Goal: Information Seeking & Learning: Compare options

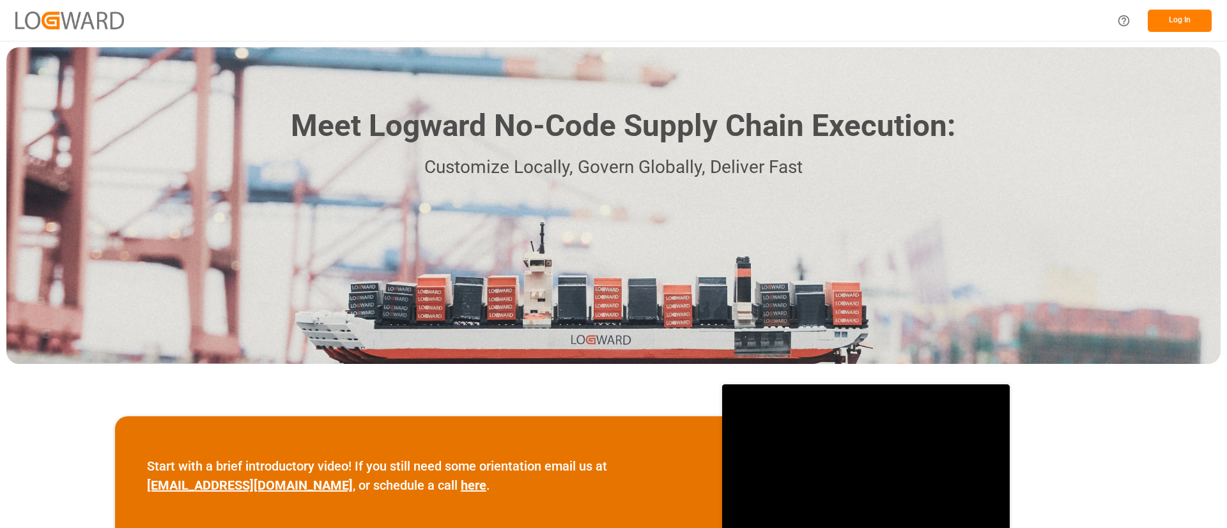
click at [1187, 19] on button "Log In" at bounding box center [1180, 21] width 64 height 22
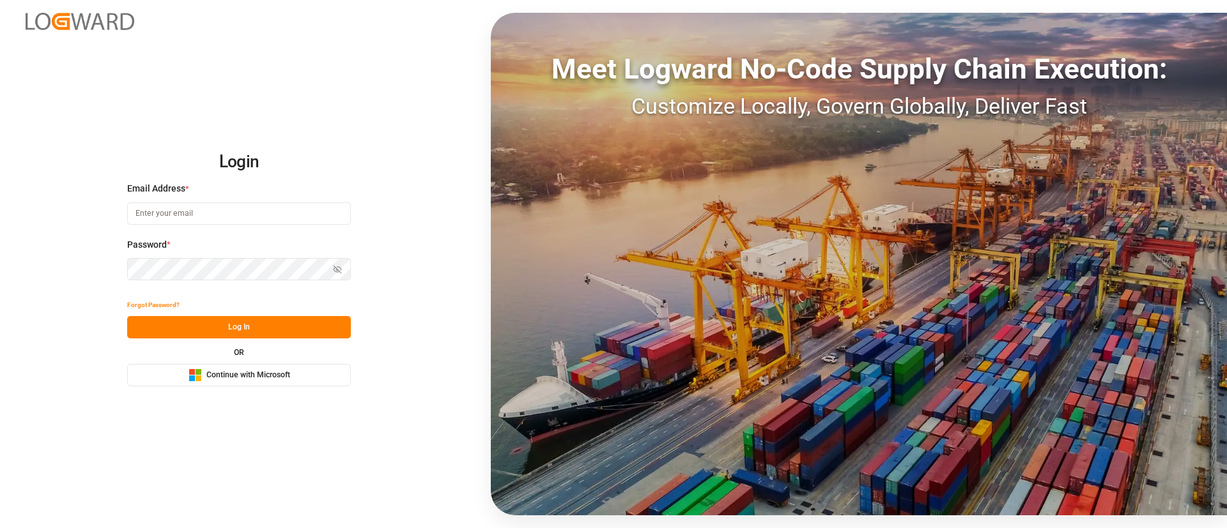
click at [249, 377] on span "Continue with Microsoft" at bounding box center [248, 376] width 84 height 12
click at [270, 379] on span "Continue with Microsoft" at bounding box center [248, 376] width 84 height 12
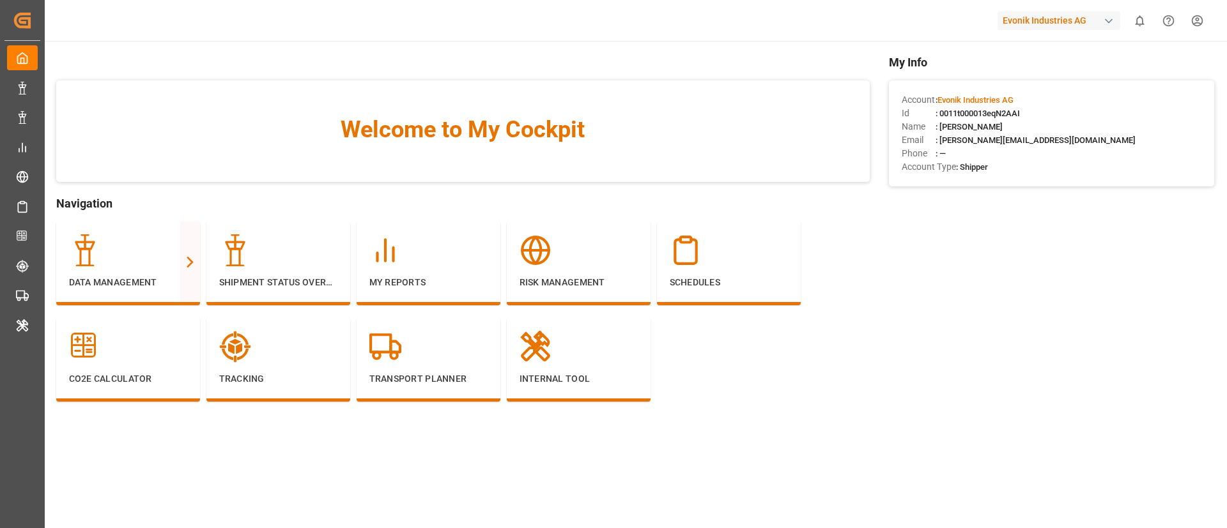
click at [1066, 19] on div "Evonik Industries AG" at bounding box center [1059, 21] width 123 height 19
type input "polypla"
click at [1013, 93] on span "Polyplas-7DQQ" at bounding box center [1035, 94] width 87 height 12
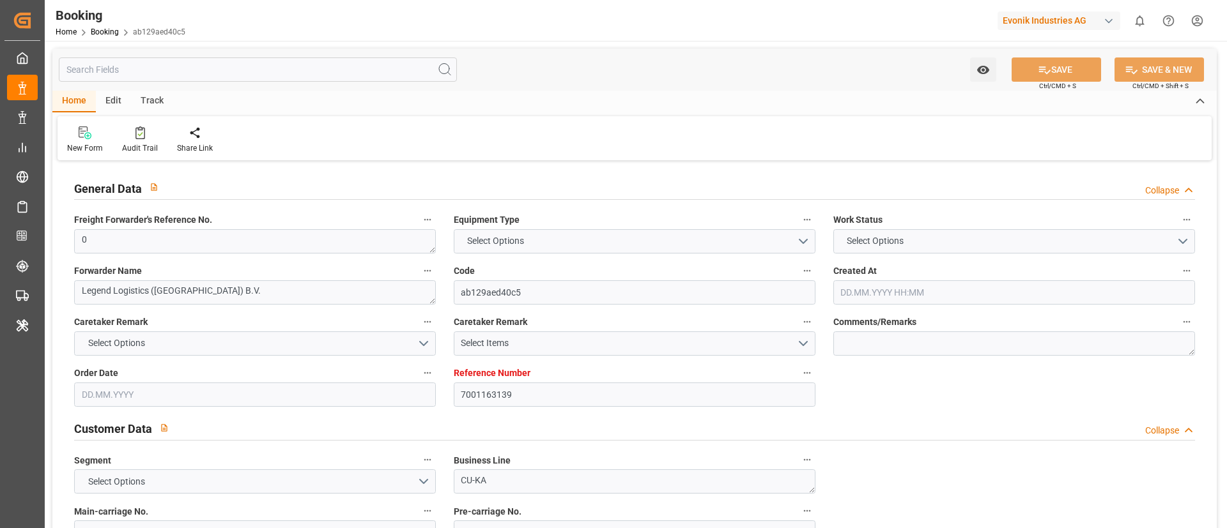
type textarea "0"
type textarea "Legend Logistics (Europe) B.V."
type input "ab129aed40c5"
type input "7001163139"
type textarea "CU-KA"
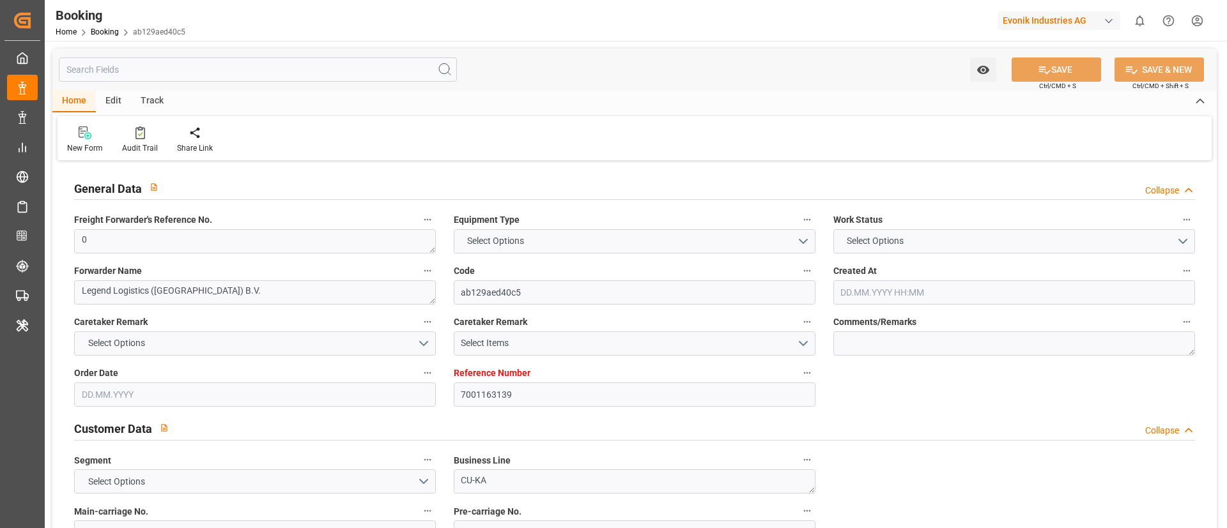
type input "7001163133"
type textarea "cindy.tan@evonik.com"
type textarea "DAP"
type textarea "BATAM"
type textarea "3"
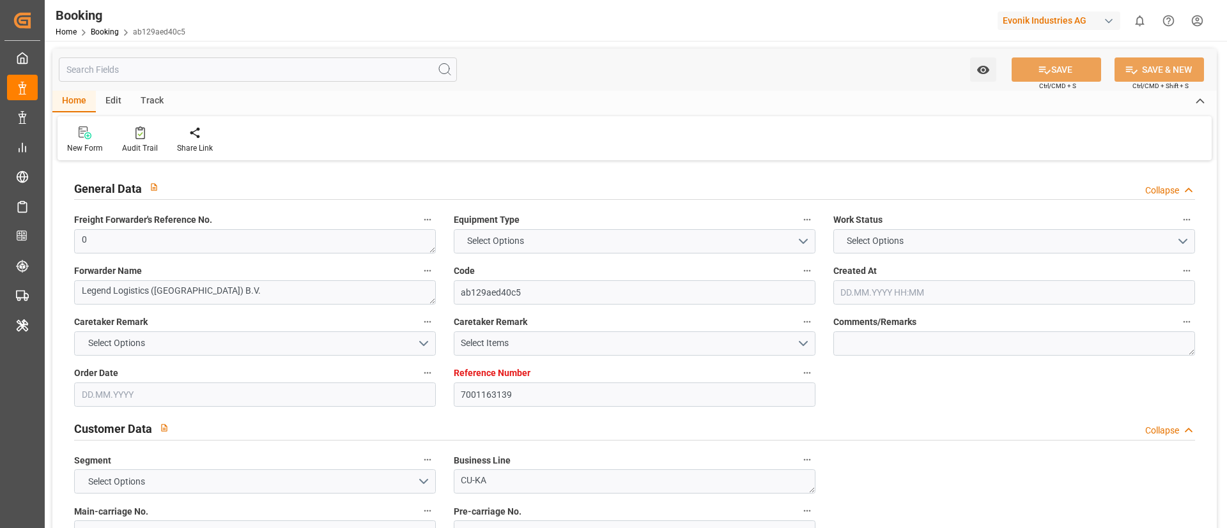
type textarea "Niederkassel"
type textarea "TIFU1007765"
type input "GENOVA EXPRESS"
type input "HLCU"
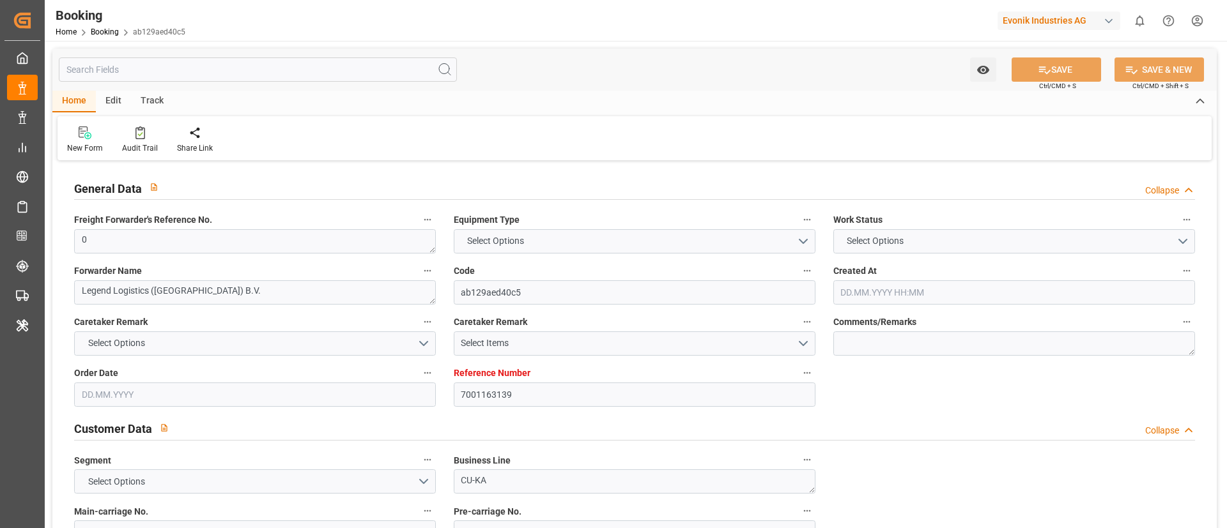
type input "[GEOGRAPHIC_DATA]"
type input "Batam Island"
type input "Singapore"
type textarea "INPUT_Evonik_Seeburger_IFTMIN_1003011904_20250801104808369.edi"
type textarea "NWC/UK North West Continent / UK_IDBTM_HLCU_CU-KA"
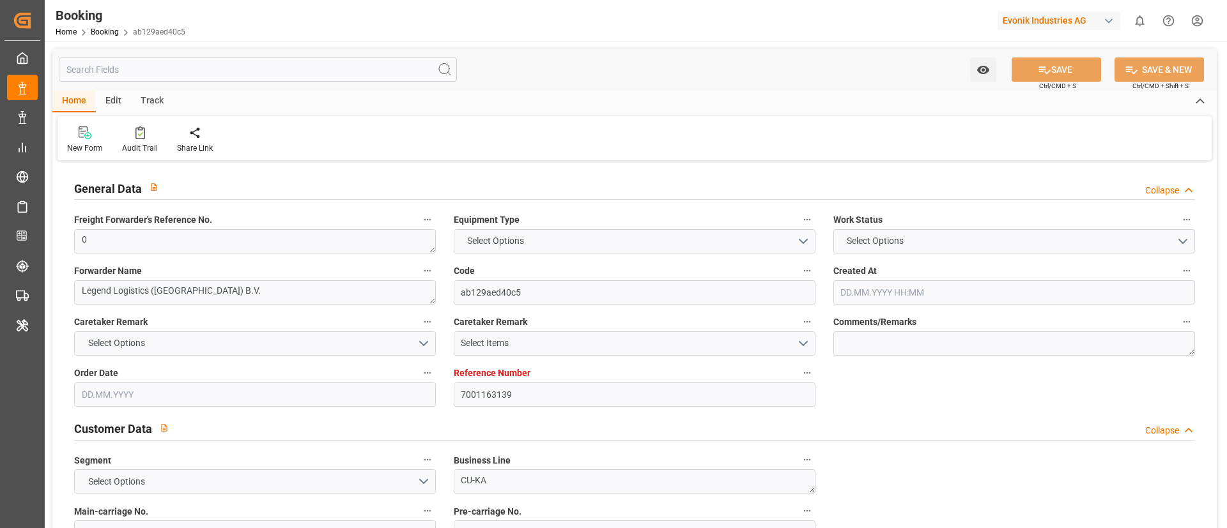
type textarea "INPUT_Evonik_Seeburger_IFTMIN_1002741092_20250508135519899.edi,INPUT_Evonik_See…"
type textarea "1003011904"
type textarea "varshini suresh"
type textarea "Pod-businessLine-"
type textarea "IFTMIN"
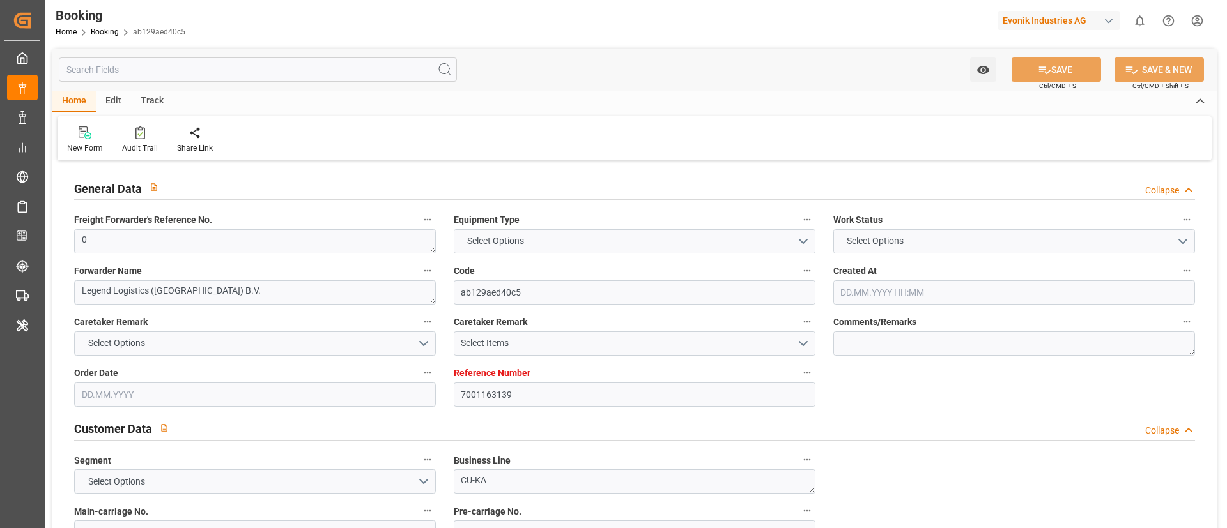
type textarea "a011t00000LcJC5AAN"
type textarea "Yes"
type input "7001163139"
type input "9943906"
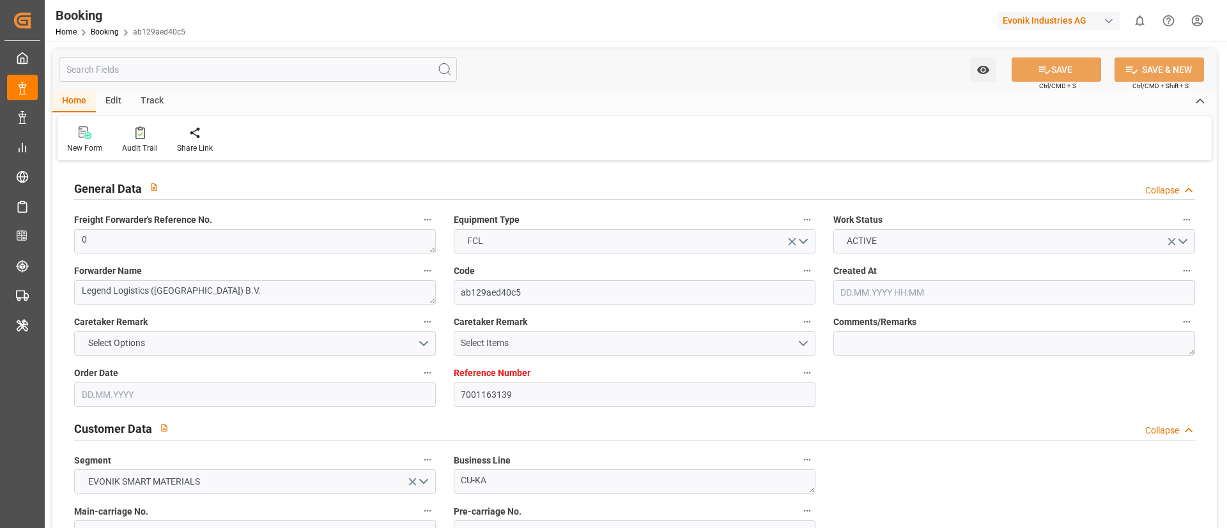
type input "Hapag Lloyd"
type input "Hapag Lloyd Aktiengesellschaft"
type input "NLRTM"
type input "IDBTM"
type input "SGSIN"
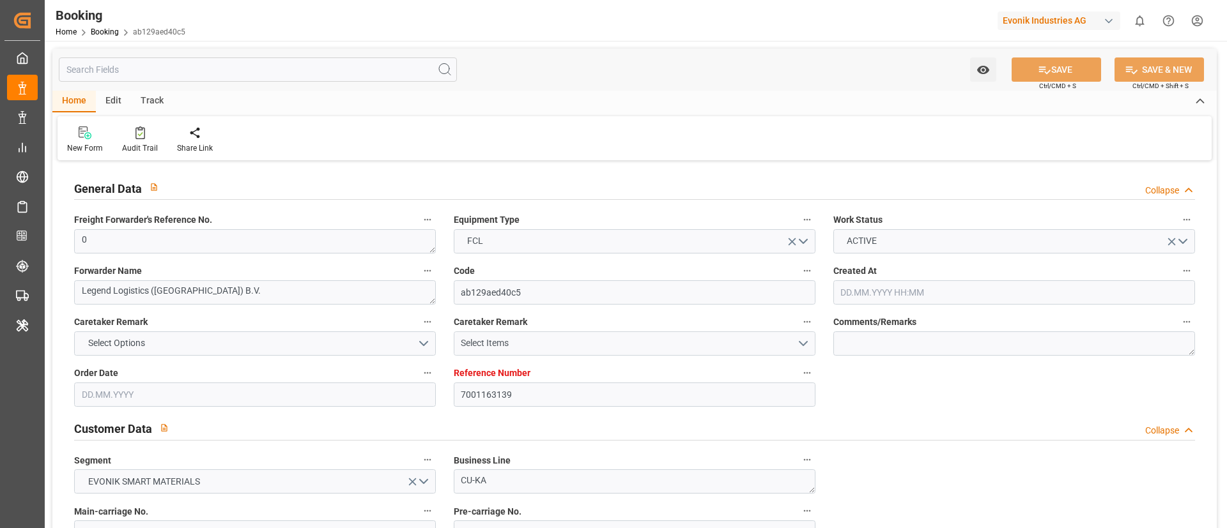
type input "0"
type input "08.05.2025 11:57"
type input "08.05.2025"
type input "17.07.2025"
type input "21.05.2025"
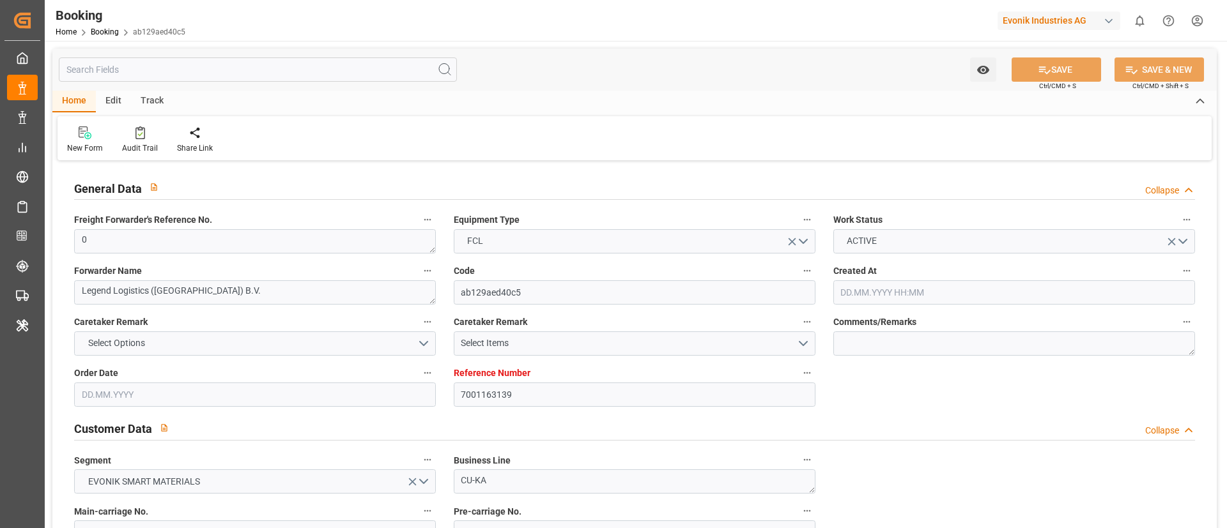
type input "21.05.2025 00:00"
type input "11.07.2025 00:00"
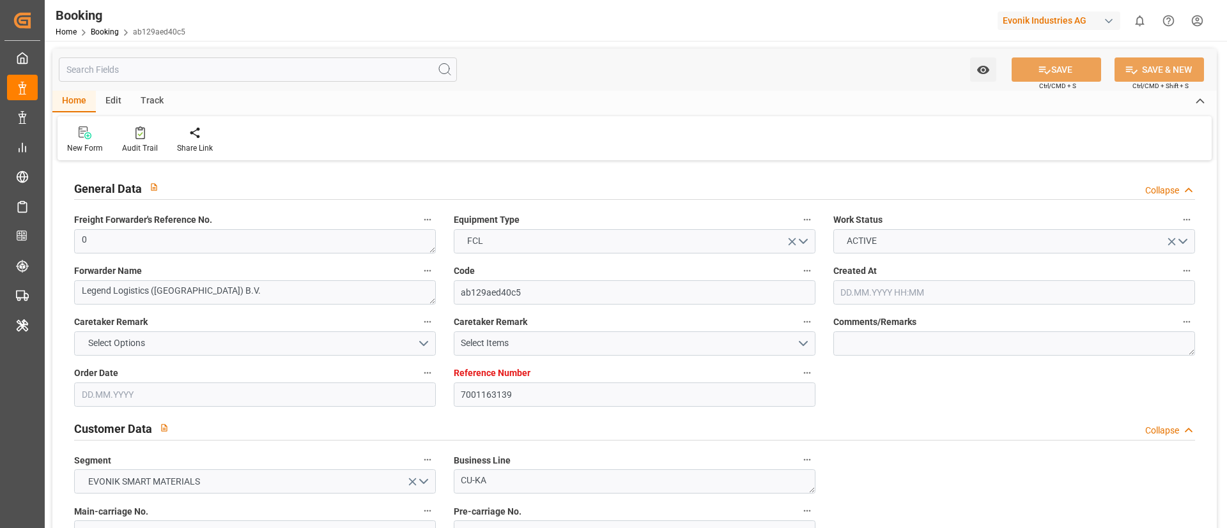
type input "07.07.2025 00:00"
type input "20.08.2025 00:00"
type input "16.08.2025 00:00"
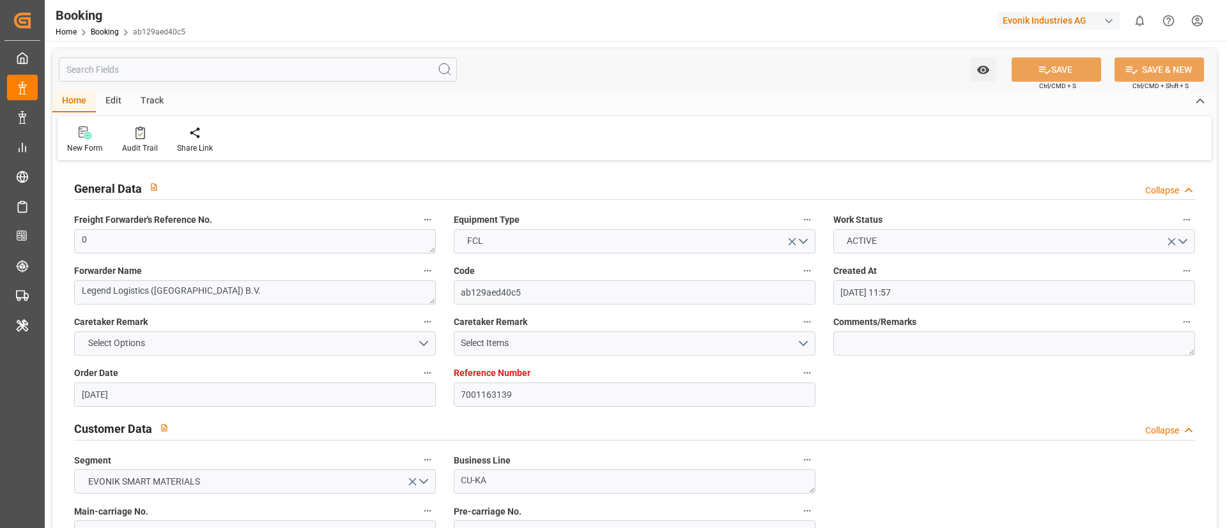
type input "19.08.2025 00:00"
type input "13.08.2025 06:28"
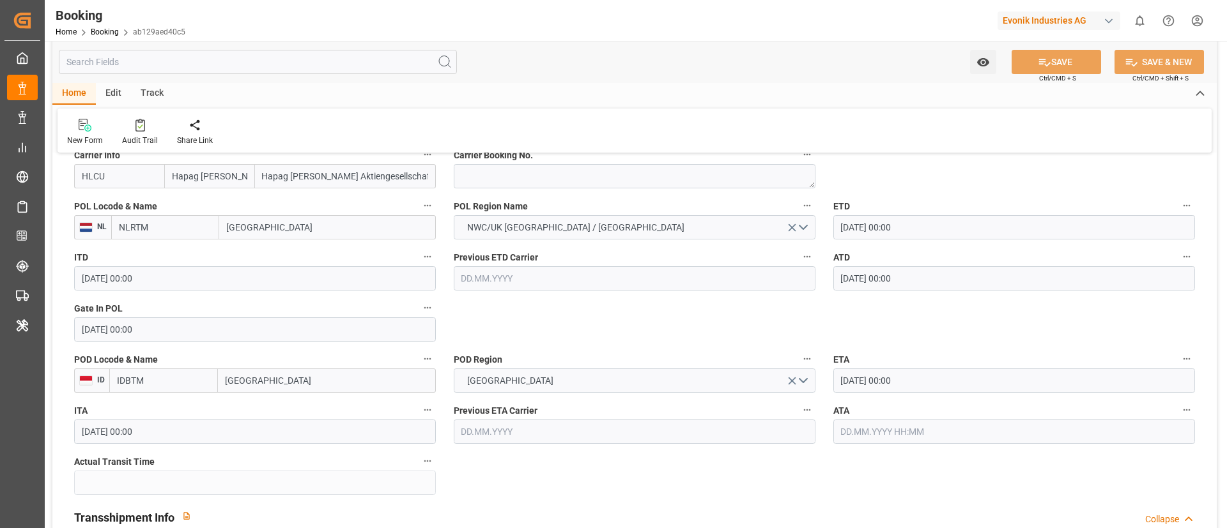
scroll to position [989, 0]
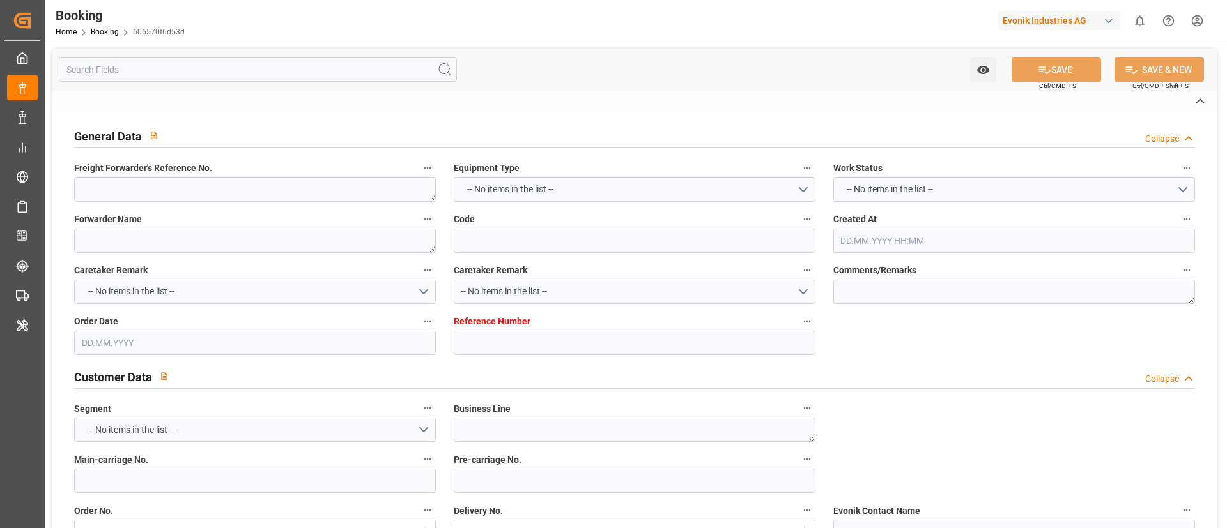
type textarea "250708610713"
type textarea "Leschaco Bremen"
type input "606570f6d53d"
type input "7001202080"
type textarea "CU-HC"
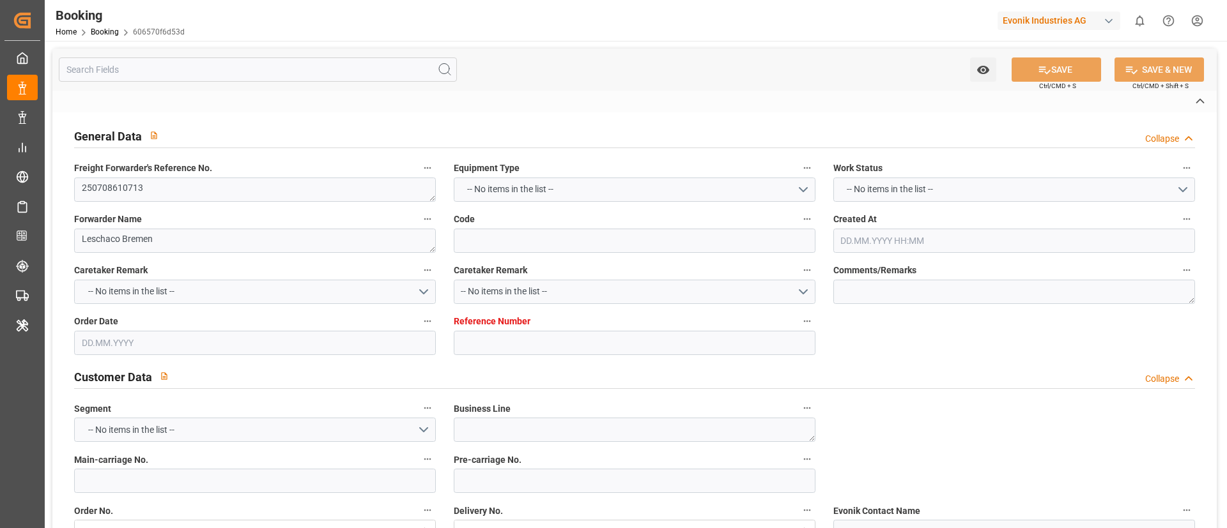
type input "7001202079"
type textarea "eva.schuler@evonik.com"
type textarea "CIF"
type textarea "HO CHI MINH CITY PORT, VIETN"
type textarea "Weiterstadt"
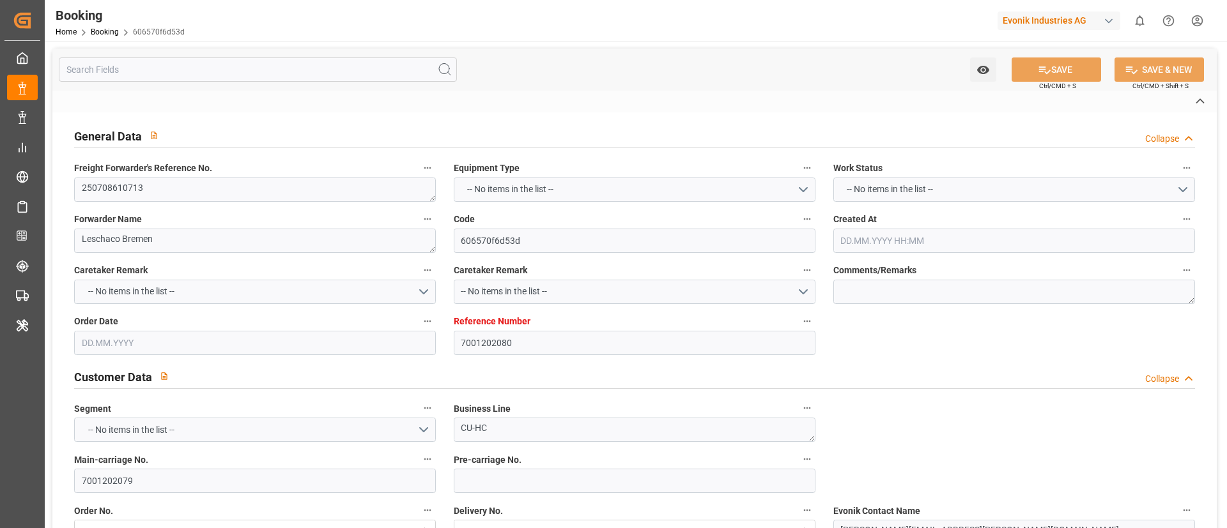
type textarea "HLBU9302599"
type input "MILAN MAERSK"
type input "Milan Maersk"
type input "HLCU"
type textarea "21436786"
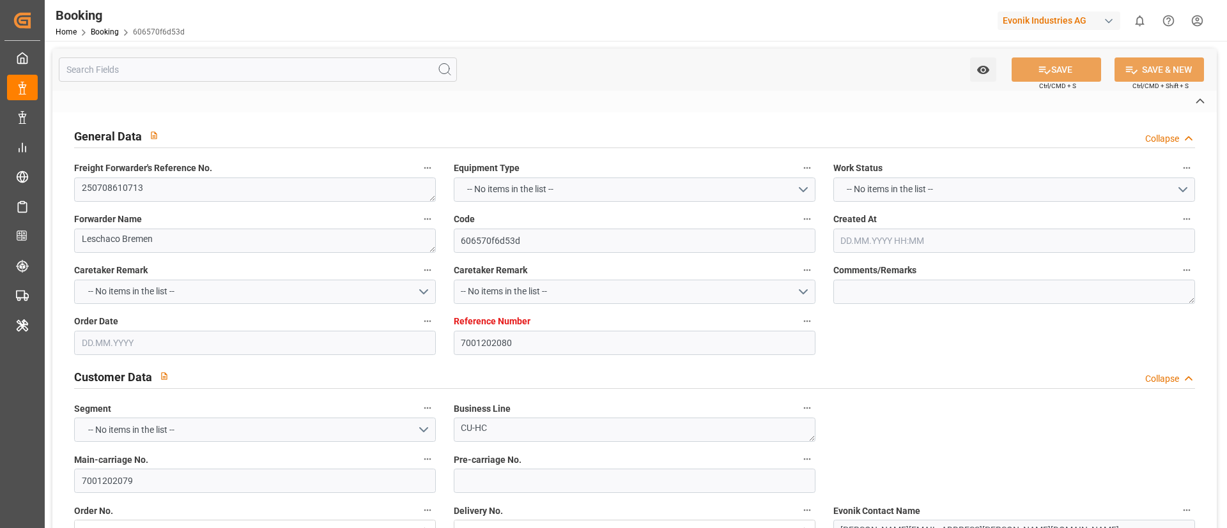
type input "[GEOGRAPHIC_DATA]"
type input "Ho Chi Minh City"
type input "SINGAPORE"
type input "Vung Tau"
type textarea "vesselName etd eta"
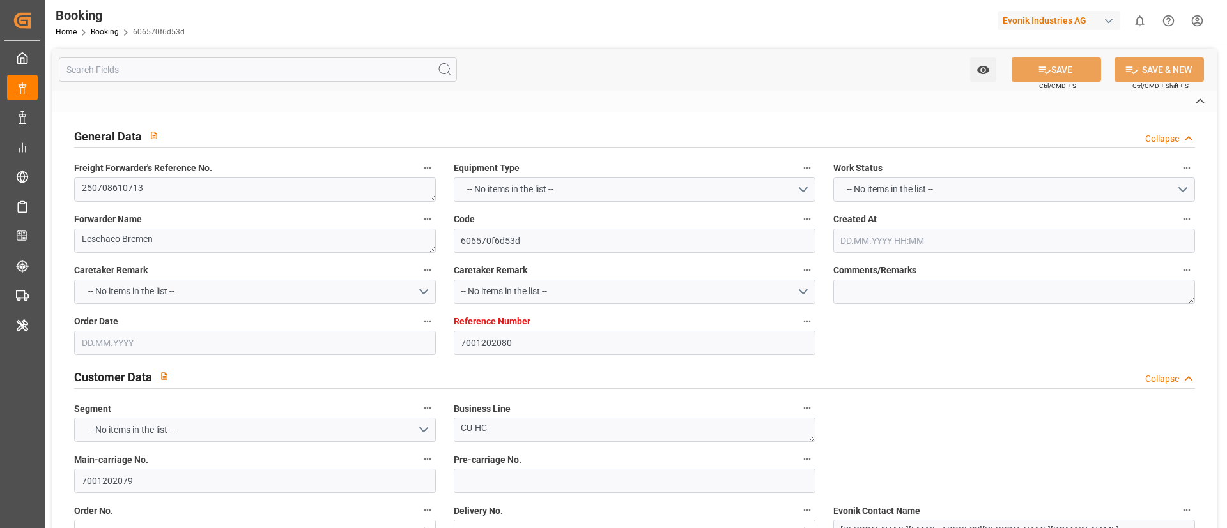
type textarea "INPUT_Evonik_Seeburger_IFTSTA_1002964202_20250717095928027.edi"
type textarea "NWC/UK North West Continent / UK_VNSGN_HLCU_CU-HC"
type textarea "INPUT_Evonik_Seeburger_IFTMIN_1002885993_20250623151400741.edi,INPUT_Evonik_See…"
type textarea "1002964202"
type textarea "Logward System"
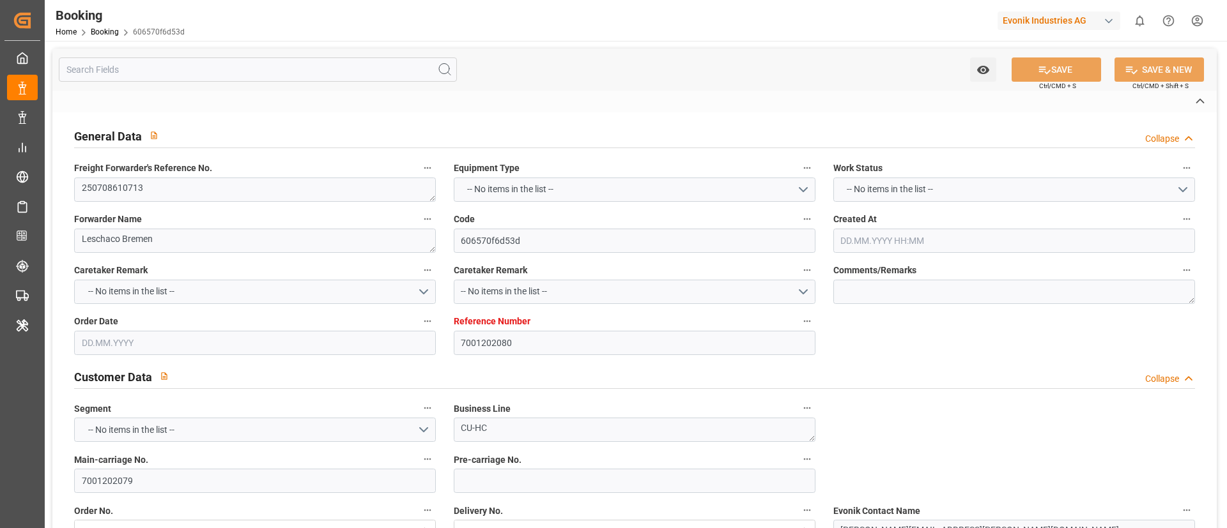
type textarea "businessLine-"
type textarea "IFTSTA"
type textarea "a011t00000LcJC5AAN"
type textarea "Yes"
type input "HAMBURG"
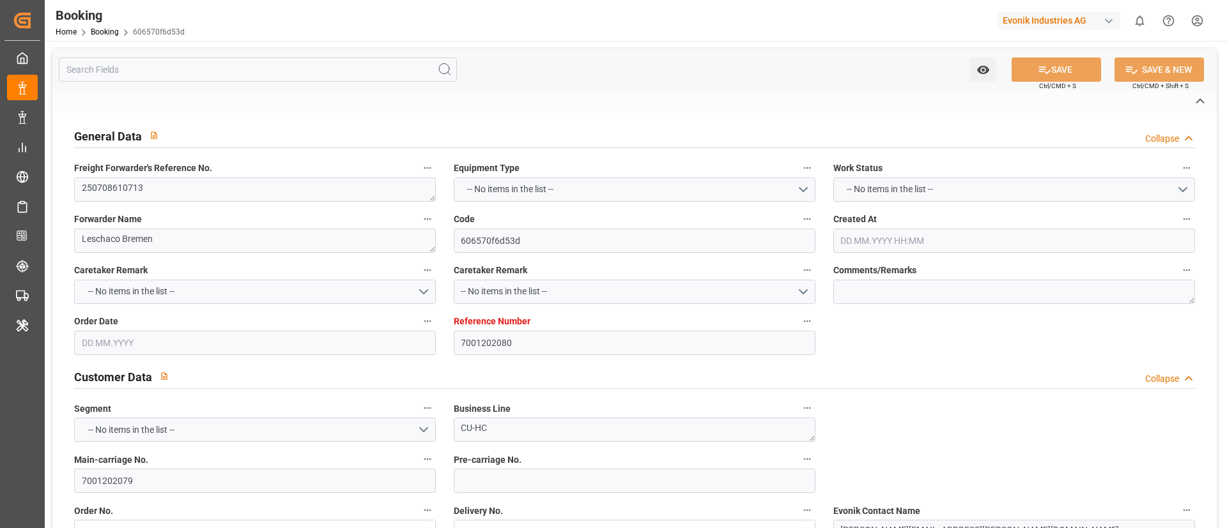
type input "VUNG TAU"
type input "HAMBURG"
type input "DE"
type input "TRUCK"
type input "529E"
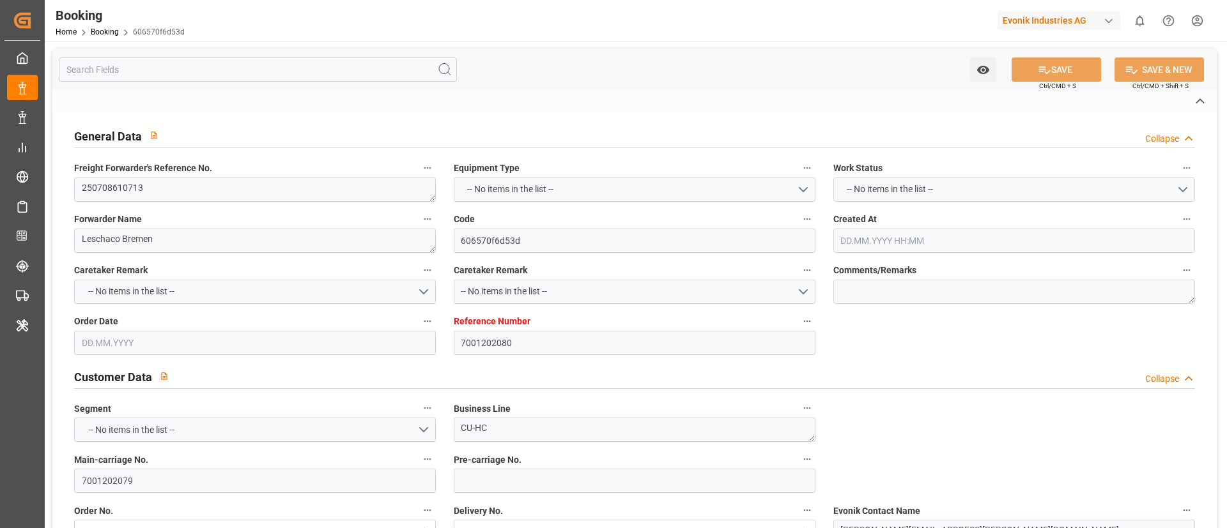
type input "VESSEL"
type input "ULSAN"
type input "535N"
type input "ULSAN"
type input "BARGE"
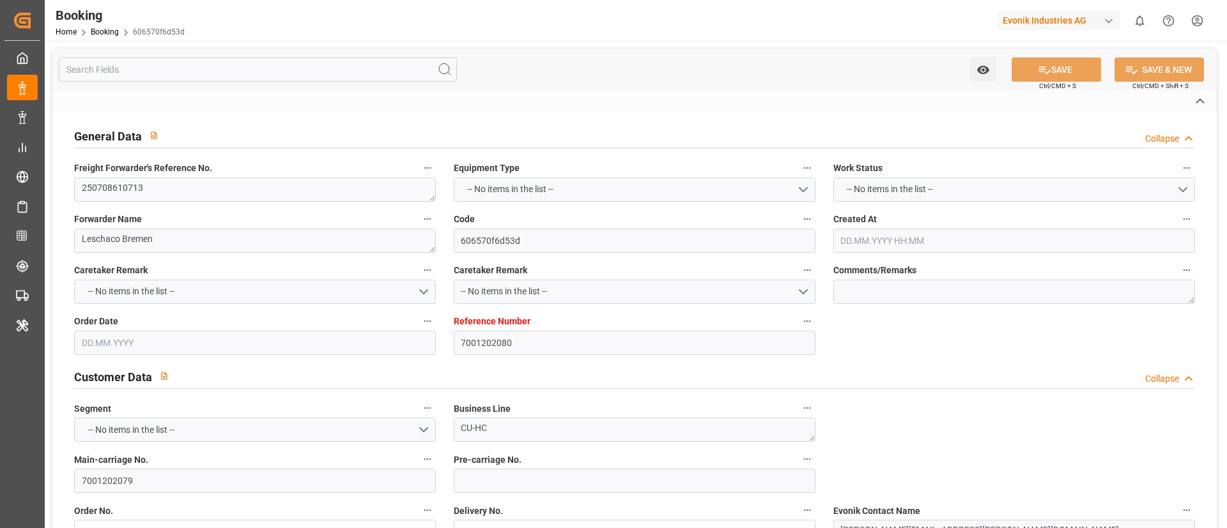
type input "7001202080"
type input "9778820"
type input "Hapag Lloyd"
type input "Hapag Lloyd Aktiengesellschaft"
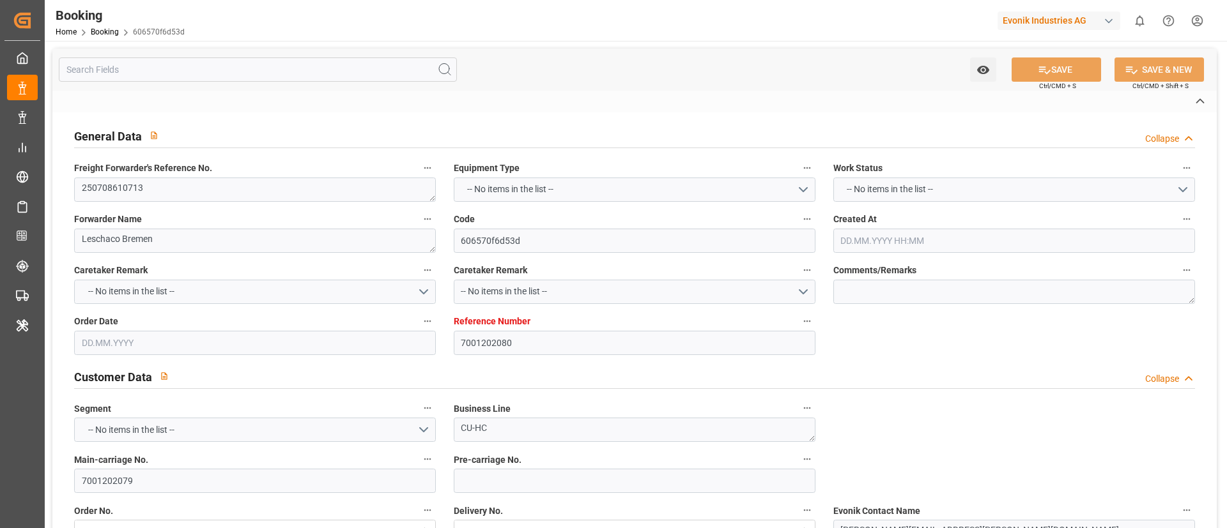
type input "DEHAM"
type input "VNSGN"
type input "SGSIN"
type input "VNVUT"
type input "0"
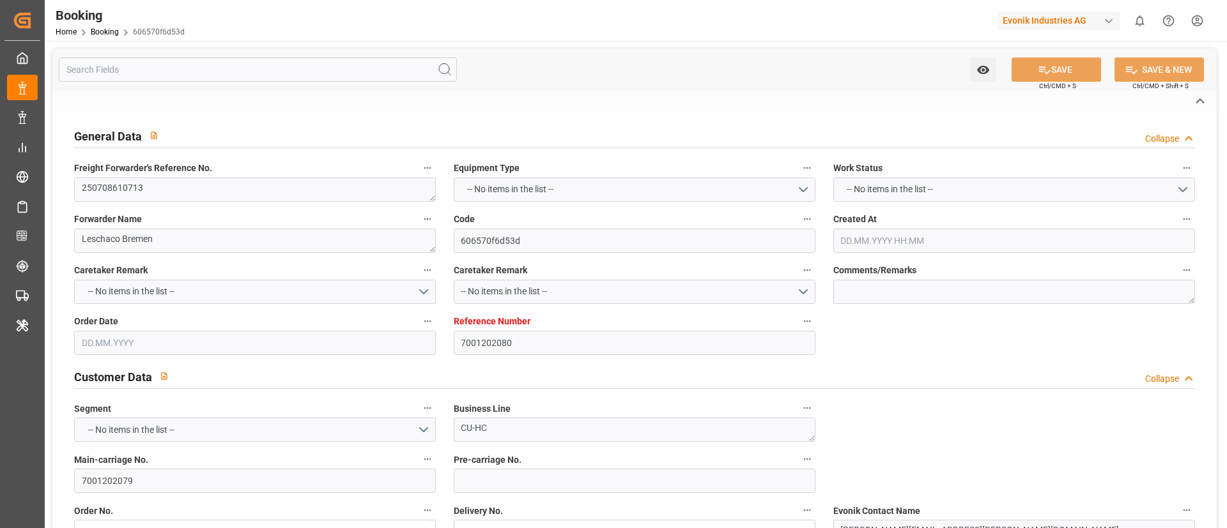
type input "DEHAM"
type input "VNVUT"
type input "9243306"
type input "23.06.2025 13:15"
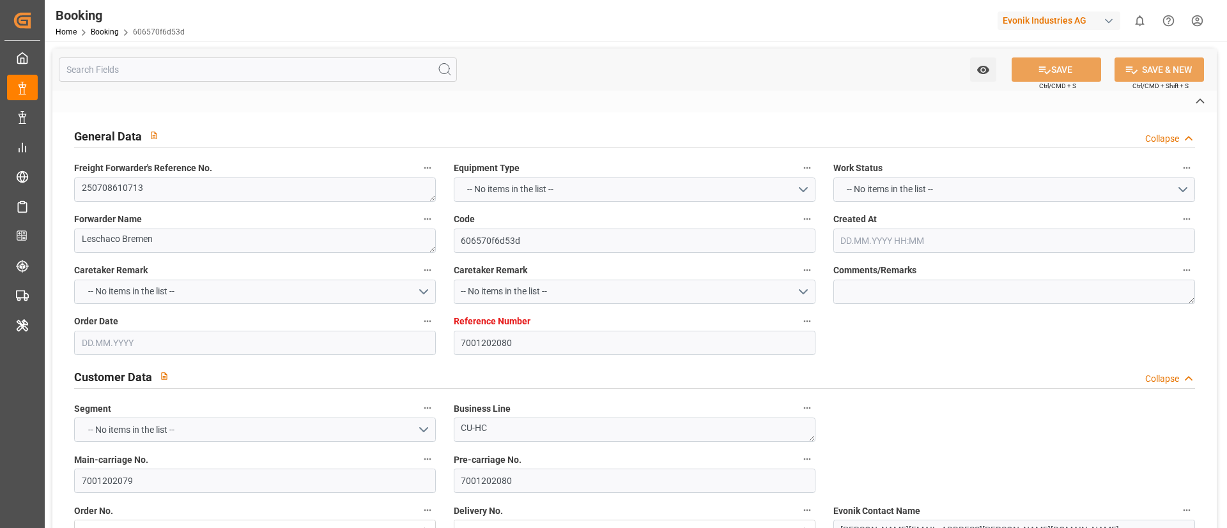
type input "23.06.2025"
type input "05.09.2025"
type input "04.07.2025"
type input "24.06.2025"
type input "17.07.2025"
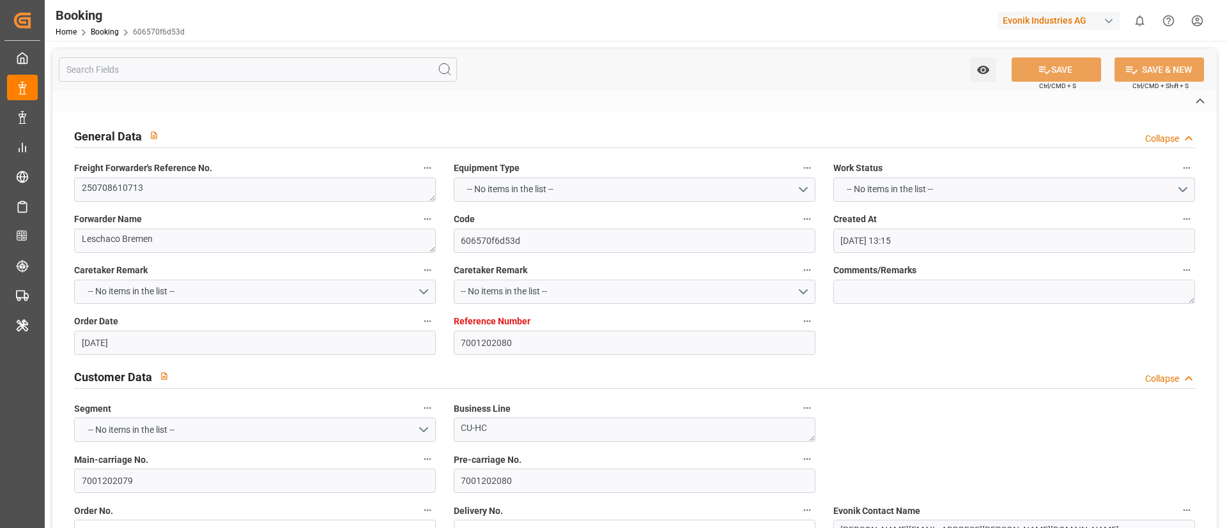
type input "20.07.2025 00:00"
type input "20.07.2025 18:36"
type input "15.07.2025 18:59"
type input "07.09.2025 15:00"
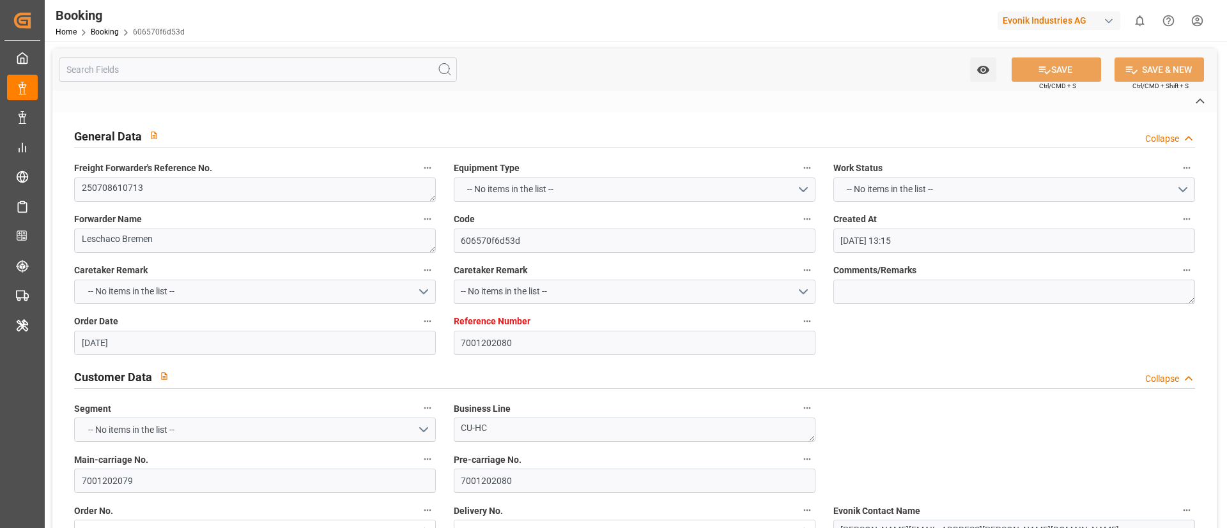
type input "12.09.2025 00:00"
type input "26.08.2025 07:00"
type input "26.08.2025 00:00"
type input "29.08.2025 15:00"
type input "29.08.2025 00:00"
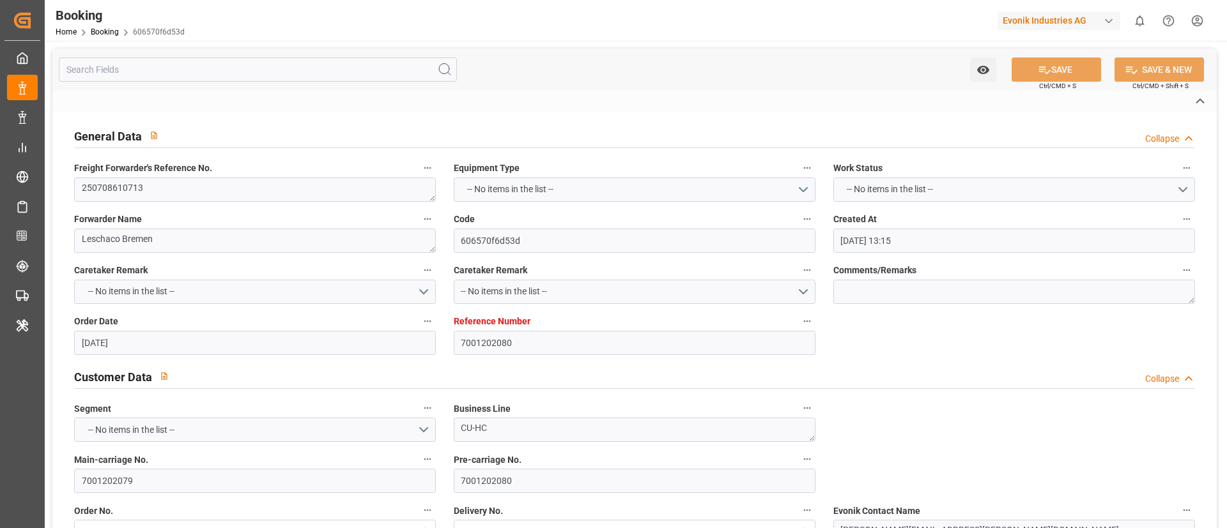
type input "07.09.2025 00:00"
type input "11.09.2025 00:00"
type input "17.07.2025"
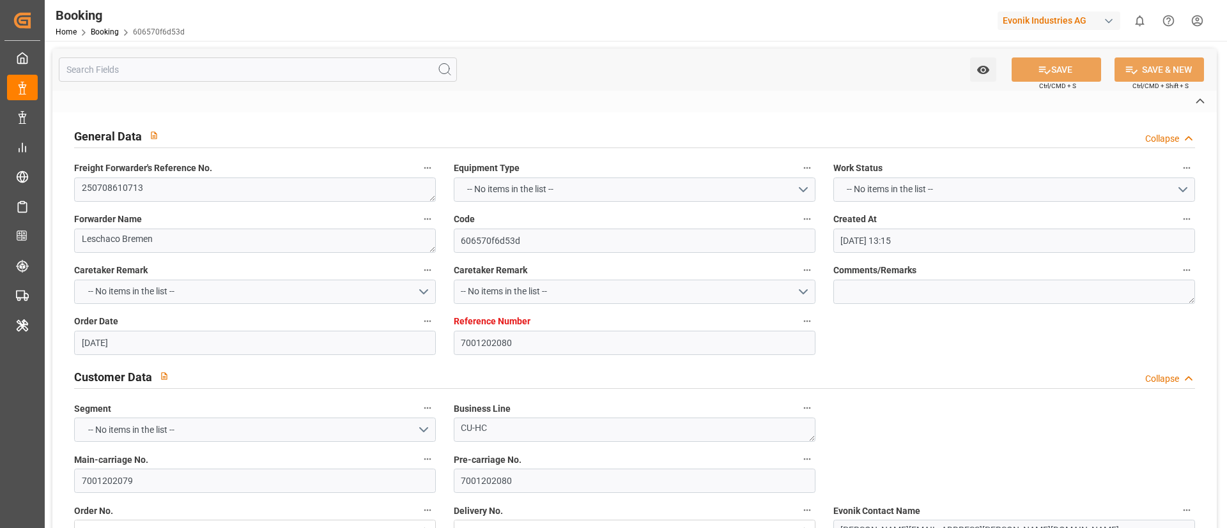
type input "13.08.2025 17:16"
type input "13.08.2025"
type input "14.07.2025 17:20"
type input "19.07.2025 23:06"
type input "20.07.2025 19:03"
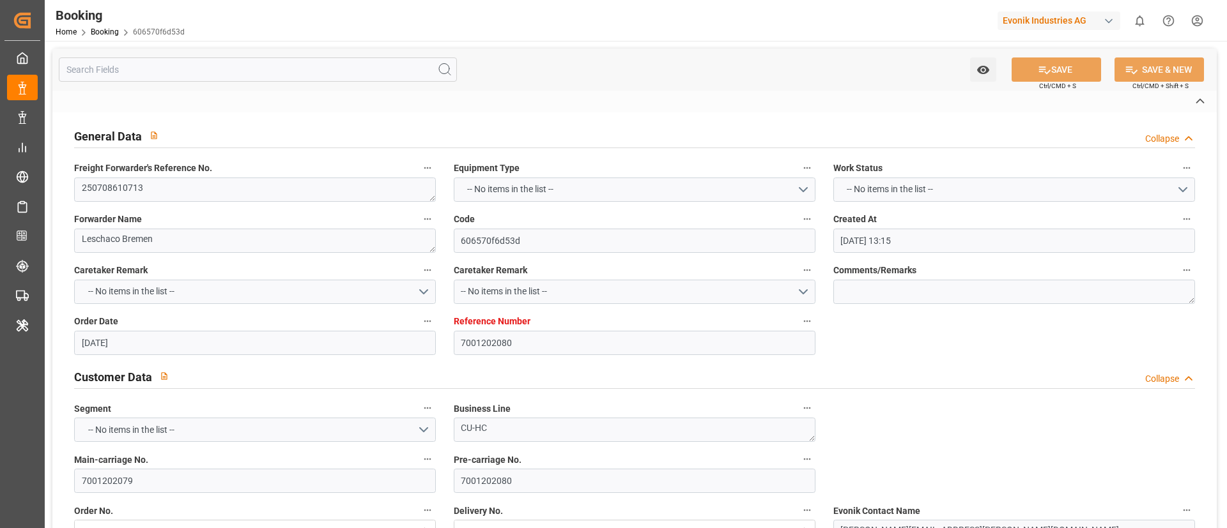
type input "26.08.2025 07:00"
type input "26.08.2025 19:22"
type input "29.08.2025 15:00"
type input "07.09.2025 15:00"
type input "08.09.2025 03:07"
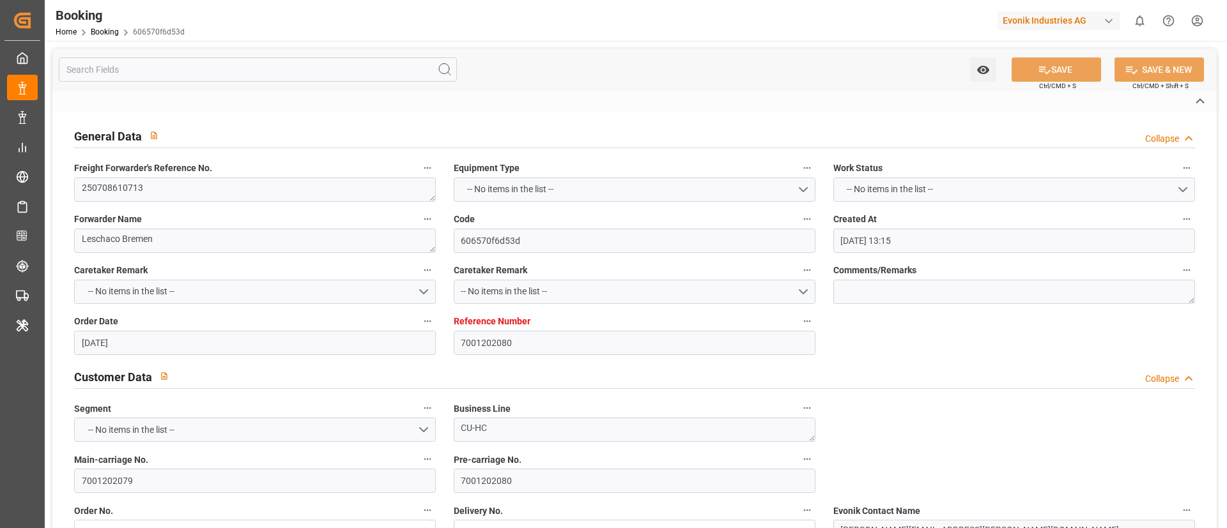
type input "11.09.2025 12:00"
type input "12.09.2025 03:07"
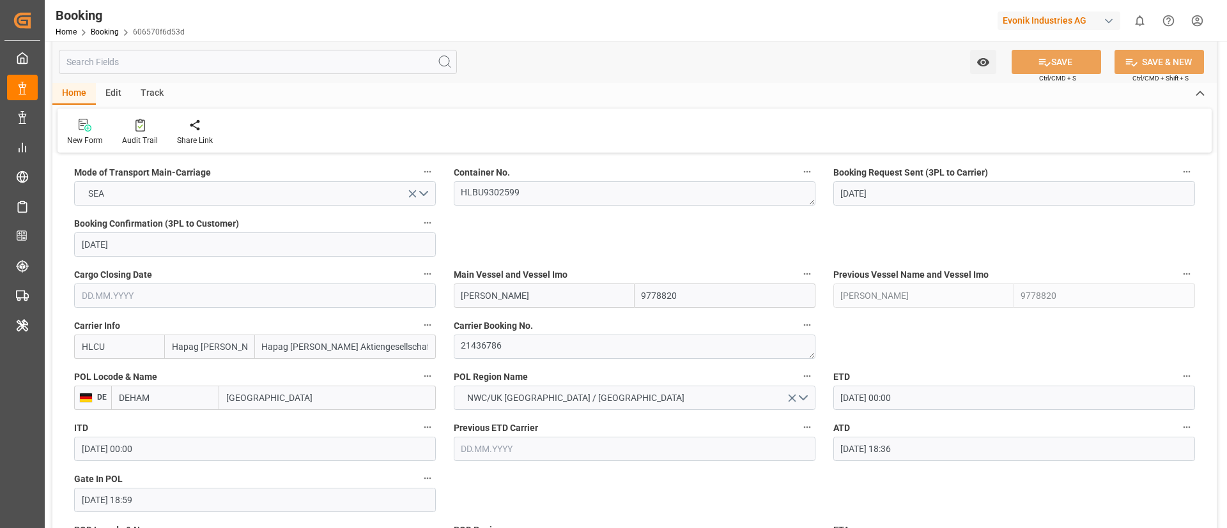
scroll to position [863, 0]
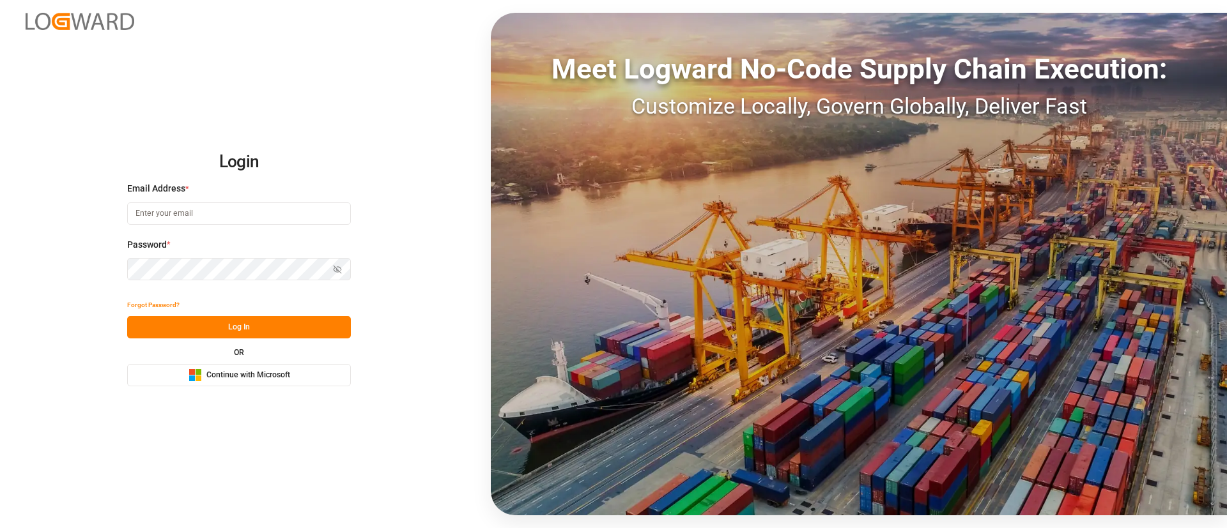
click at [255, 373] on span "Continue with Microsoft" at bounding box center [248, 376] width 84 height 12
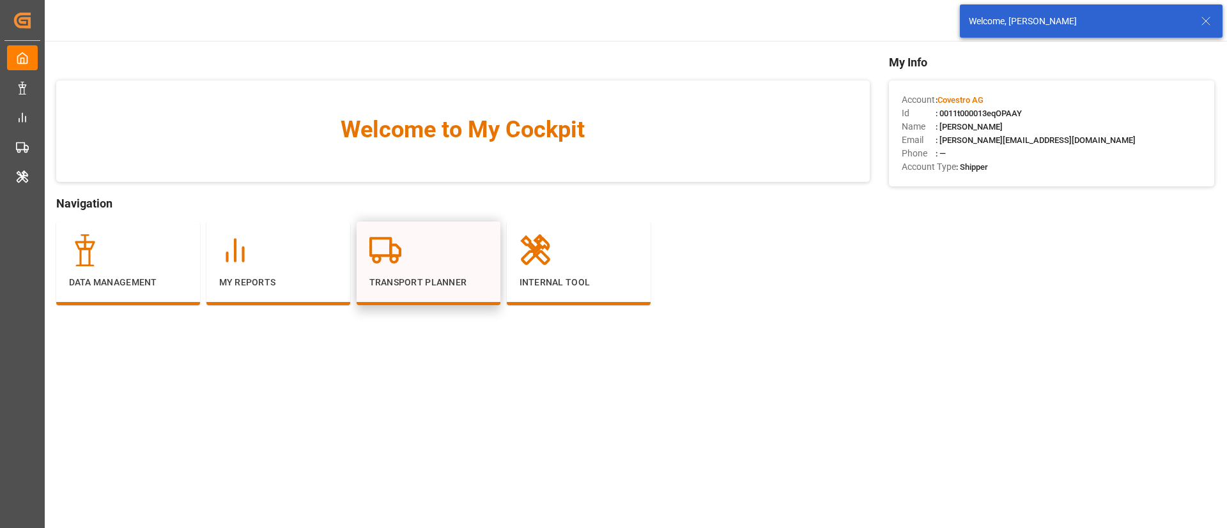
click at [393, 256] on circle at bounding box center [393, 259] width 6 height 6
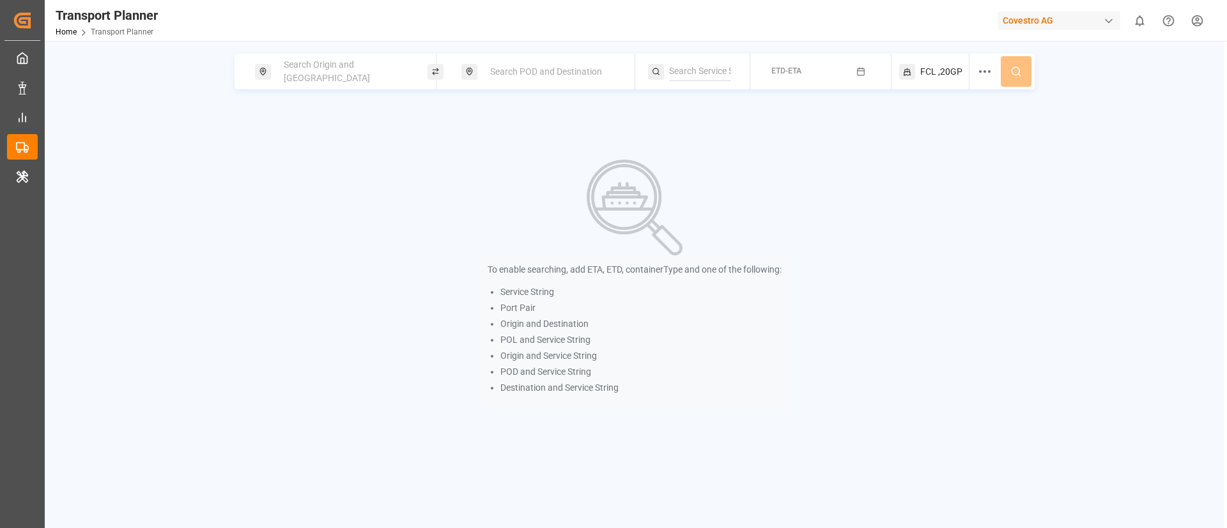
click at [346, 78] on div "Search Origin and [GEOGRAPHIC_DATA]" at bounding box center [345, 71] width 138 height 37
click at [325, 164] on input at bounding box center [334, 173] width 128 height 19
paste input "DEHAM"
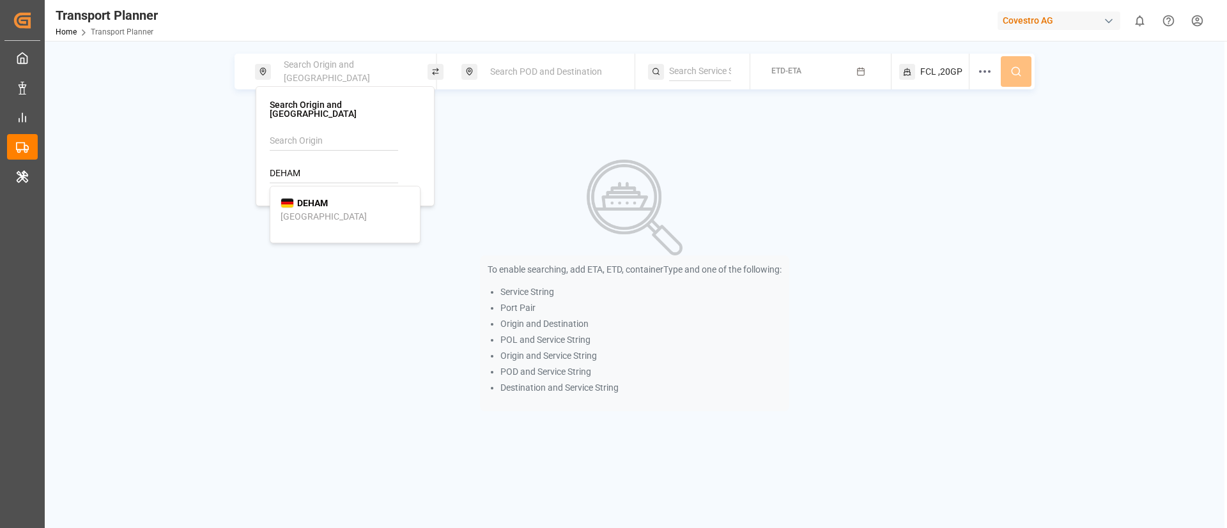
type input "DEHAM"
click at [305, 198] on b "DEHAM" at bounding box center [312, 203] width 31 height 10
click at [518, 73] on span "Search POD and Destination" at bounding box center [546, 71] width 112 height 10
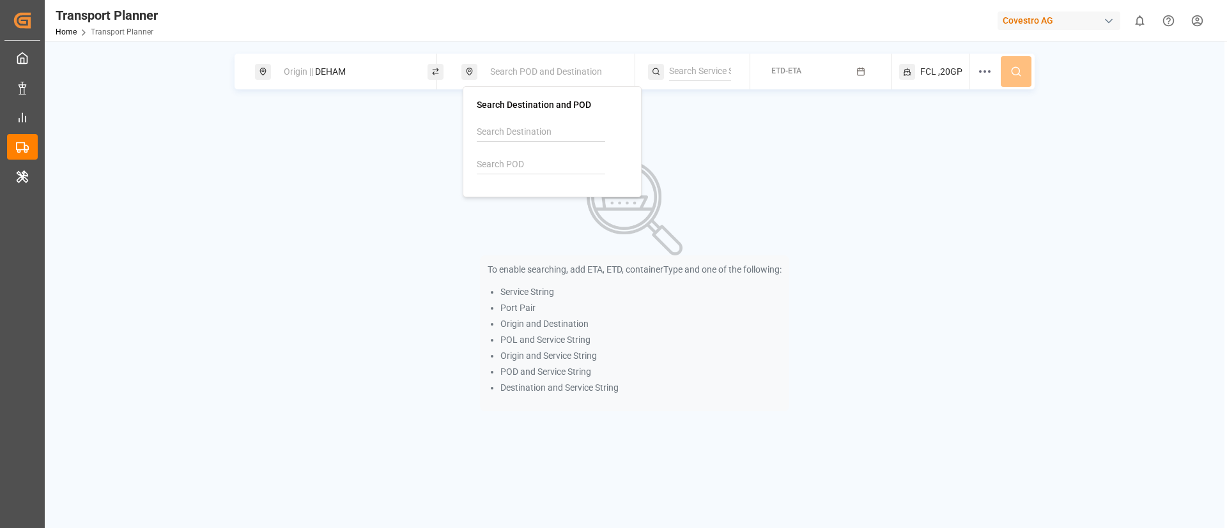
click at [528, 171] on input at bounding box center [541, 164] width 128 height 19
paste input "BRVIX"
type input "BRVIX"
click at [523, 203] on div "BRVIX Vitoria" at bounding box center [552, 201] width 129 height 27
click at [690, 68] on input at bounding box center [700, 71] width 62 height 19
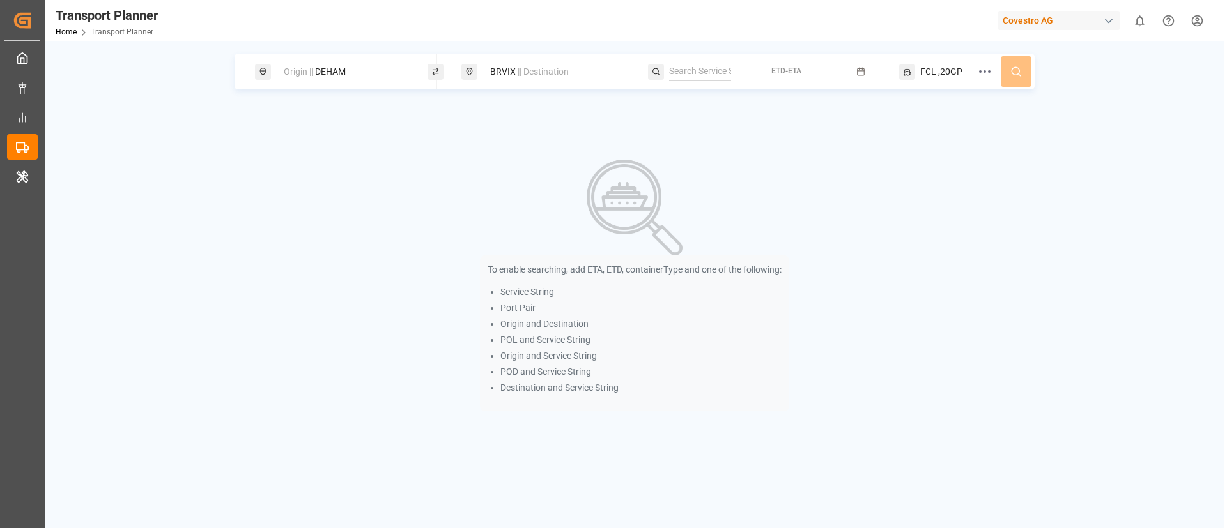
paste input "[GEOGRAPHIC_DATA]"
type input "[GEOGRAPHIC_DATA]"
click at [700, 99] on span "[GEOGRAPHIC_DATA]" at bounding box center [723, 101] width 86 height 10
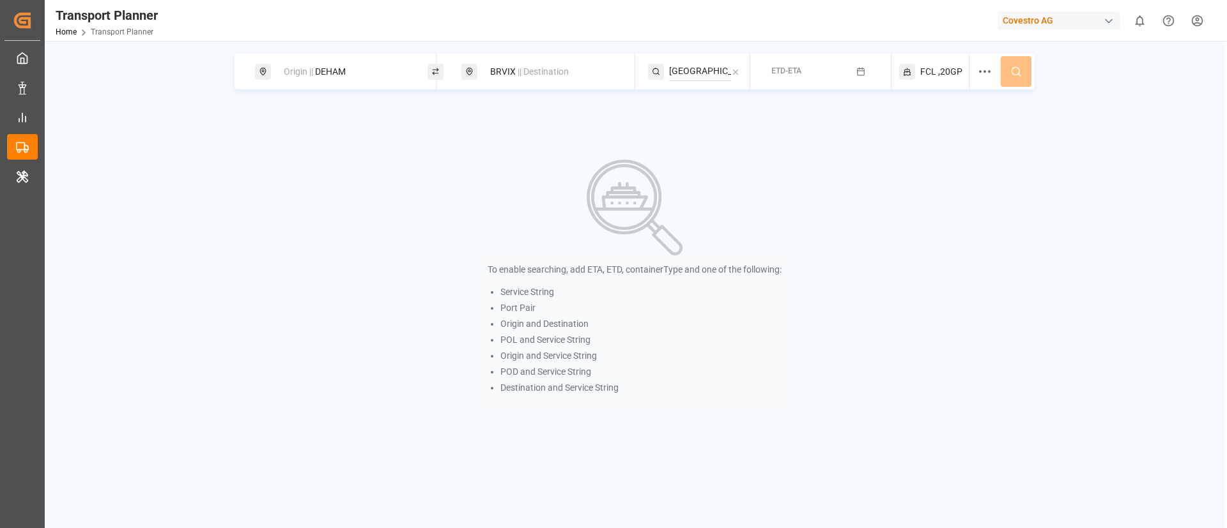
click at [800, 65] on div "ETD-ETA" at bounding box center [786, 72] width 30 height 16
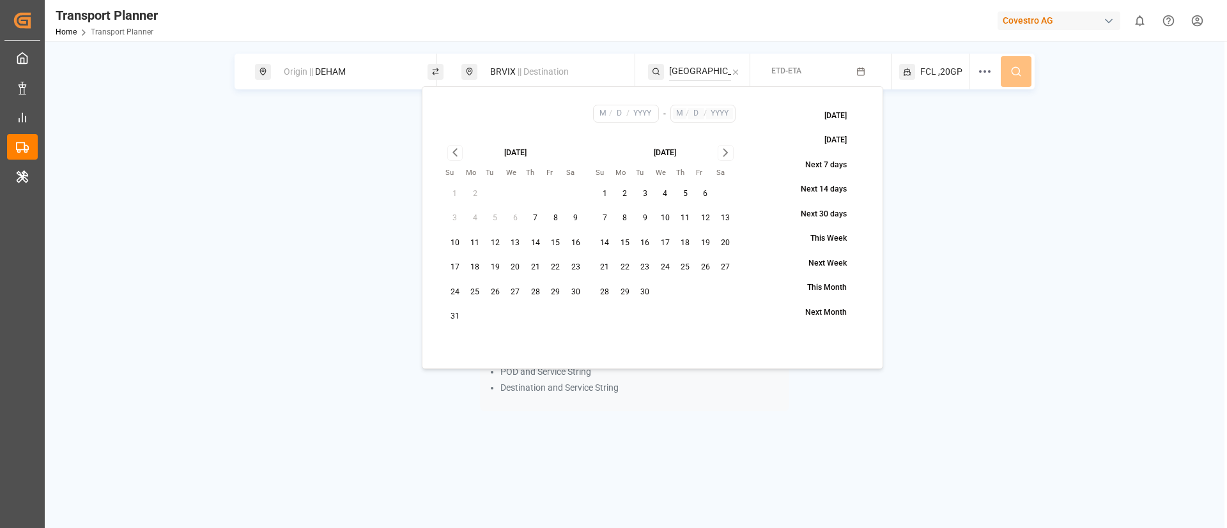
click at [539, 247] on button "14" at bounding box center [535, 243] width 20 height 20
type input "8"
type input "14"
type input "2025"
click at [722, 151] on icon "Go to next month" at bounding box center [725, 152] width 15 height 15
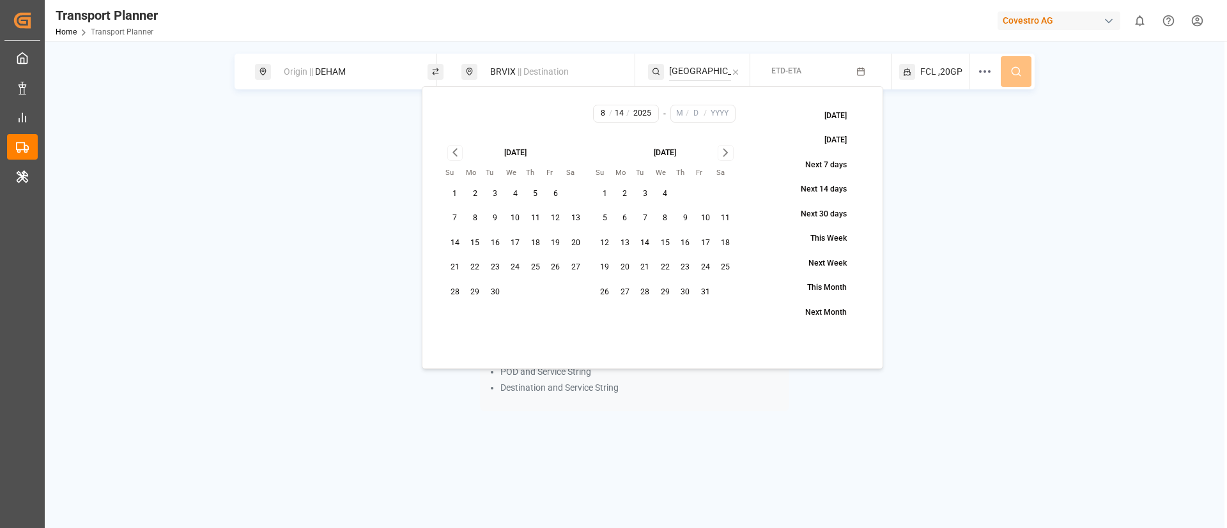
click at [722, 151] on icon "Go to next month" at bounding box center [725, 152] width 15 height 15
click at [600, 314] on button "30" at bounding box center [605, 317] width 20 height 20
type input "11"
type input "30"
type input "2025"
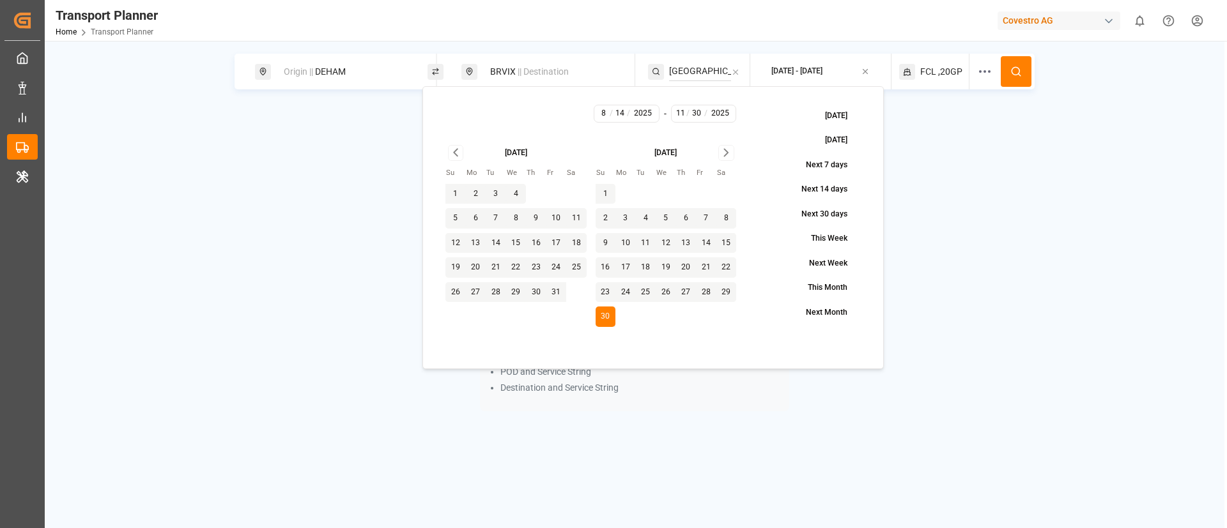
click at [1013, 69] on icon at bounding box center [1016, 72] width 12 height 12
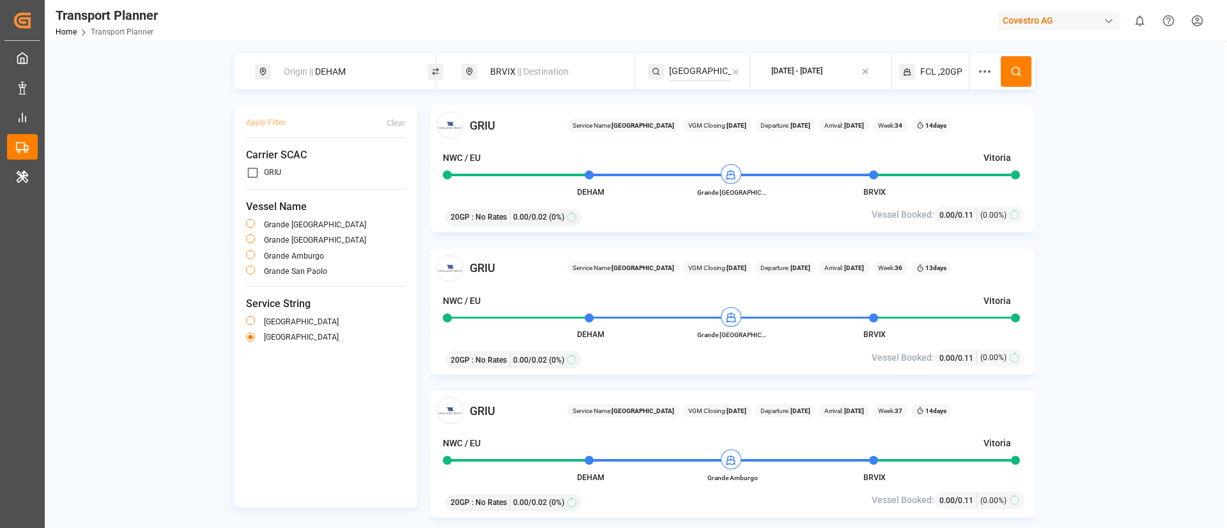
click at [358, 75] on div "Origin || DEHAM" at bounding box center [345, 72] width 138 height 24
click at [312, 164] on input "DEHAM" at bounding box center [334, 173] width 128 height 19
paste input "BEANR"
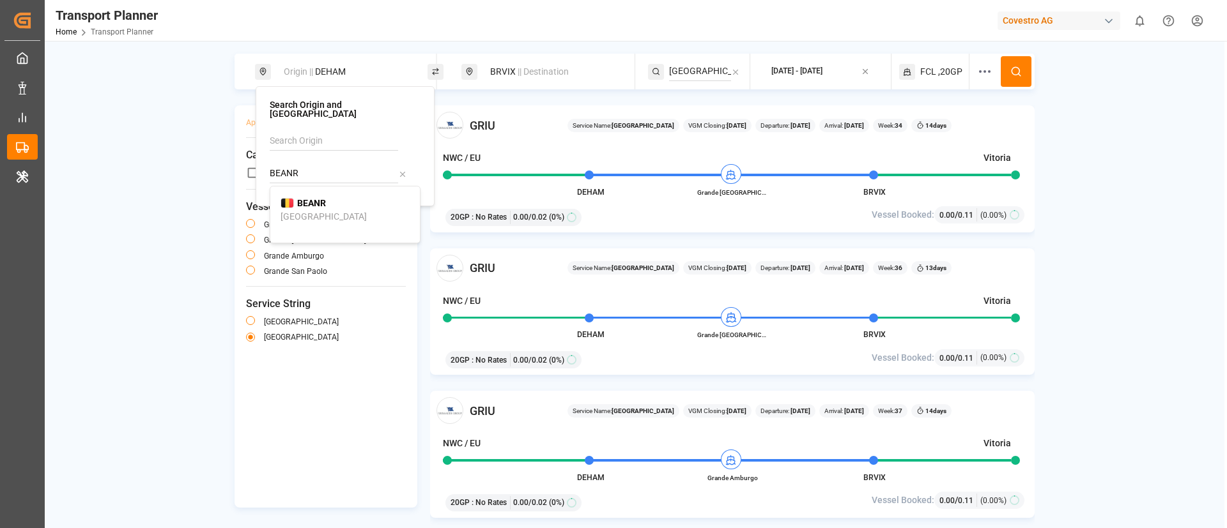
type input "BEANR"
click at [318, 198] on b "BEANR" at bounding box center [311, 203] width 29 height 10
click at [1012, 65] on button at bounding box center [1016, 71] width 31 height 31
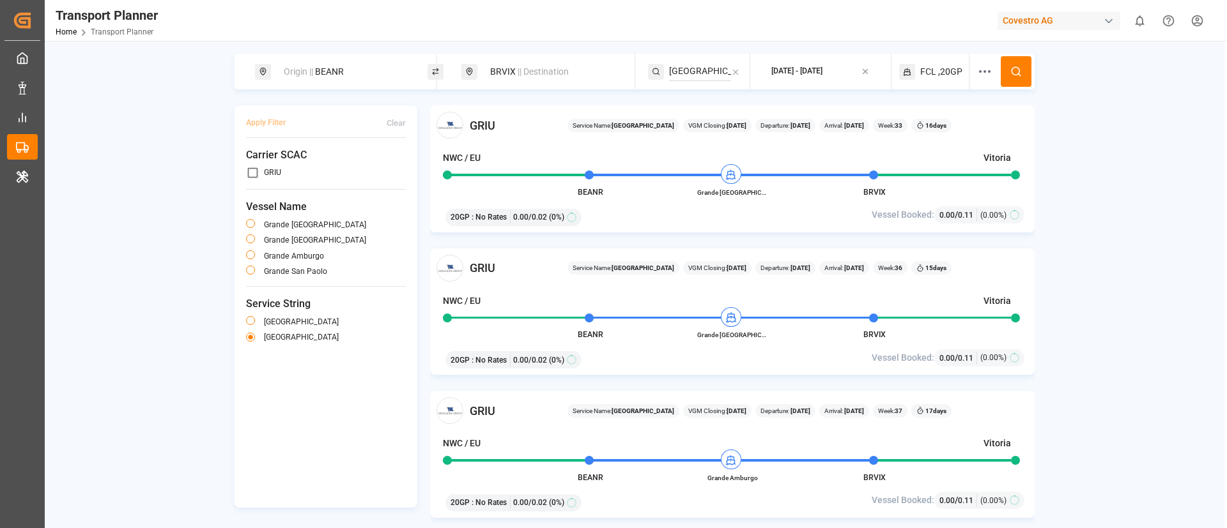
drag, startPoint x: 549, startPoint y: 69, endPoint x: 550, endPoint y: 75, distance: 6.5
click at [549, 68] on span "|| Destination" at bounding box center [543, 71] width 51 height 10
click at [530, 167] on input "BRVIX" at bounding box center [540, 164] width 128 height 19
click at [530, 168] on input "BRVIX" at bounding box center [540, 164] width 128 height 19
paste input "ARZAE"
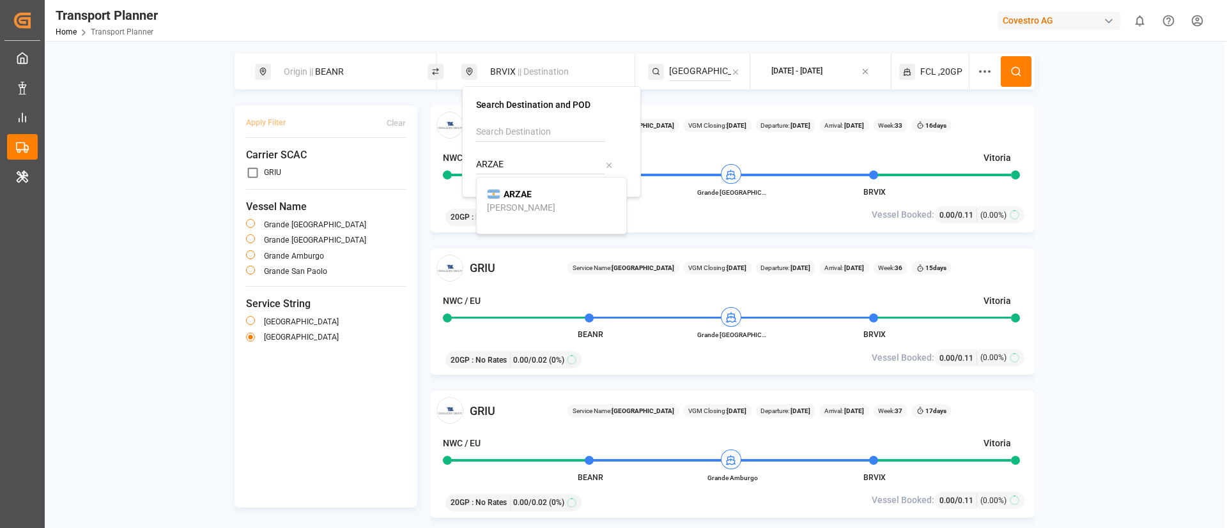
type input "ARZAE"
click at [512, 194] on b "ARZAE" at bounding box center [518, 194] width 28 height 10
click at [1015, 73] on icon at bounding box center [1016, 72] width 12 height 12
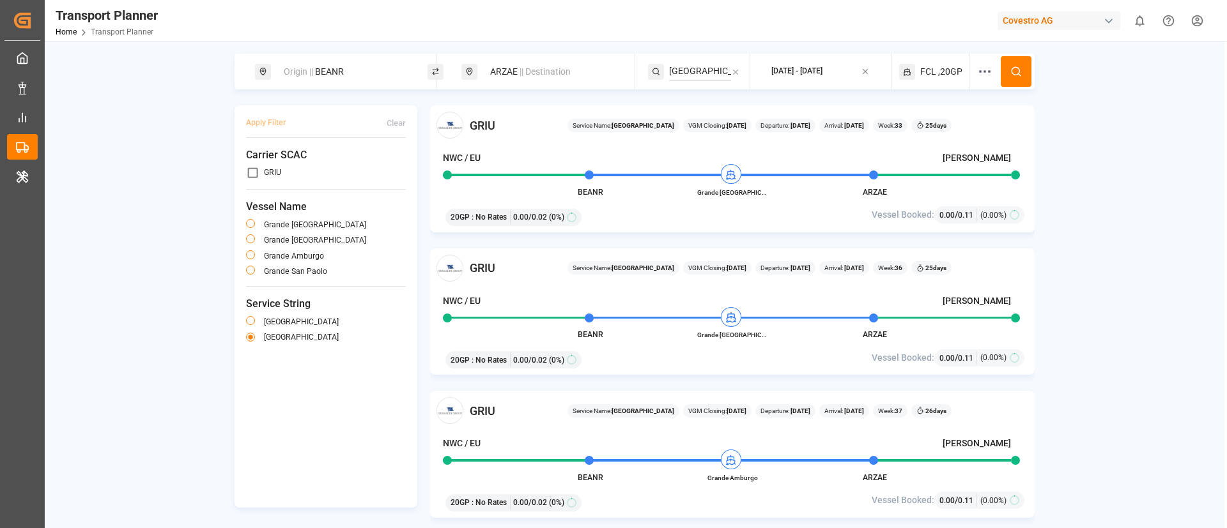
click at [358, 69] on div "Origin || BEANR" at bounding box center [345, 72] width 138 height 24
click at [334, 164] on input "BEANR" at bounding box center [334, 173] width 128 height 19
paste input "DEHAM"
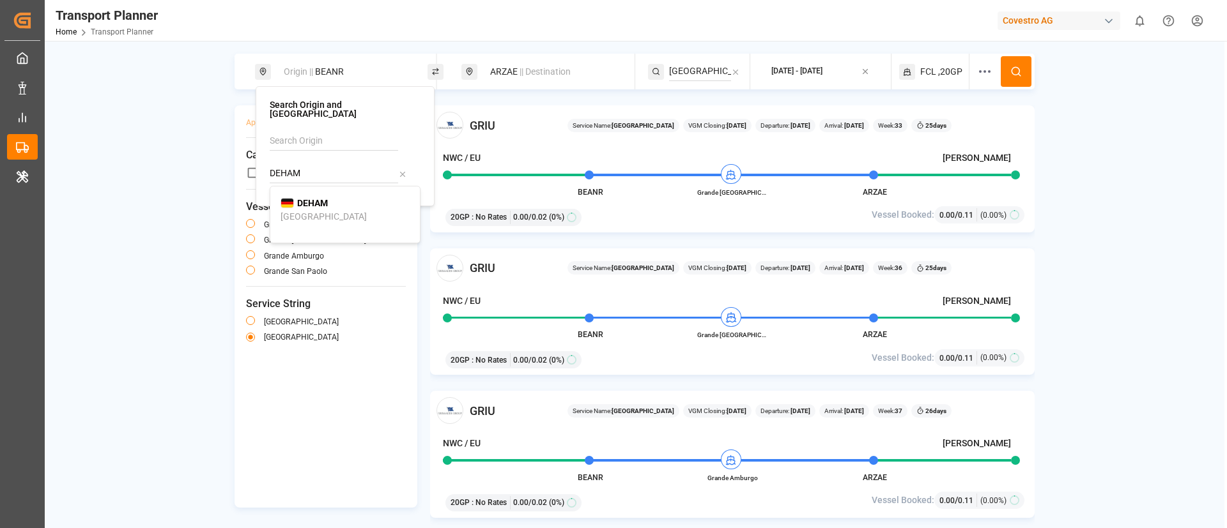
type input "DEHAM"
click at [303, 210] on div "[GEOGRAPHIC_DATA]" at bounding box center [324, 216] width 86 height 13
click at [1017, 73] on icon at bounding box center [1016, 72] width 12 height 12
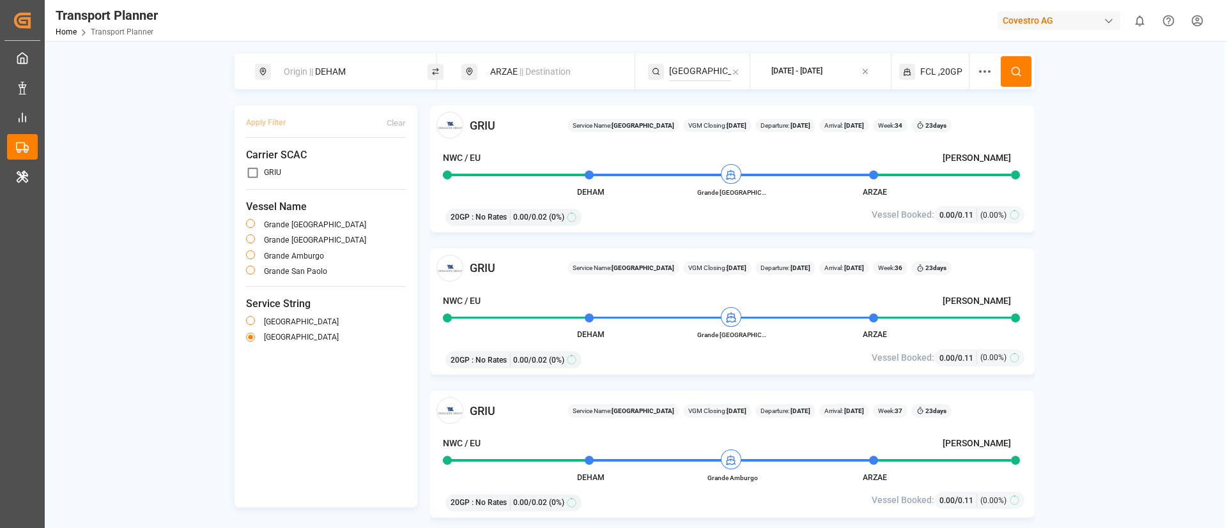
click at [356, 68] on div "Origin || DEHAM" at bounding box center [345, 72] width 138 height 24
click at [348, 164] on input "DEHAM" at bounding box center [334, 173] width 128 height 19
paste input "BEANR"
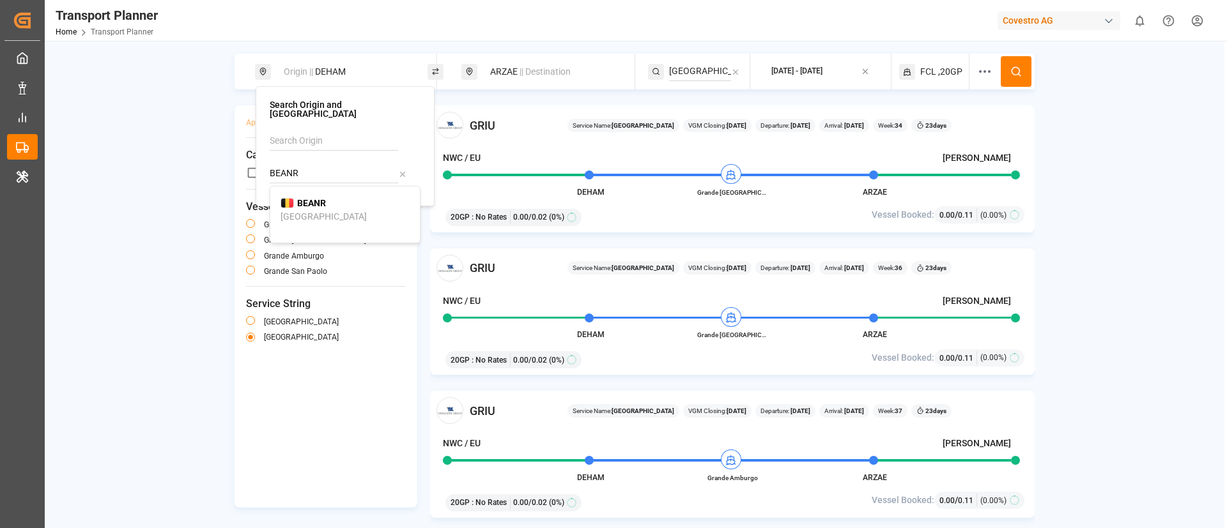
type input "BEANR"
click at [322, 198] on b "BEANR" at bounding box center [311, 203] width 29 height 10
click at [530, 75] on span "|| Destination" at bounding box center [545, 71] width 51 height 10
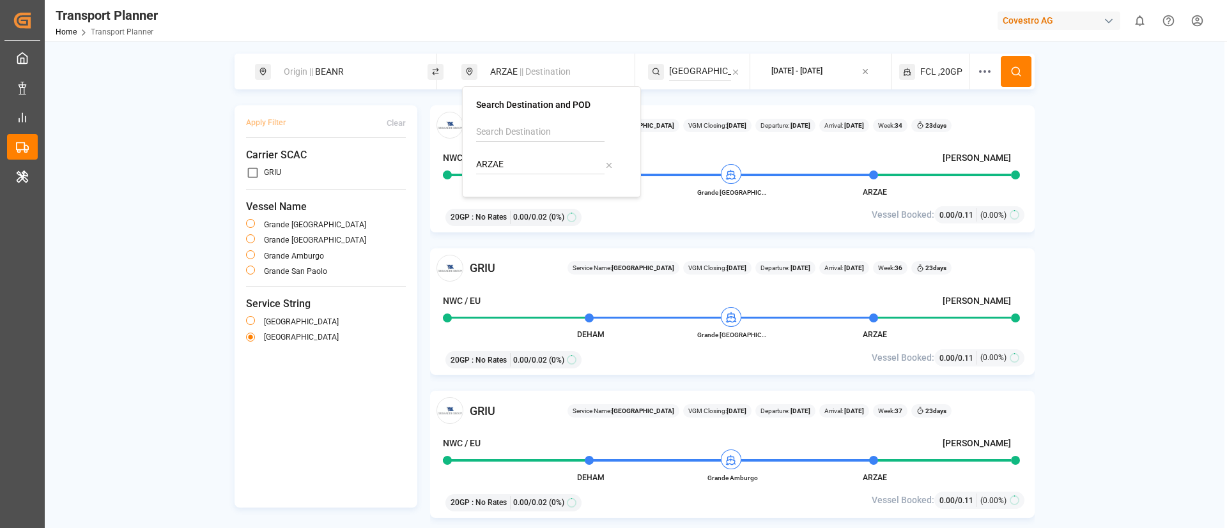
click at [520, 170] on input "ARZAE" at bounding box center [540, 164] width 128 height 19
paste input "MZMNC"
type input "MZMNC"
click at [523, 194] on b "MZMNC" at bounding box center [520, 194] width 33 height 10
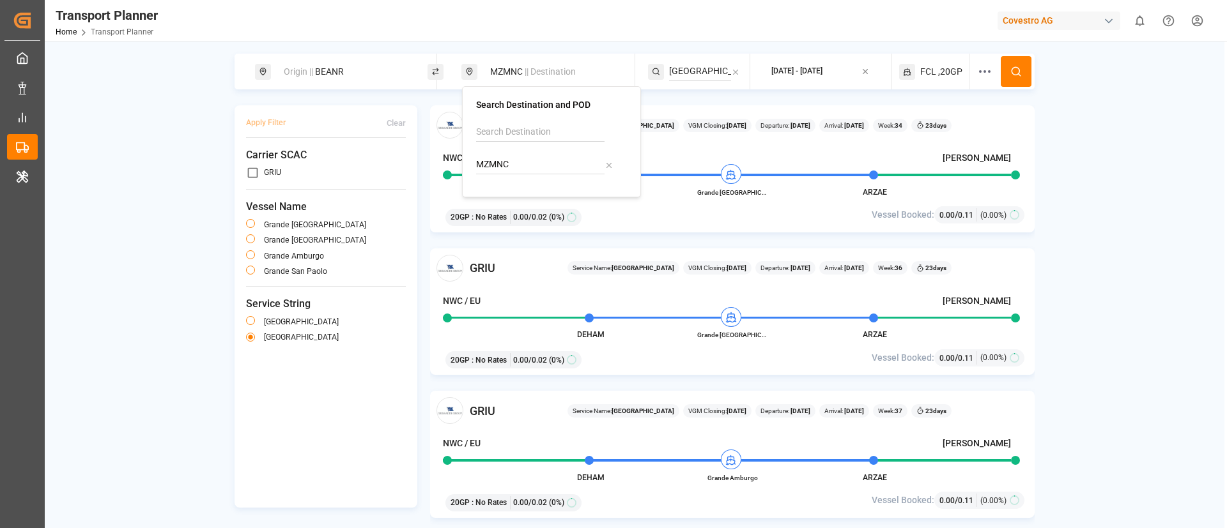
click at [691, 68] on input "[GEOGRAPHIC_DATA]" at bounding box center [700, 71] width 62 height 19
paste input "AUSTRALIA EXPRESS"
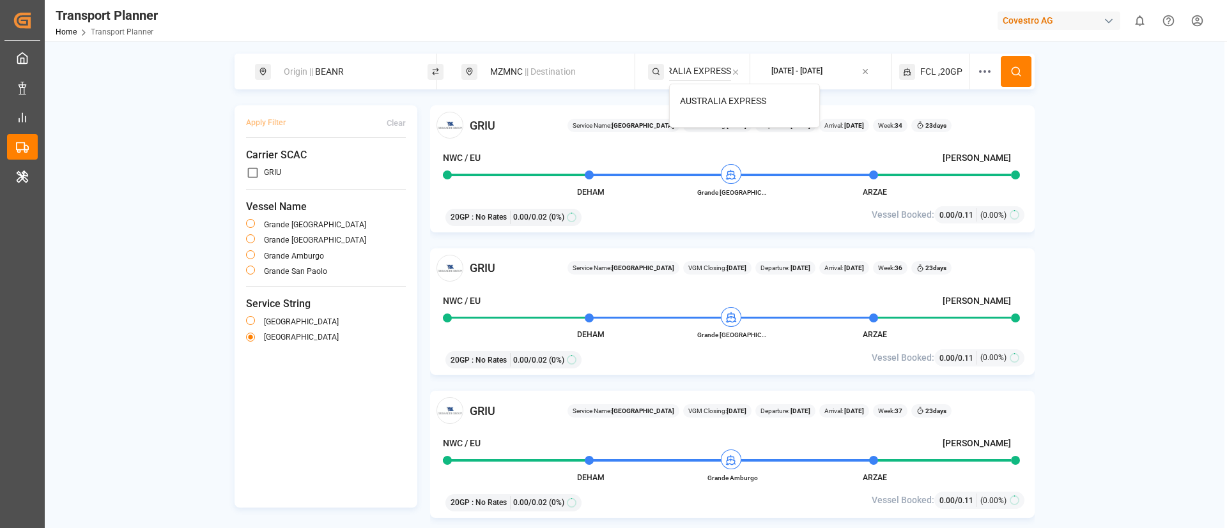
type input "AUSTRALIA EXPRESS"
click at [701, 102] on span "AUSTRALIA EXPRESS" at bounding box center [723, 101] width 86 height 10
click at [1014, 73] on icon at bounding box center [1016, 72] width 12 height 12
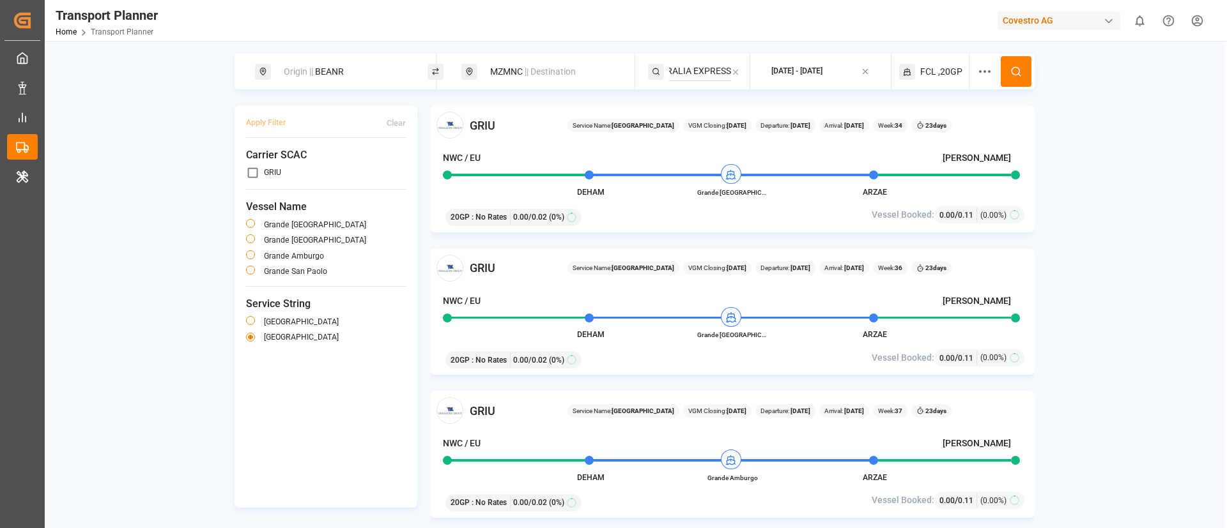
scroll to position [0, 0]
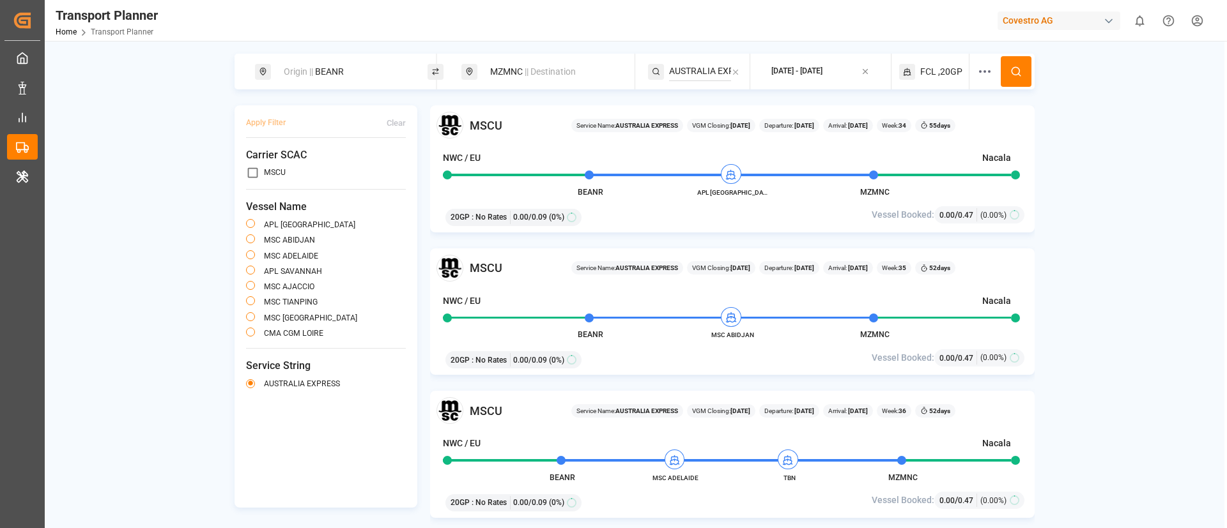
click at [360, 61] on div "Origin || BEANR" at bounding box center [345, 72] width 138 height 24
click at [320, 164] on input "BEANR" at bounding box center [334, 173] width 128 height 19
paste input "NLRTM"
type input "NLRTM"
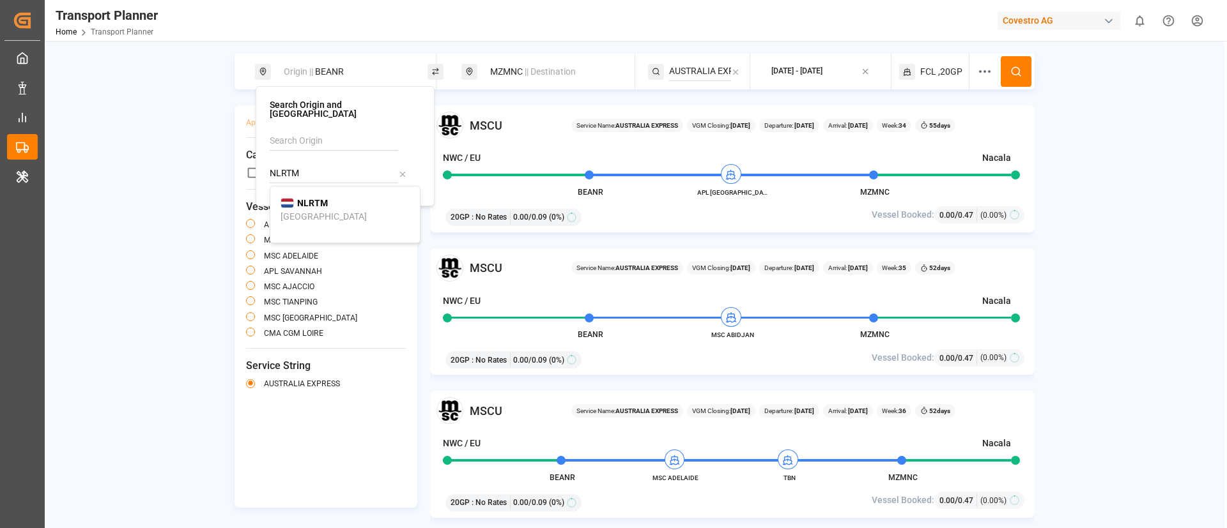
click at [311, 210] on div "[GEOGRAPHIC_DATA]" at bounding box center [324, 216] width 86 height 13
click at [1018, 69] on icon at bounding box center [1016, 72] width 12 height 12
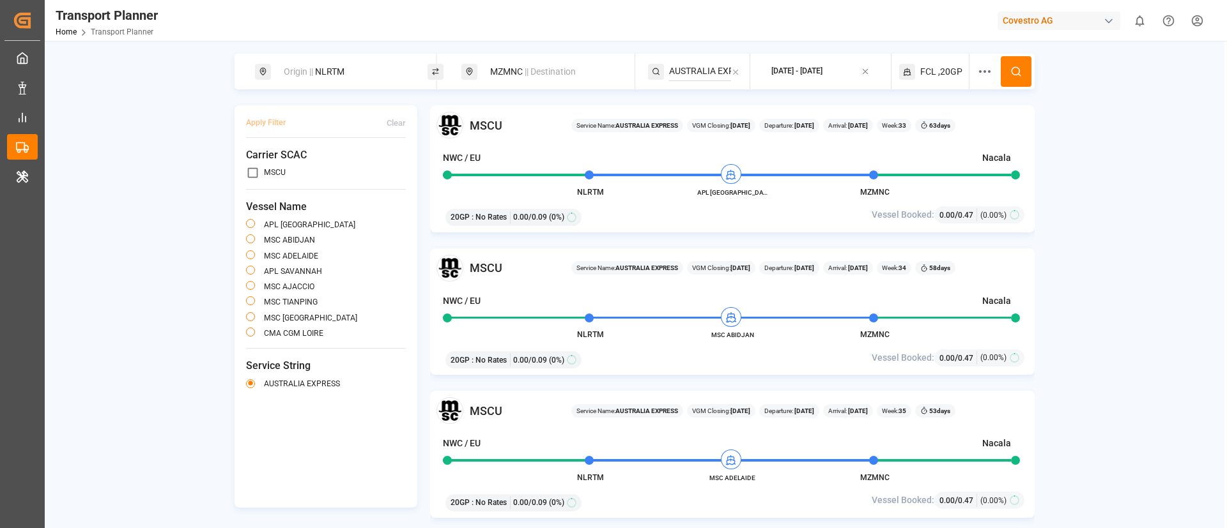
click at [350, 72] on div "Origin || NLRTM" at bounding box center [345, 72] width 138 height 24
click at [323, 164] on input "NLRTM" at bounding box center [334, 173] width 128 height 19
paste input "DEHA"
type input "DEHAM"
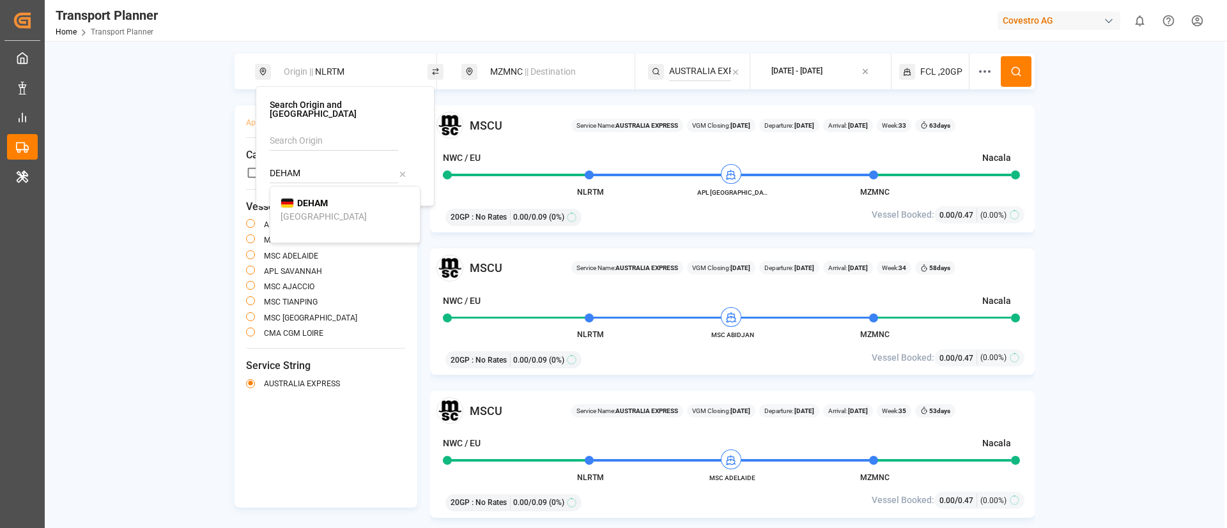
click at [320, 198] on b "DEHAM" at bounding box center [312, 203] width 31 height 10
click at [1021, 64] on button at bounding box center [1016, 71] width 31 height 31
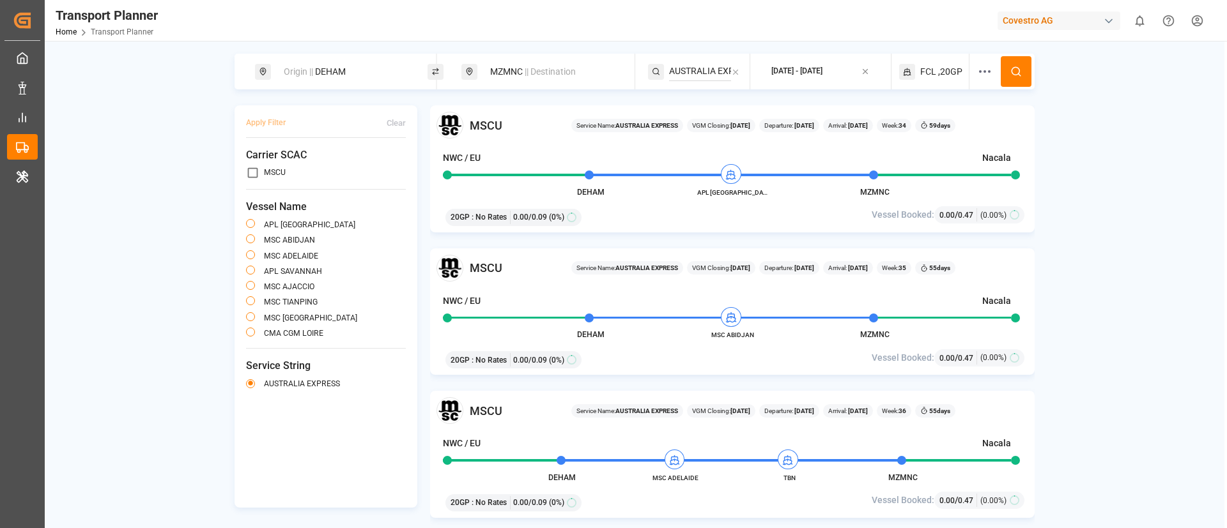
click at [551, 79] on div "MZMNC || Destination" at bounding box center [551, 72] width 138 height 24
click at [527, 156] on input "MZMNC" at bounding box center [540, 164] width 128 height 19
paste input "CNSHA"
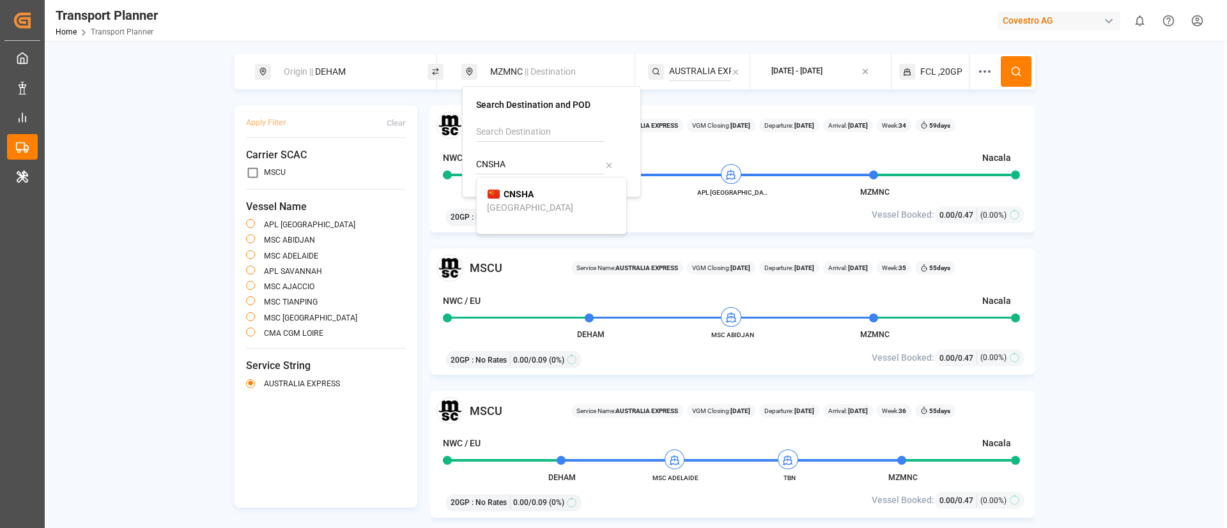
type input "CNSHA"
click at [518, 200] on span "CNSHA" at bounding box center [519, 194] width 30 height 13
click at [691, 70] on input "AUSTRALIA EXPRESS" at bounding box center [700, 71] width 62 height 19
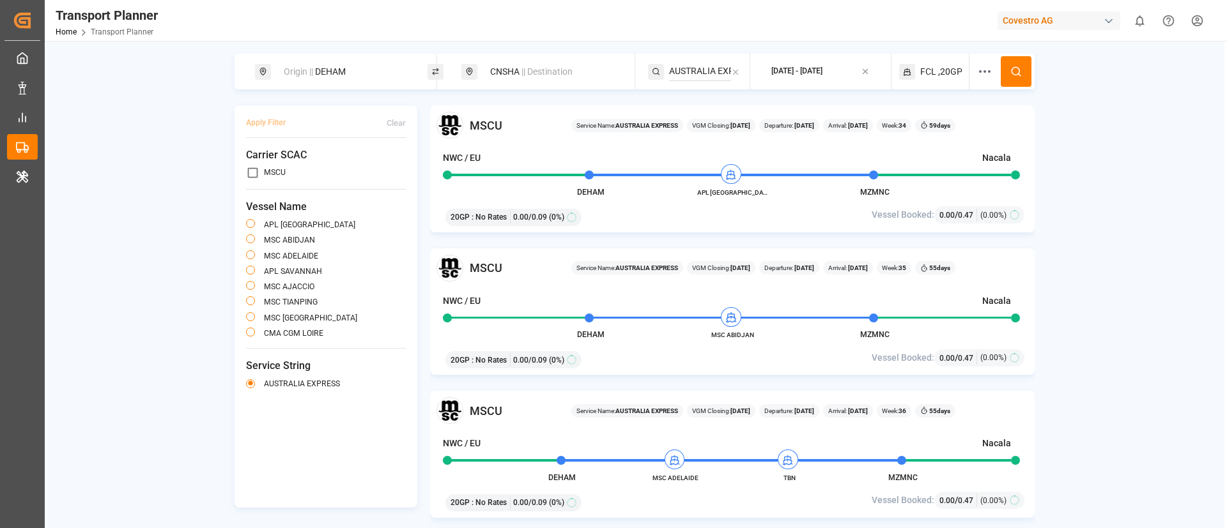
click at [691, 70] on input "AUSTRALIA EXPRESS" at bounding box center [700, 71] width 62 height 19
paste input "FE4"
type input "FE4"
click at [692, 108] on li "FE4" at bounding box center [745, 101] width 150 height 24
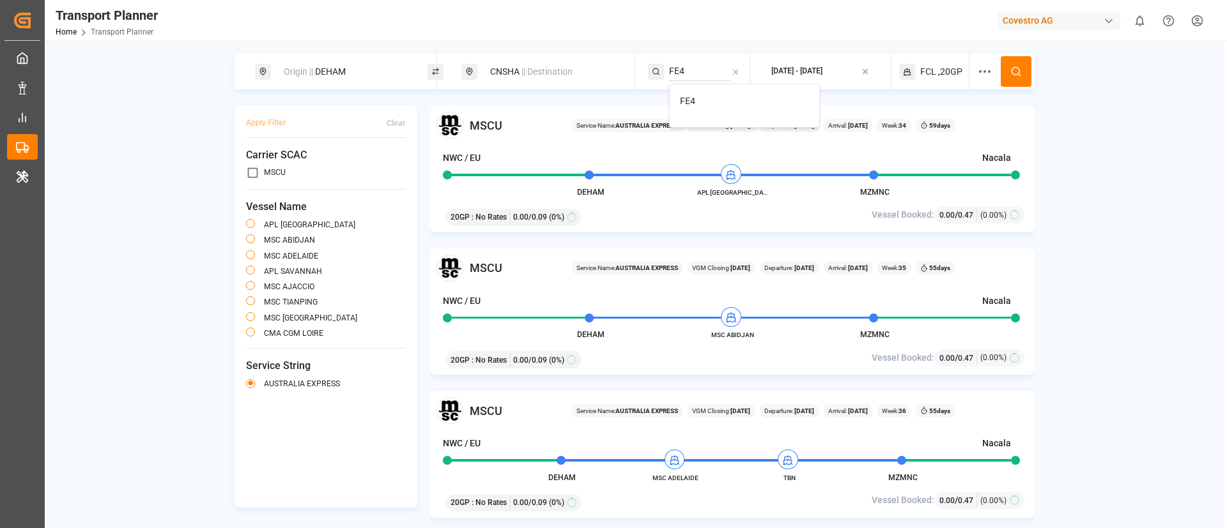
click at [691, 101] on span "FE4" at bounding box center [687, 101] width 15 height 10
drag, startPoint x: 1015, startPoint y: 73, endPoint x: 1017, endPoint y: 84, distance: 10.3
click at [1016, 73] on icon at bounding box center [1016, 72] width 12 height 12
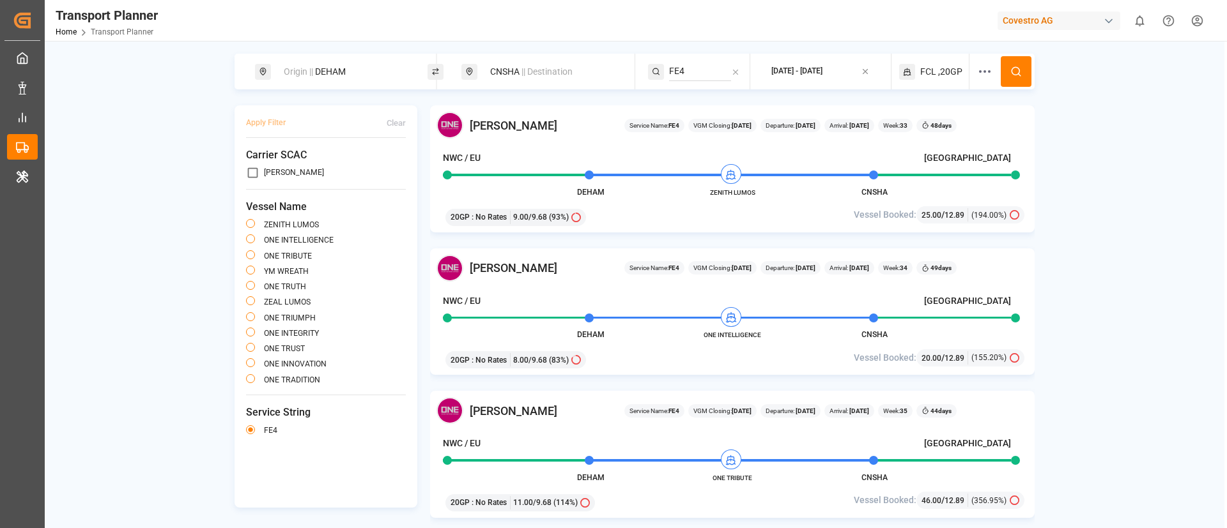
click at [353, 69] on div "Origin || DEHAM" at bounding box center [345, 72] width 138 height 24
click at [616, 116] on div "[PERSON_NAME] Service Name: FE4 VGM Closing: [DATE] Departure: [DATE] Arrival: …" at bounding box center [732, 125] width 592 height 27
click at [943, 73] on span ",20GP" at bounding box center [950, 71] width 24 height 13
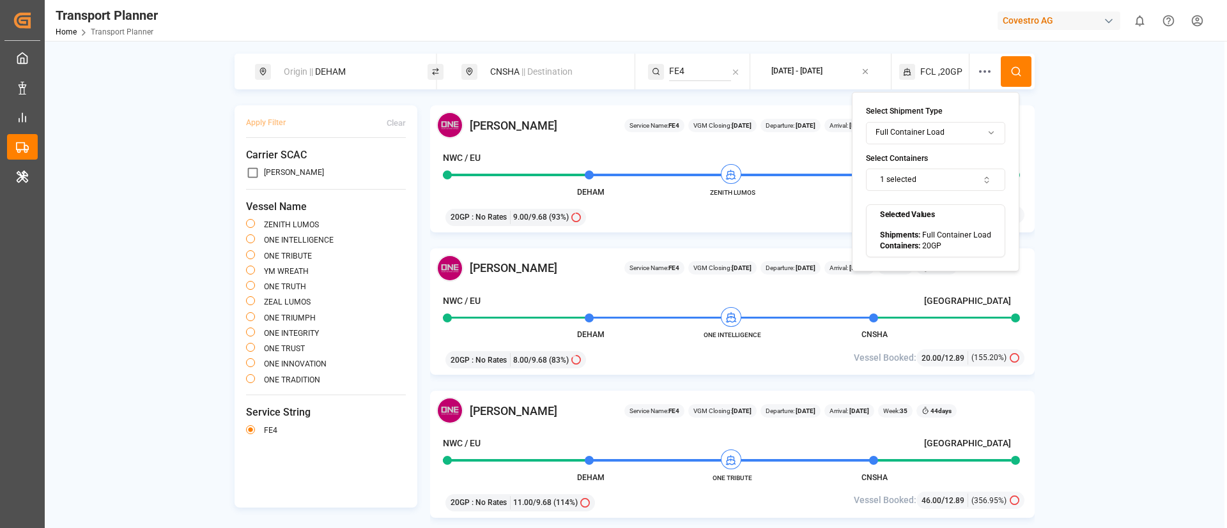
click at [932, 176] on button "1 selected" at bounding box center [935, 180] width 139 height 22
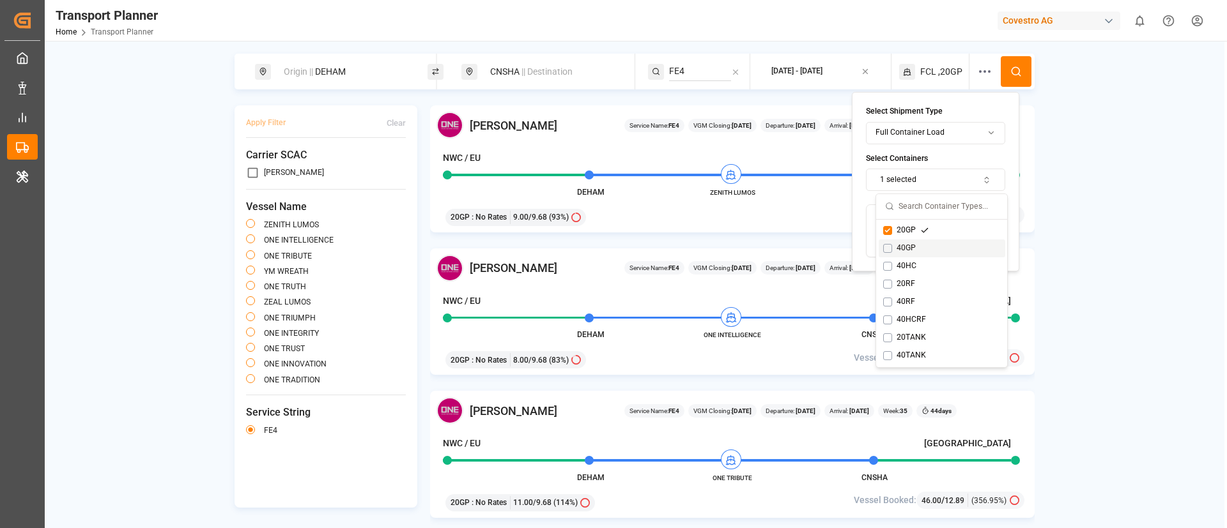
click at [903, 251] on div "40GP" at bounding box center [906, 249] width 46 height 12
click at [904, 231] on div "20GP" at bounding box center [906, 231] width 46 height 12
click at [1013, 66] on icon at bounding box center [1016, 72] width 12 height 12
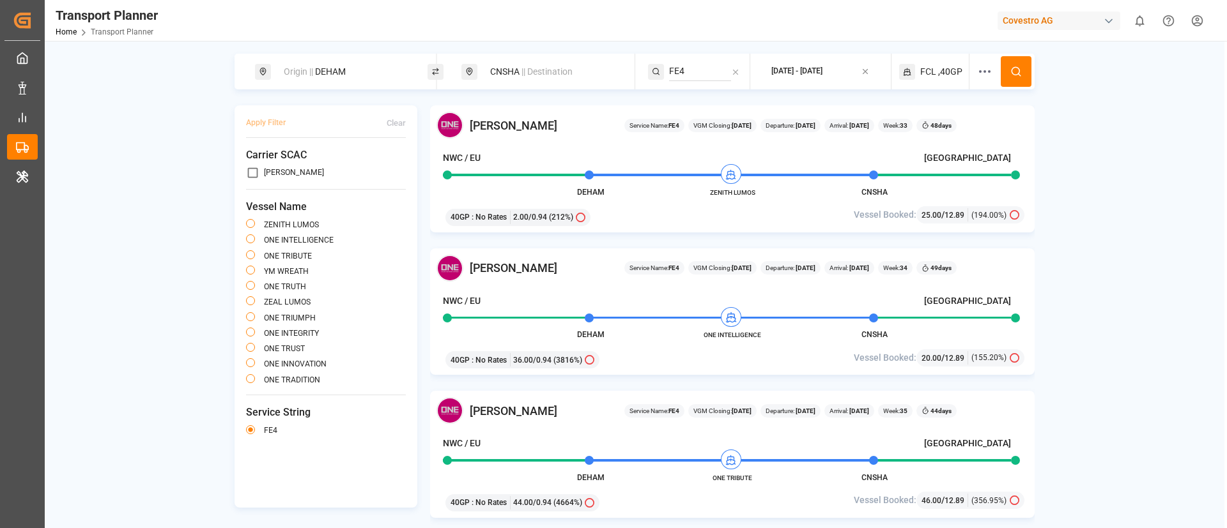
click at [941, 73] on span ",40GP" at bounding box center [950, 71] width 24 height 13
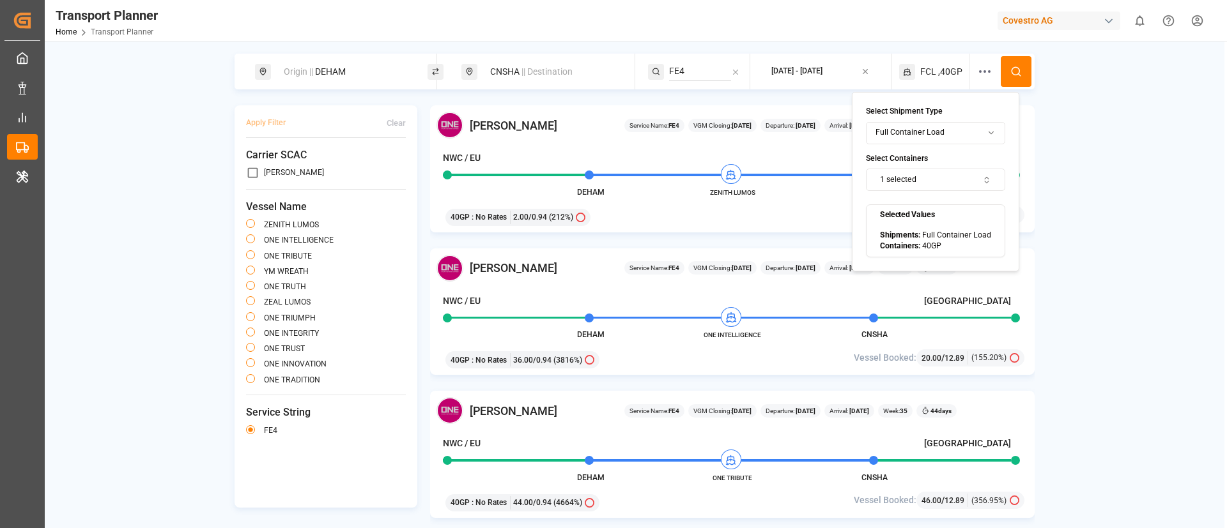
click at [934, 180] on button "1 selected" at bounding box center [935, 180] width 139 height 22
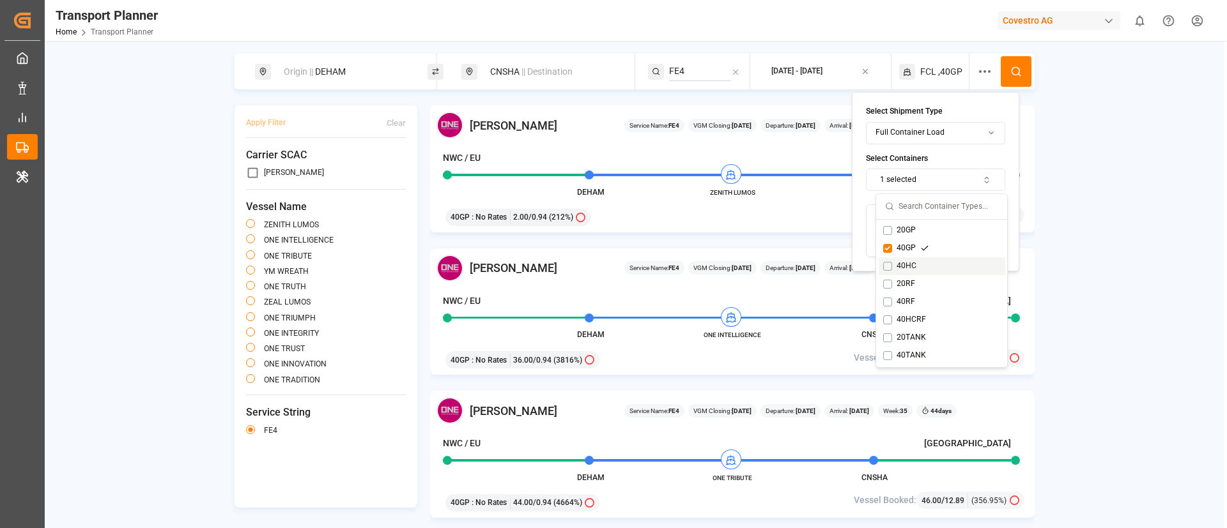
click at [907, 265] on div "40HC" at bounding box center [906, 267] width 47 height 12
click at [907, 249] on div "40GP" at bounding box center [906, 249] width 46 height 12
click at [1007, 77] on button at bounding box center [1016, 71] width 31 height 31
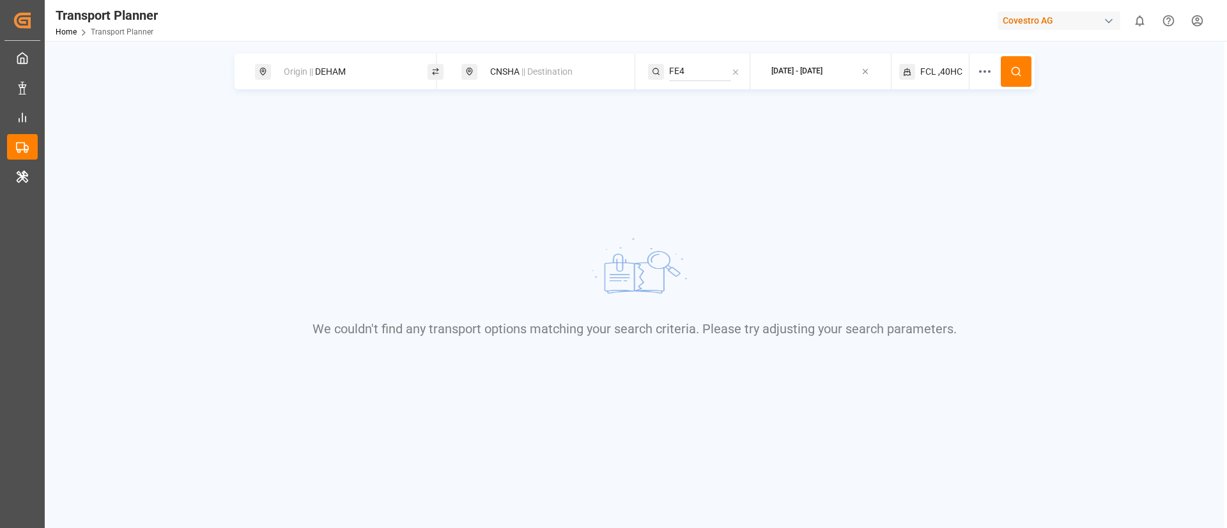
click at [944, 69] on span ",40HC" at bounding box center [950, 71] width 24 height 13
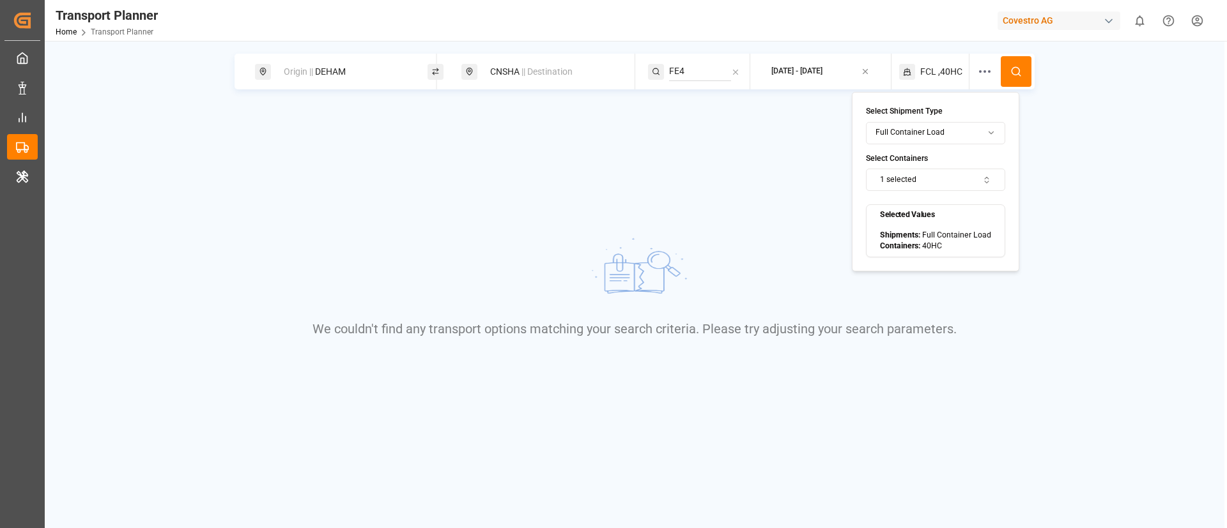
click at [931, 174] on button "1 selected" at bounding box center [935, 180] width 139 height 22
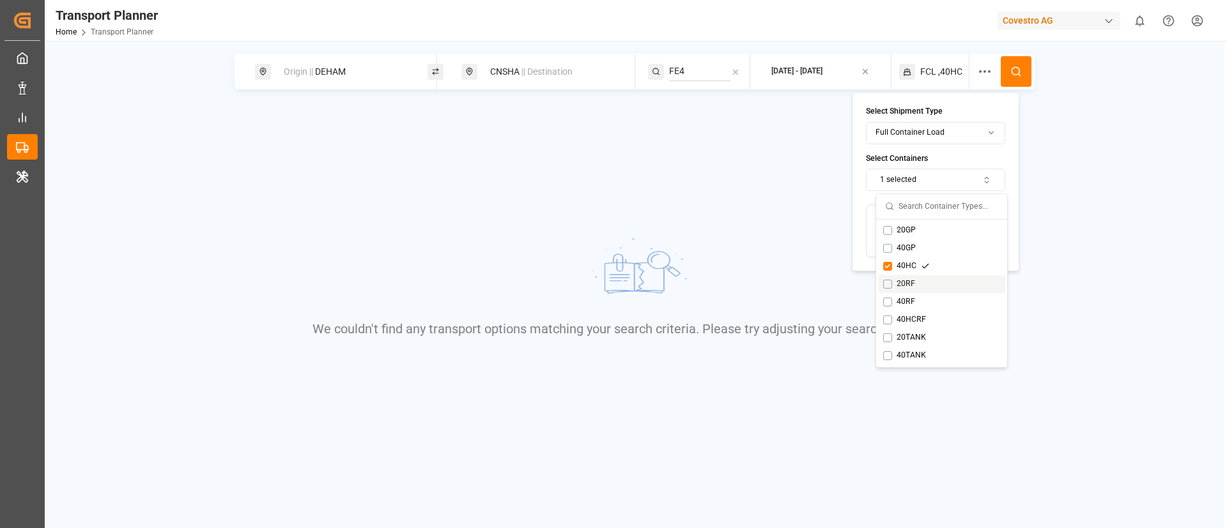
click at [900, 283] on div "20RF" at bounding box center [905, 285] width 45 height 12
click at [903, 265] on div "40HC" at bounding box center [906, 267] width 47 height 12
click at [1012, 76] on icon at bounding box center [1016, 72] width 12 height 12
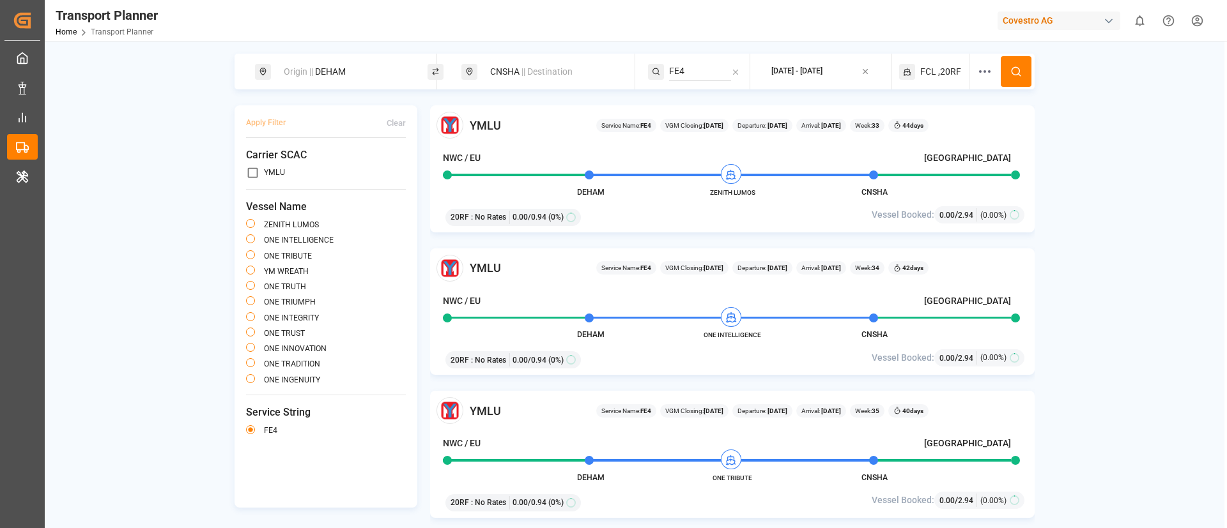
click at [354, 72] on div "Origin || DEHAM" at bounding box center [345, 72] width 138 height 24
click at [321, 166] on input "DEHAM" at bounding box center [334, 173] width 128 height 19
paste input "NLRT"
type input "NLRTM"
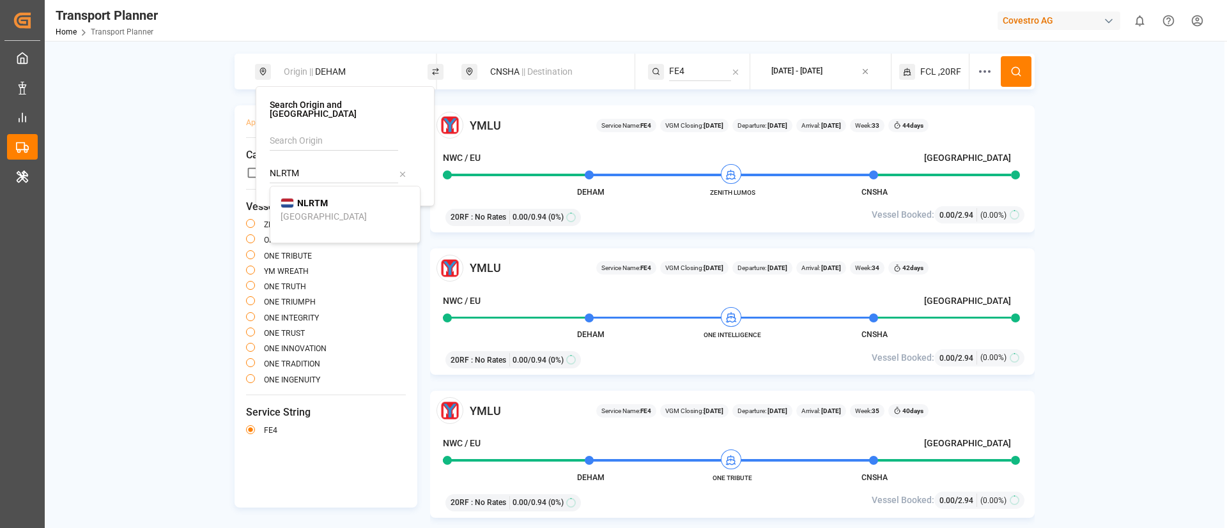
click at [320, 198] on b "NLRTM" at bounding box center [312, 203] width 31 height 10
click at [1020, 75] on icon at bounding box center [1020, 74] width 2 height 2
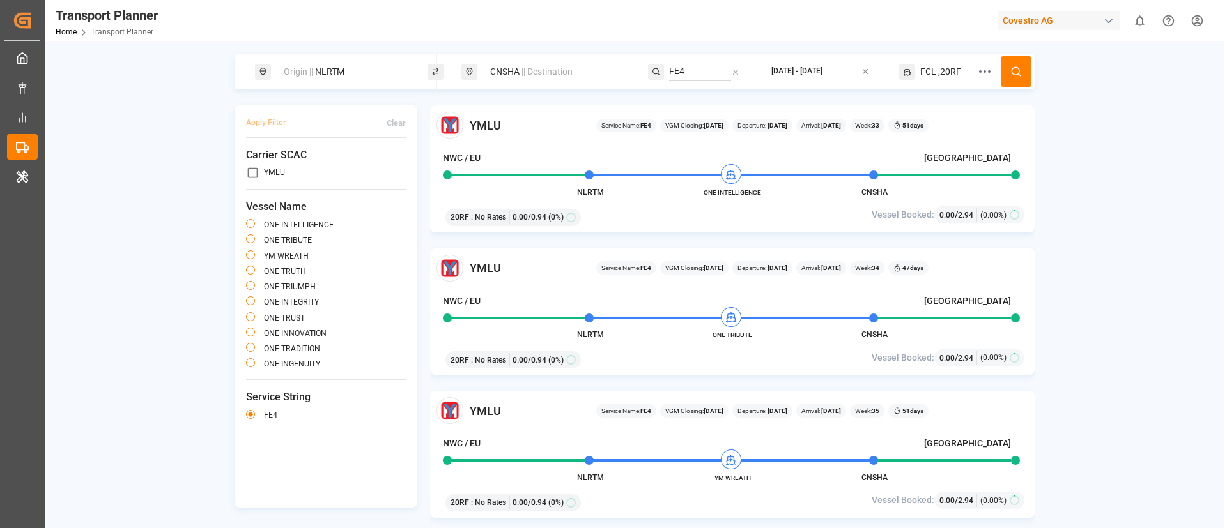
click at [343, 77] on div "Origin || NLRTM" at bounding box center [345, 72] width 138 height 24
click at [320, 164] on input "NLRTM" at bounding box center [334, 173] width 128 height 19
paste input "DEHA"
type input "DEHAM"
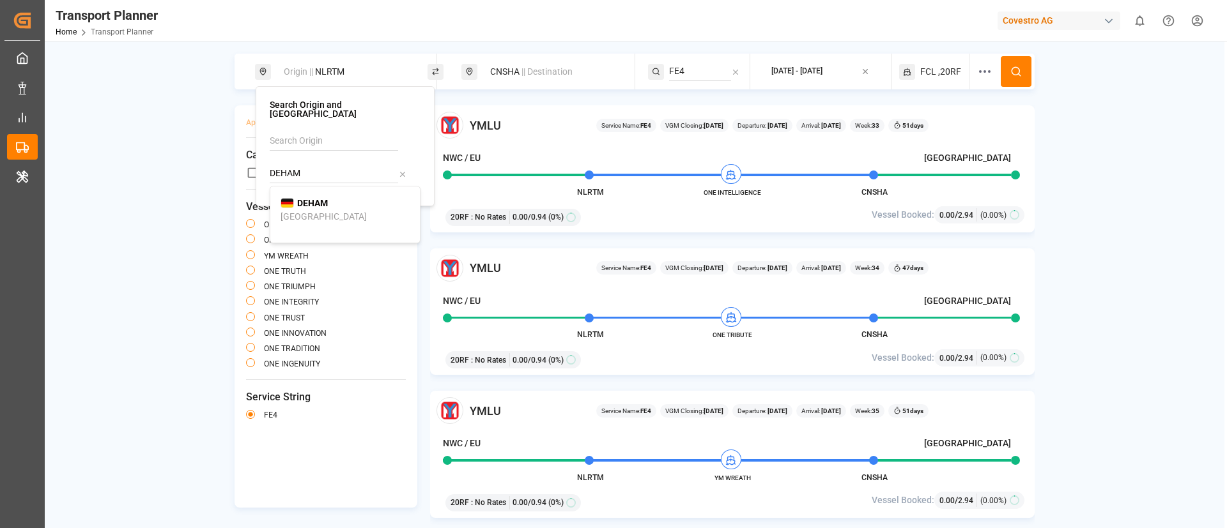
click at [308, 198] on b "DEHAM" at bounding box center [312, 203] width 31 height 10
click at [541, 74] on span "|| Destination" at bounding box center [546, 71] width 51 height 10
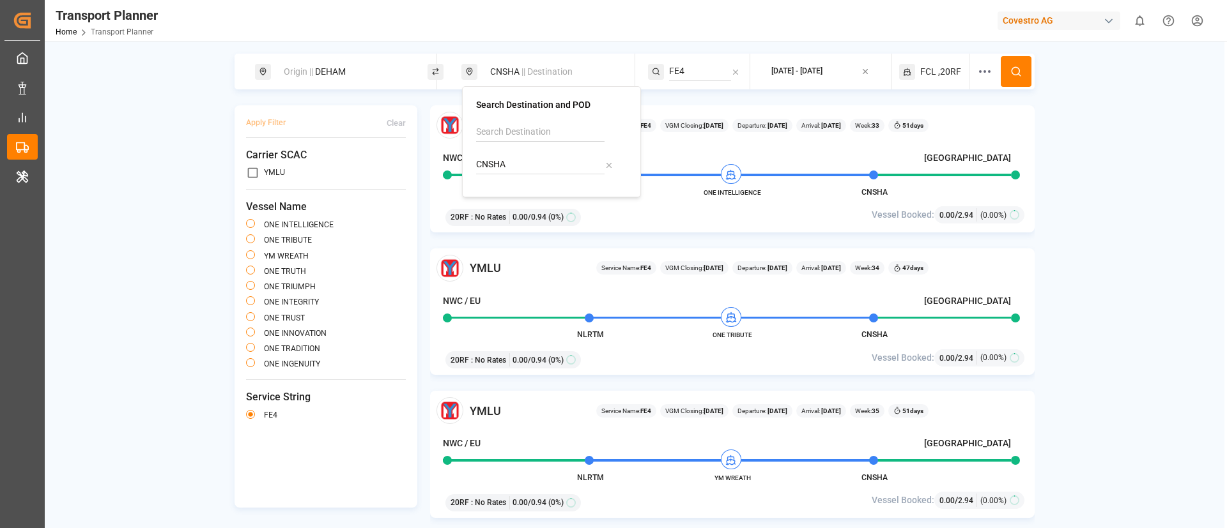
click at [518, 161] on input "CNSHA" at bounding box center [540, 164] width 128 height 19
paste input "TWKEL"
type input "TWKEL"
click at [514, 197] on b "TWKEL" at bounding box center [518, 194] width 29 height 10
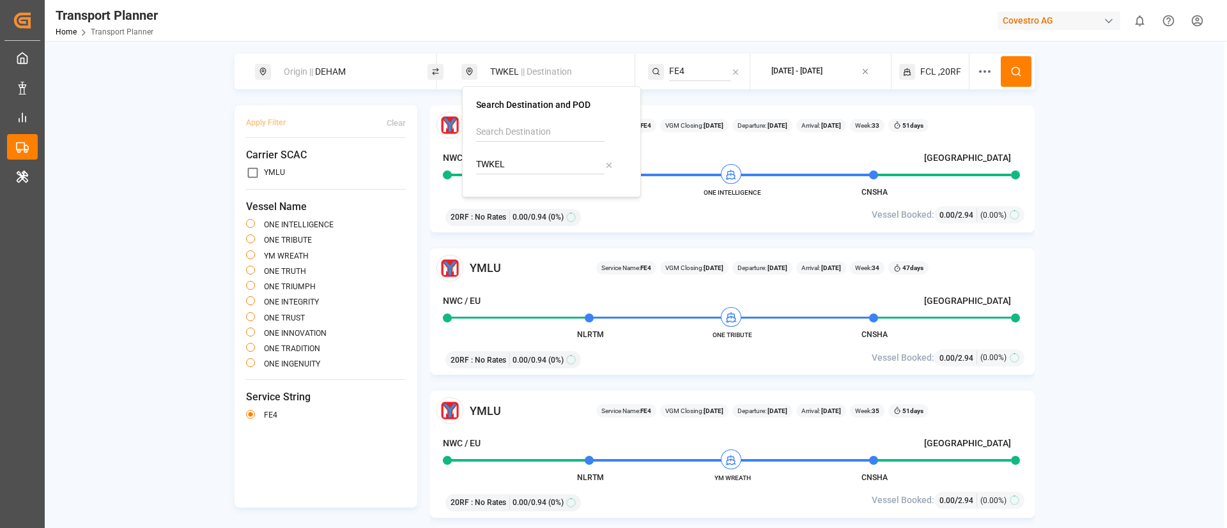
click at [1020, 78] on button at bounding box center [1016, 71] width 31 height 31
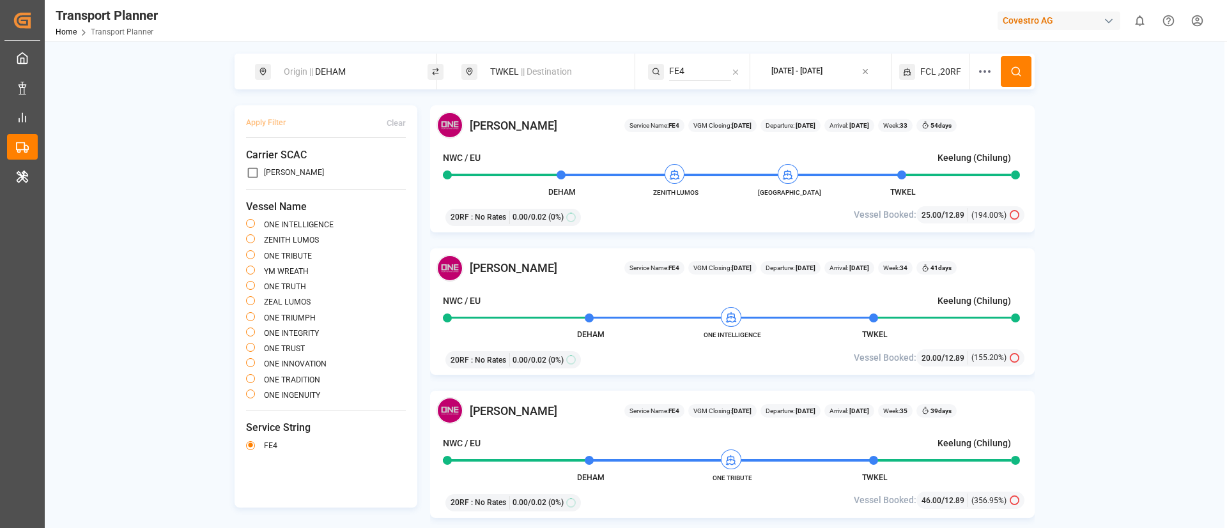
click at [948, 67] on span ",20RF" at bounding box center [949, 71] width 23 height 13
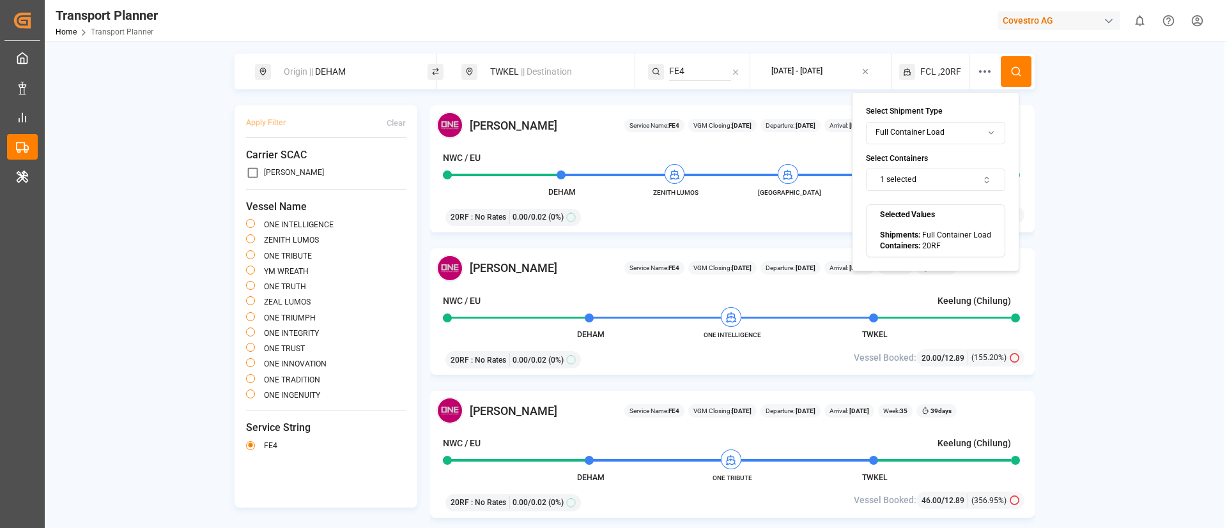
click at [943, 180] on button "1 selected" at bounding box center [935, 180] width 139 height 22
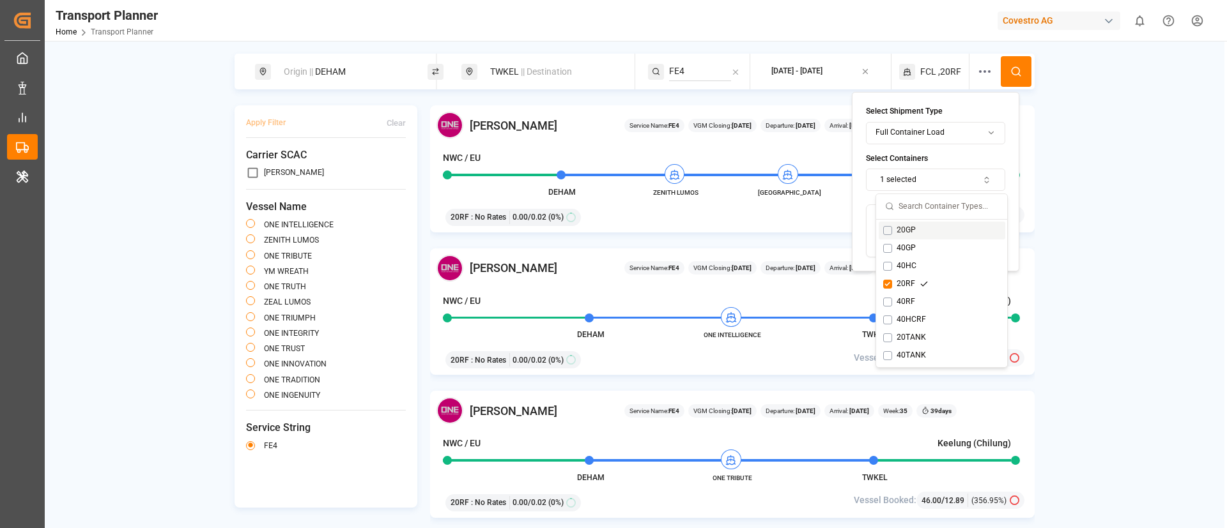
drag, startPoint x: 913, startPoint y: 223, endPoint x: 914, endPoint y: 272, distance: 49.2
click at [913, 224] on div "20GP" at bounding box center [942, 231] width 127 height 18
drag, startPoint x: 913, startPoint y: 279, endPoint x: 942, endPoint y: 204, distance: 79.7
click at [912, 280] on div "20RF" at bounding box center [905, 285] width 45 height 12
click at [1016, 70] on icon at bounding box center [1016, 72] width 12 height 12
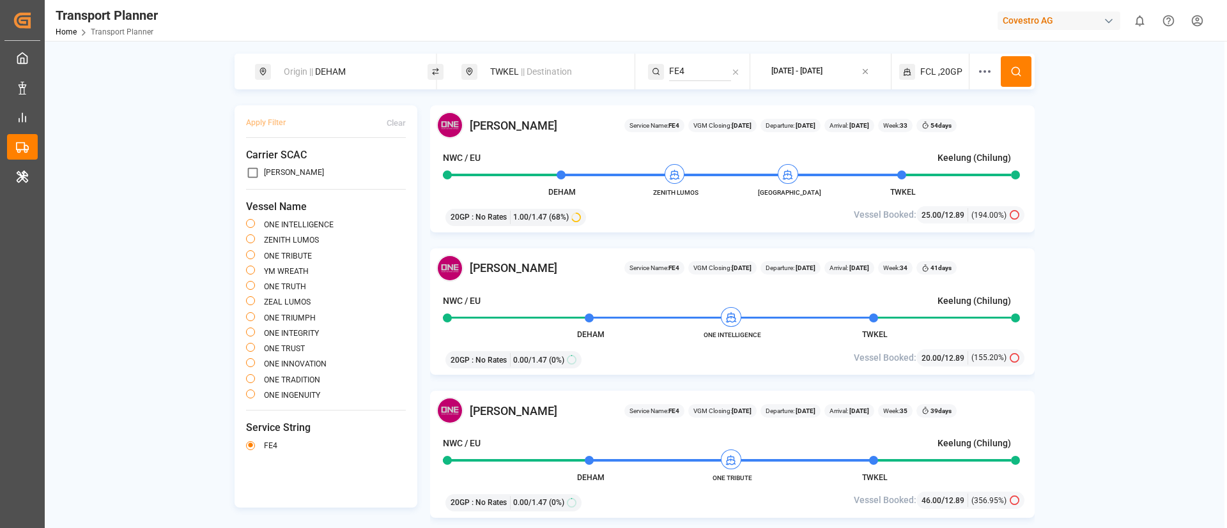
click at [937, 75] on div "FCL ,20GP" at bounding box center [934, 72] width 71 height 36
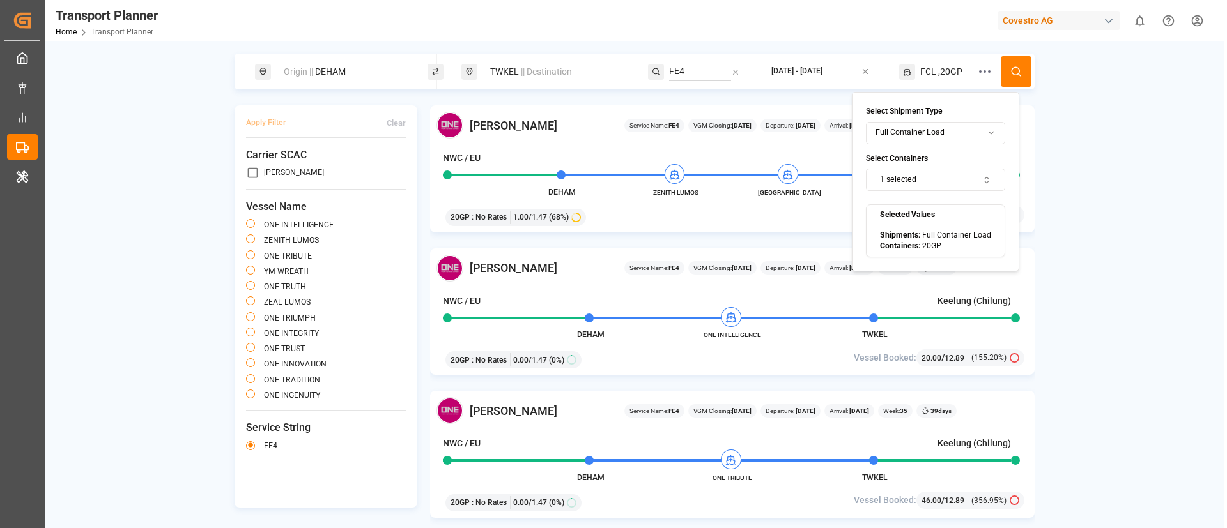
click at [927, 175] on button "1 selected" at bounding box center [935, 180] width 139 height 22
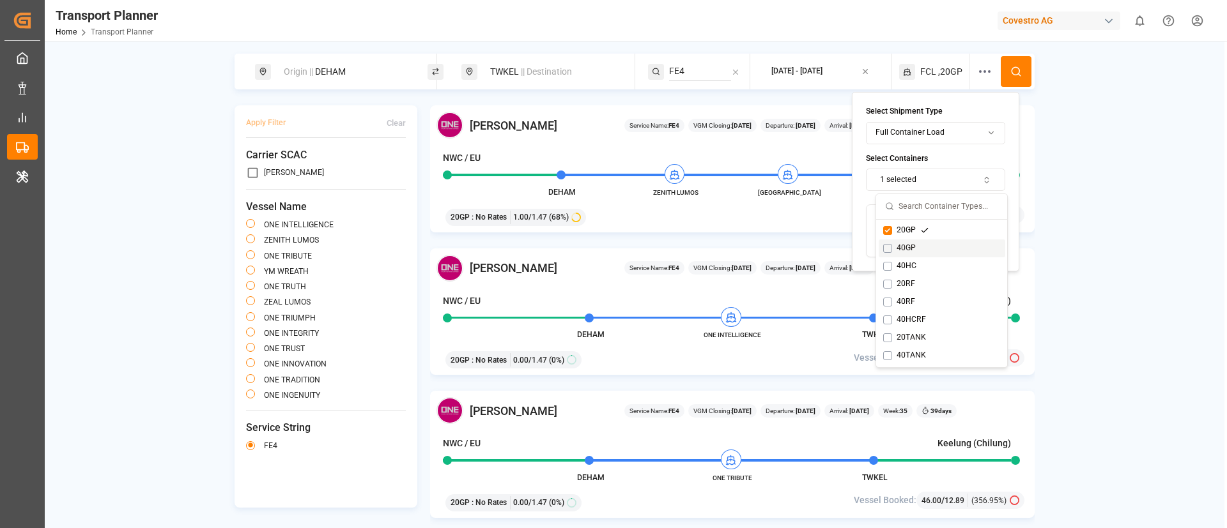
click at [910, 246] on div "40GP" at bounding box center [906, 249] width 46 height 12
click at [911, 229] on div "20GP" at bounding box center [906, 231] width 46 height 12
click at [1022, 64] on button at bounding box center [1016, 71] width 31 height 31
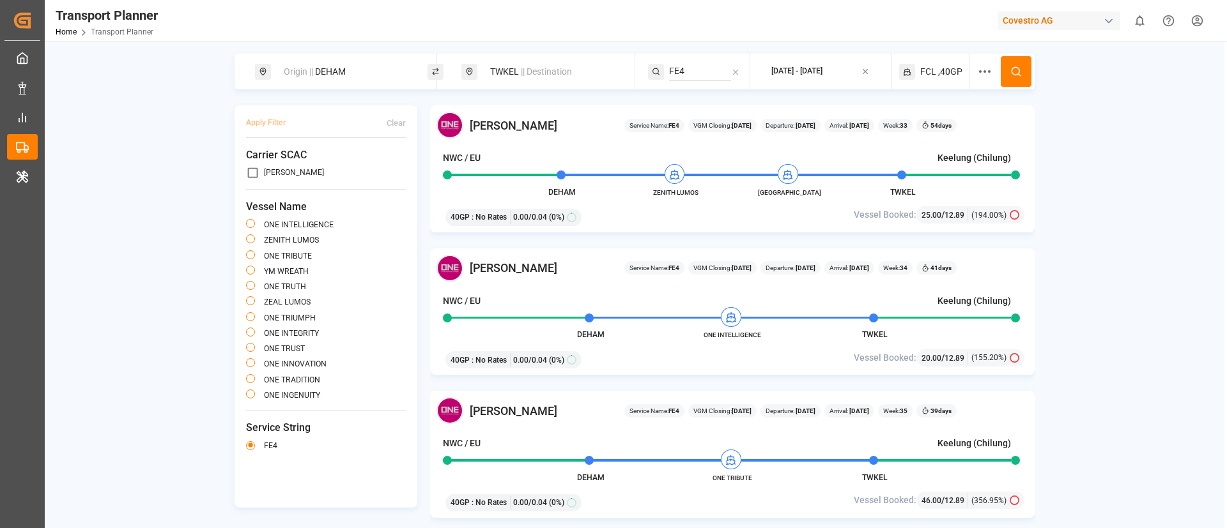
click at [941, 70] on span ",40GP" at bounding box center [950, 71] width 24 height 13
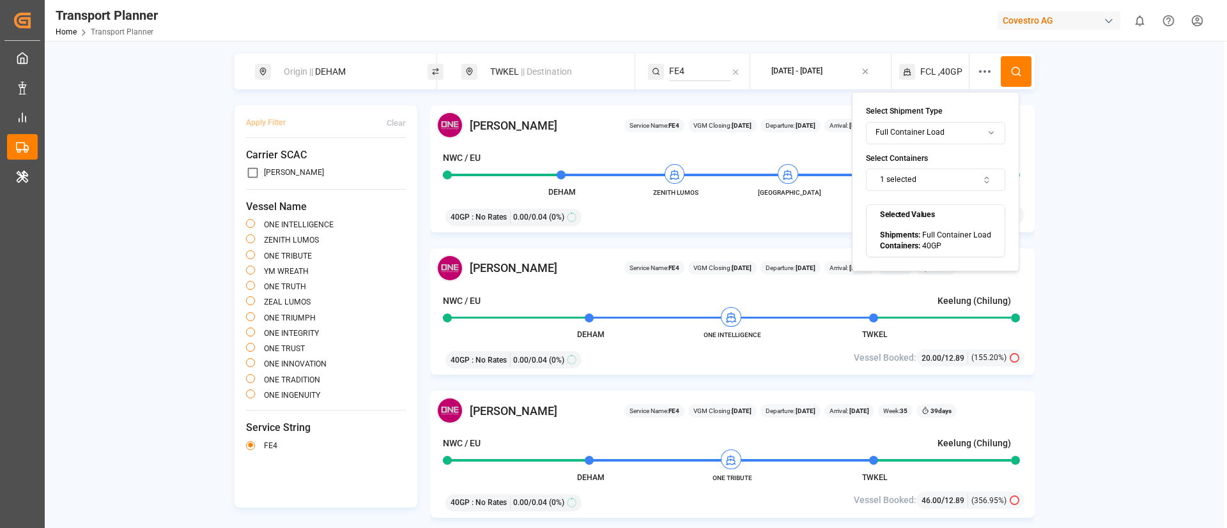
click at [929, 178] on button "1 selected" at bounding box center [935, 180] width 139 height 22
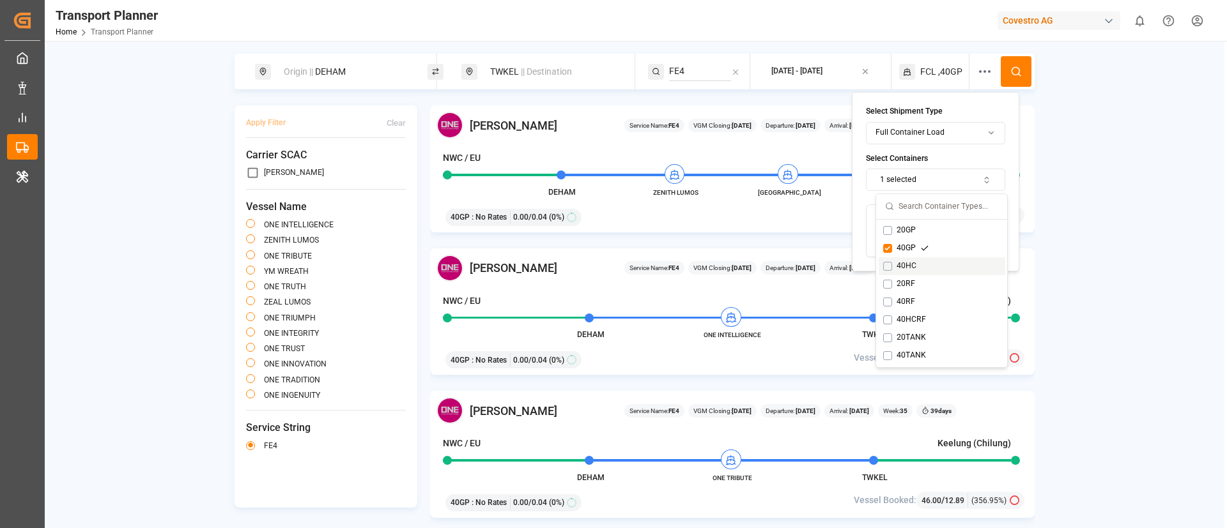
click at [909, 267] on div "40HC" at bounding box center [906, 267] width 47 height 12
click at [914, 247] on div "40GP" at bounding box center [906, 249] width 46 height 12
click at [1019, 67] on icon at bounding box center [1016, 72] width 12 height 12
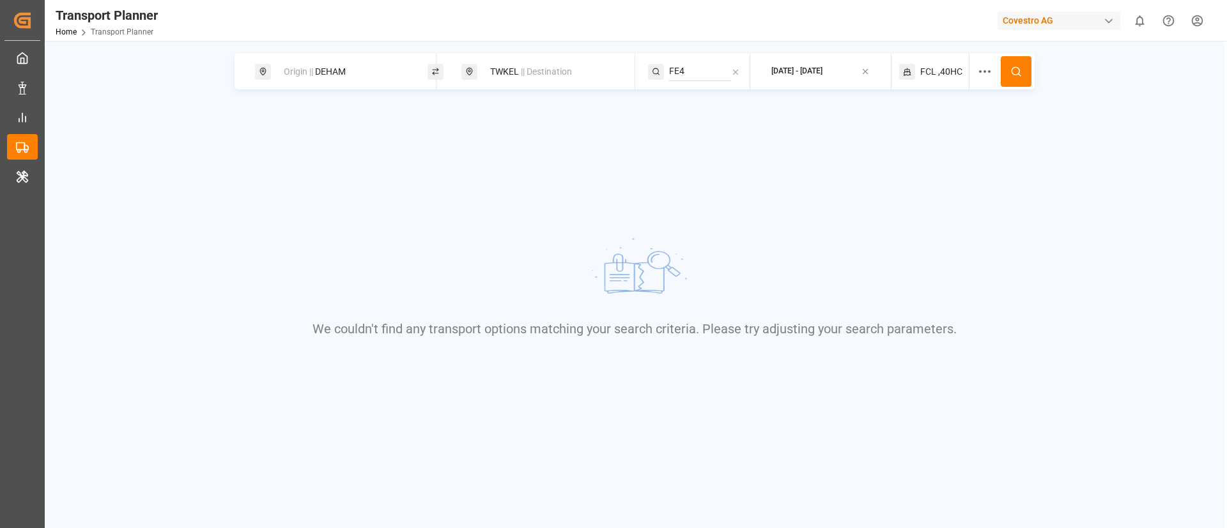
click at [932, 70] on span "FCL" at bounding box center [928, 71] width 16 height 13
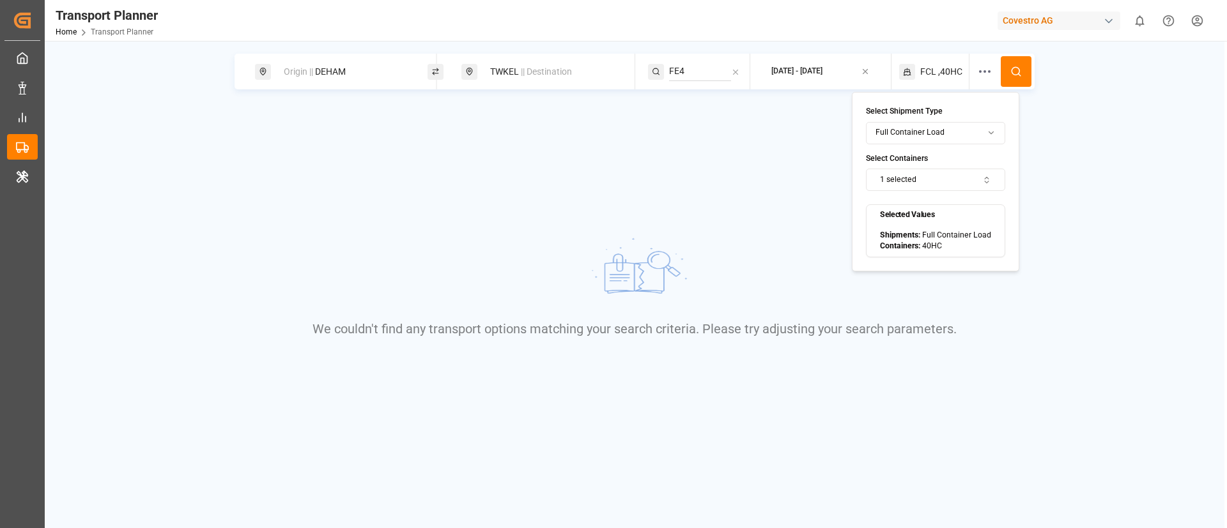
click at [916, 178] on button "1 selected" at bounding box center [935, 180] width 139 height 22
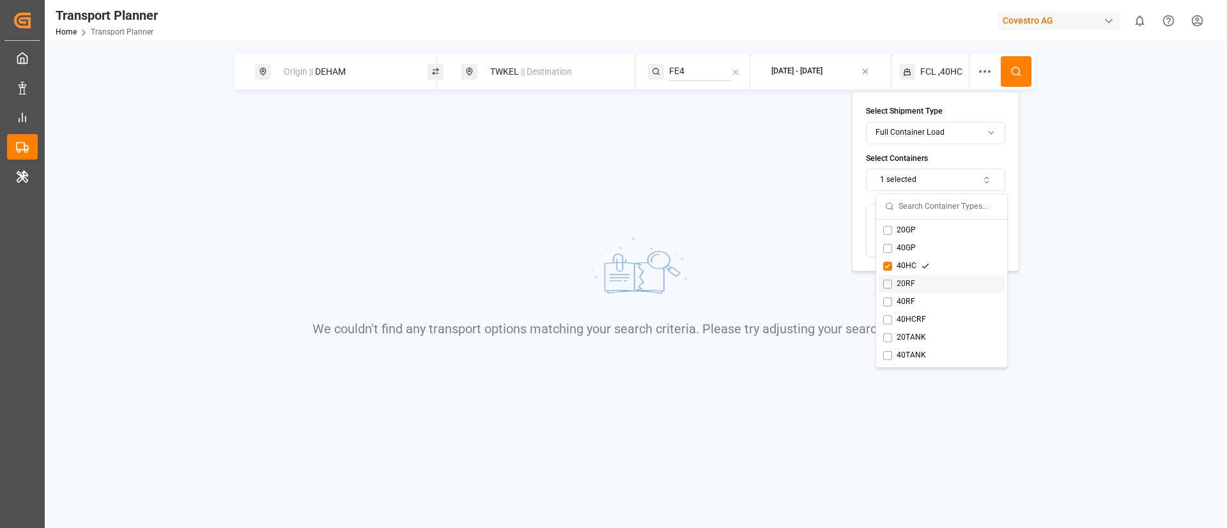
click at [900, 285] on div "20RF" at bounding box center [905, 285] width 45 height 12
click at [900, 268] on div "40HC" at bounding box center [906, 267] width 47 height 12
click at [1015, 74] on circle at bounding box center [1016, 71] width 8 height 8
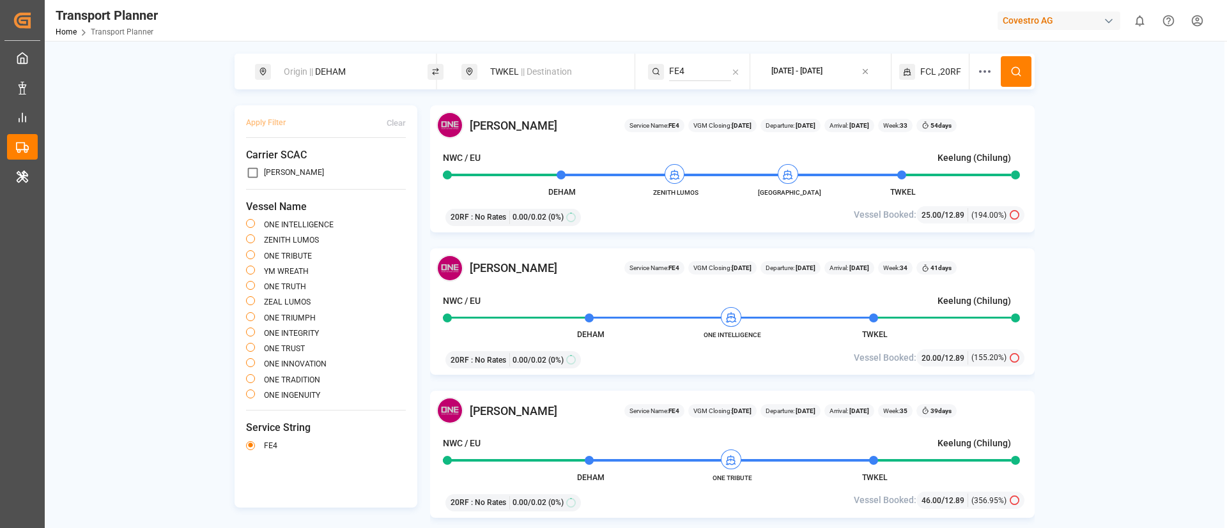
click at [943, 70] on span ",20RF" at bounding box center [949, 71] width 23 height 13
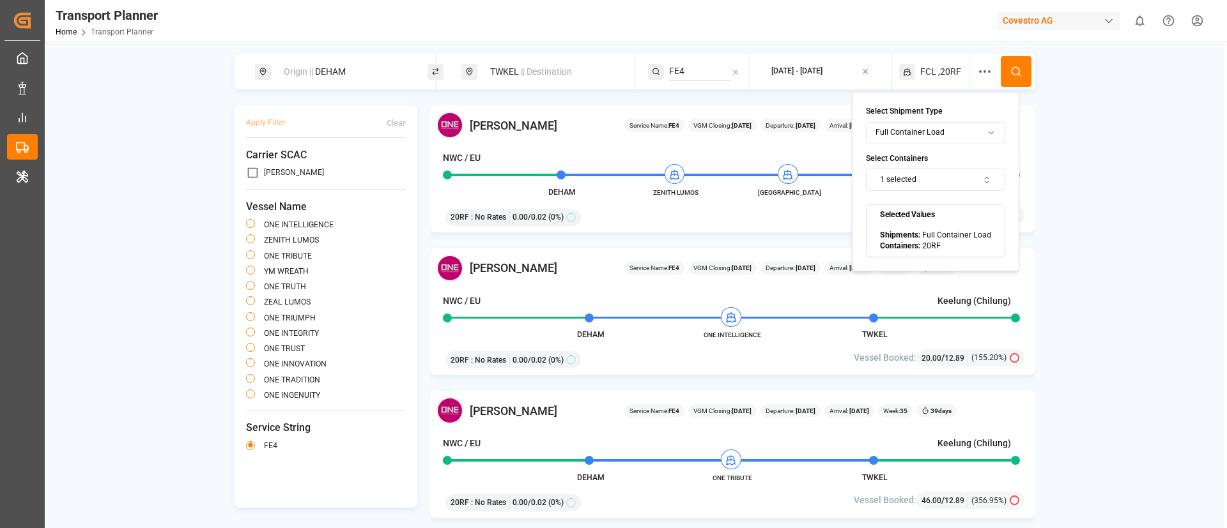
click at [938, 183] on button "1 selected" at bounding box center [935, 180] width 139 height 22
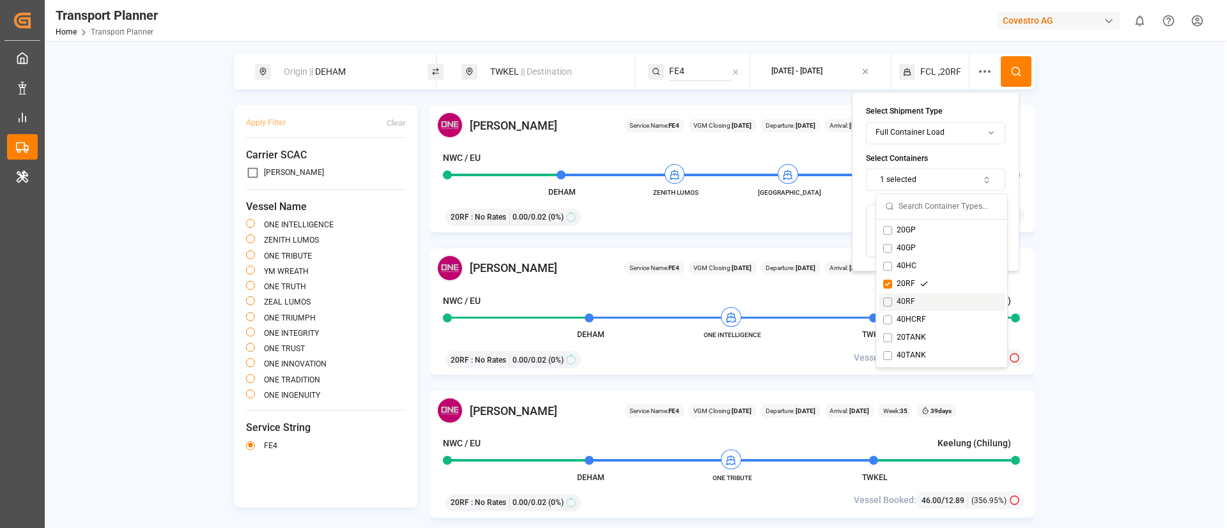
click at [907, 301] on div "40RF" at bounding box center [905, 303] width 45 height 12
click at [904, 282] on div "20RF" at bounding box center [905, 285] width 45 height 12
click at [1018, 73] on icon at bounding box center [1016, 72] width 12 height 12
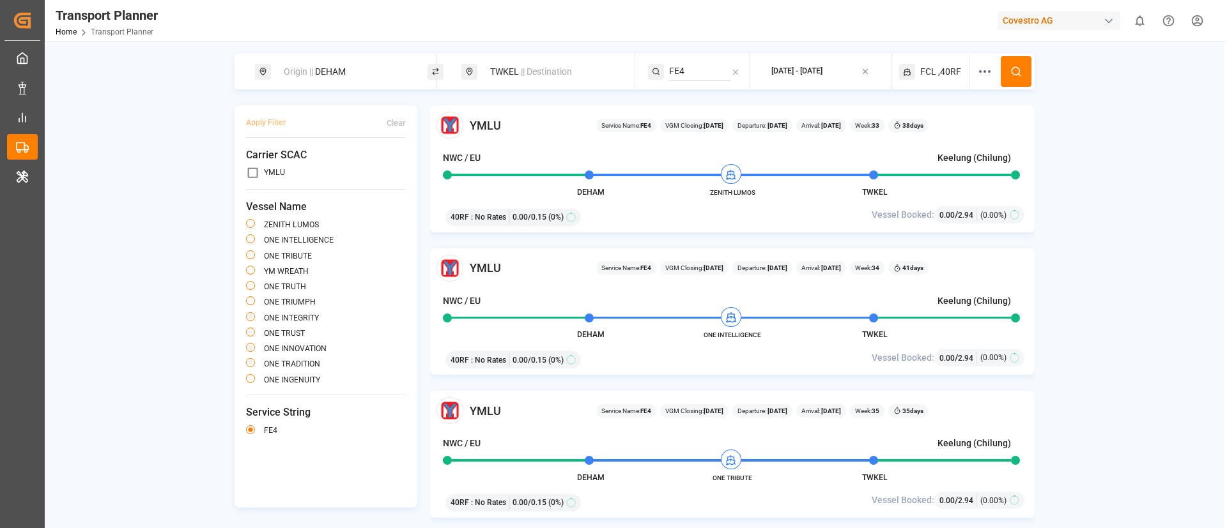
click at [334, 71] on div "Origin || DEHAM" at bounding box center [345, 72] width 138 height 24
click at [312, 164] on input "DEHAM" at bounding box center [334, 173] width 128 height 19
paste input "NLRT"
type input "NLRTM"
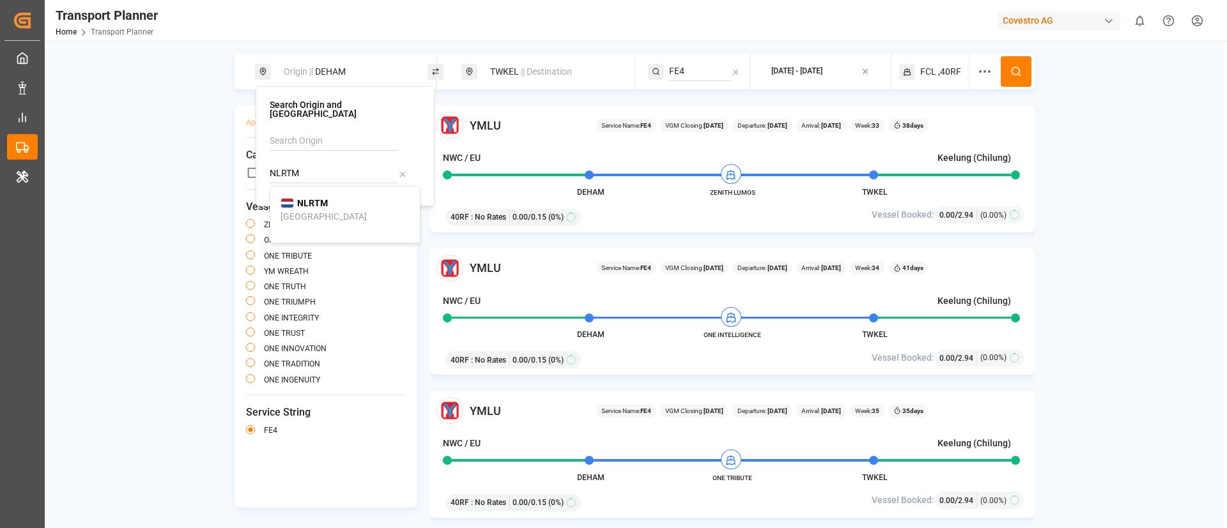
click at [304, 200] on span "NLRTM" at bounding box center [312, 203] width 31 height 13
click at [1018, 66] on icon at bounding box center [1016, 72] width 12 height 12
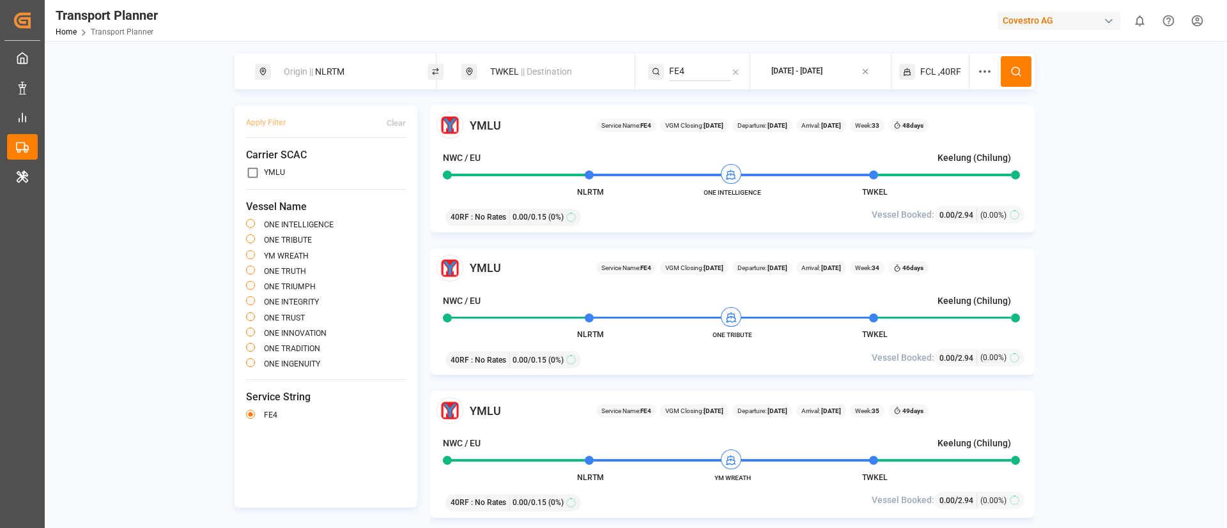
click at [530, 64] on div "TWKEL || Destination" at bounding box center [551, 72] width 138 height 24
click at [523, 162] on input "TWKEL" at bounding box center [540, 164] width 128 height 19
paste input "CNTAC"
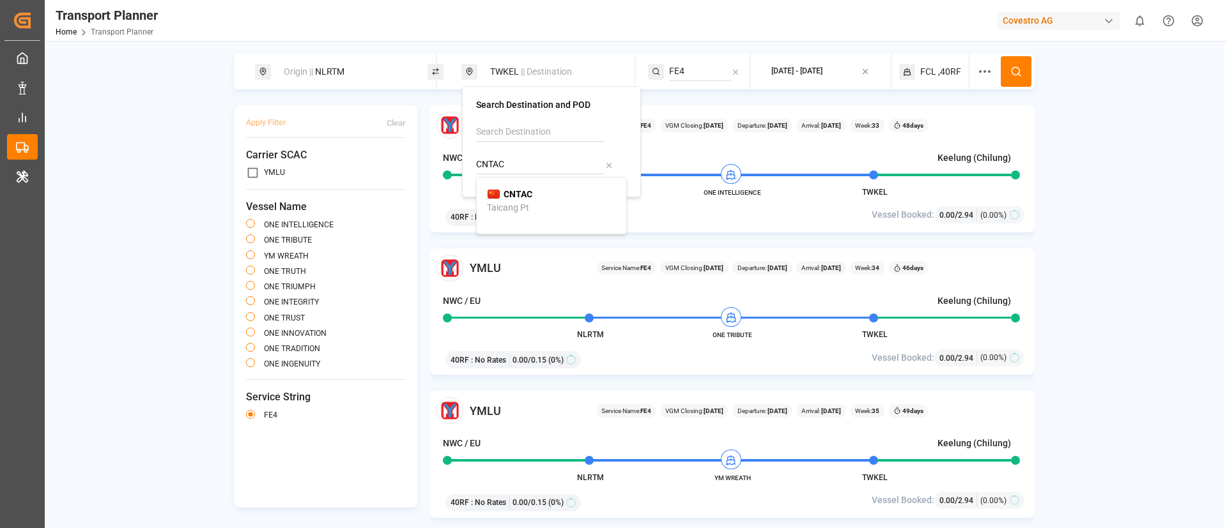
type input "CNTAC"
click at [521, 201] on div "Taicang Pt" at bounding box center [508, 207] width 42 height 13
click at [1022, 67] on button at bounding box center [1016, 71] width 31 height 31
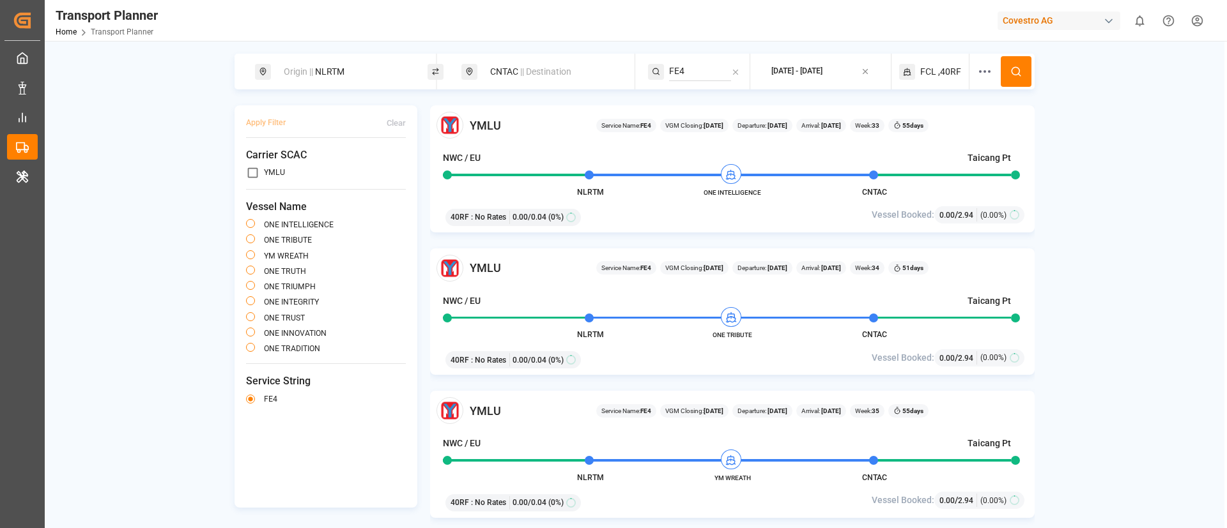
click at [355, 69] on div "Origin || NLRTM" at bounding box center [345, 72] width 138 height 24
click at [320, 164] on input "NLRTM" at bounding box center [334, 173] width 128 height 19
paste input "DEHA"
type input "DEHAM"
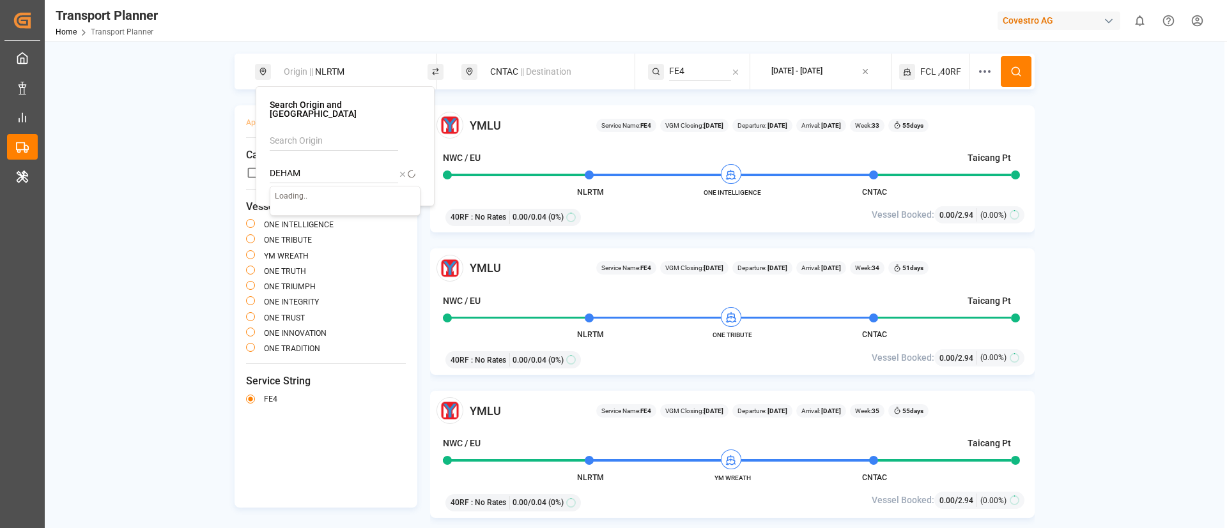
click at [321, 191] on p "Loading.." at bounding box center [345, 197] width 150 height 20
click at [310, 200] on span "DEHAM" at bounding box center [312, 203] width 31 height 13
click at [1023, 70] on button at bounding box center [1016, 71] width 31 height 31
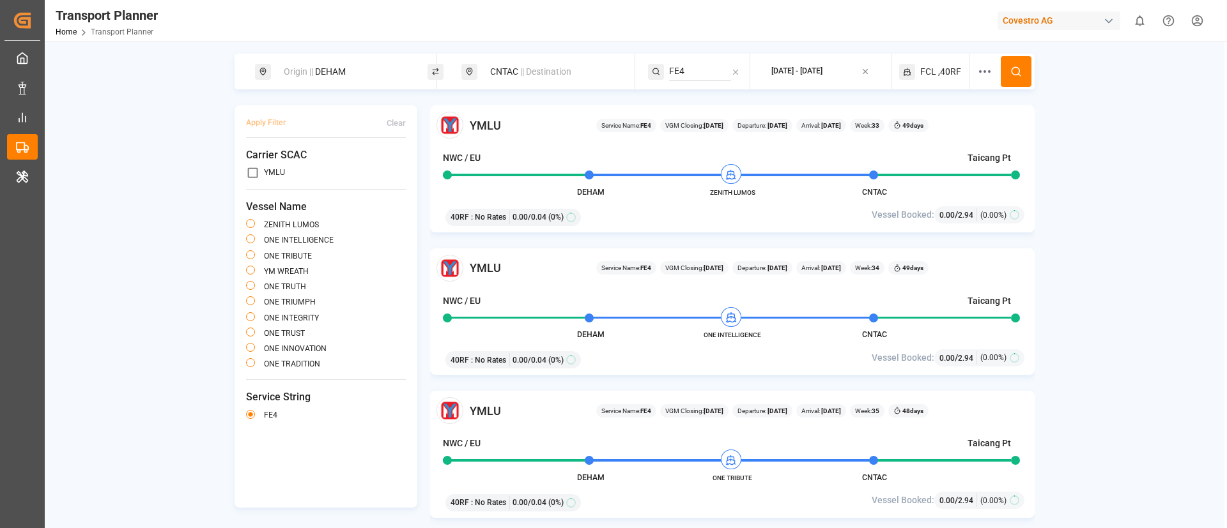
click at [546, 71] on span "|| Destination" at bounding box center [545, 71] width 51 height 10
click at [539, 166] on input "CNTAC" at bounding box center [540, 164] width 128 height 19
paste input "TWKHH"
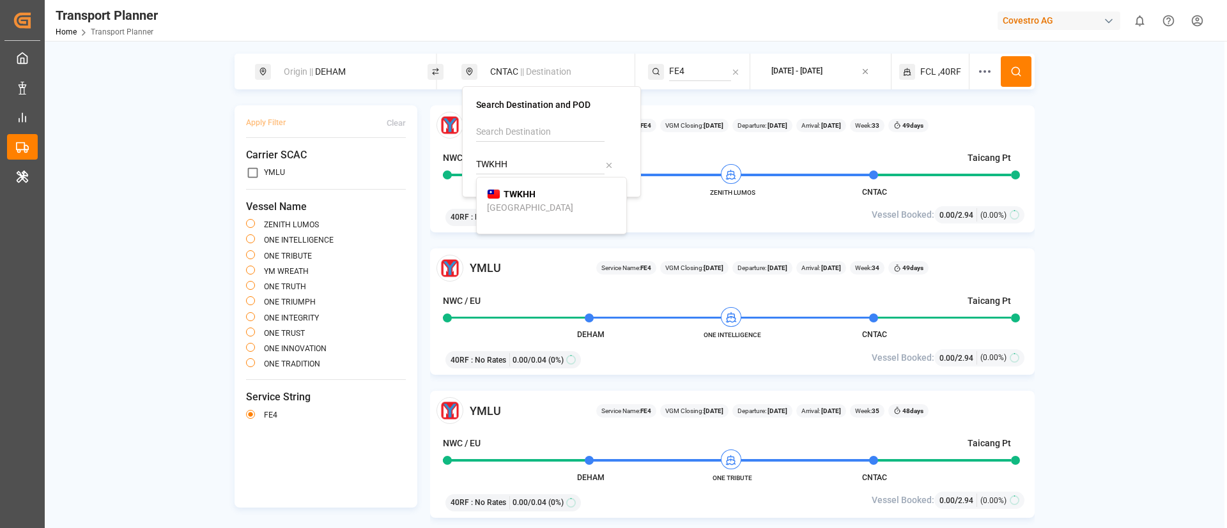
type input "TWKHH"
click at [530, 200] on span "TWKHH" at bounding box center [520, 194] width 32 height 13
click at [1022, 65] on button at bounding box center [1016, 71] width 31 height 31
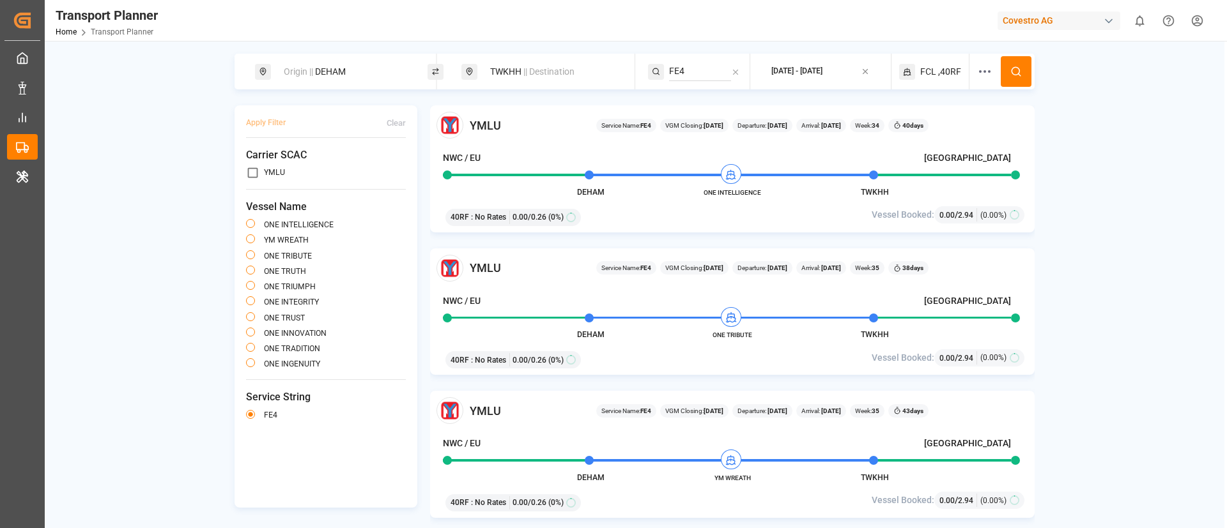
click at [362, 70] on div "Origin || DEHAM" at bounding box center [345, 72] width 138 height 24
click at [328, 164] on input "DEHAM" at bounding box center [334, 173] width 128 height 19
paste input "NLRT"
type input "NLRTM"
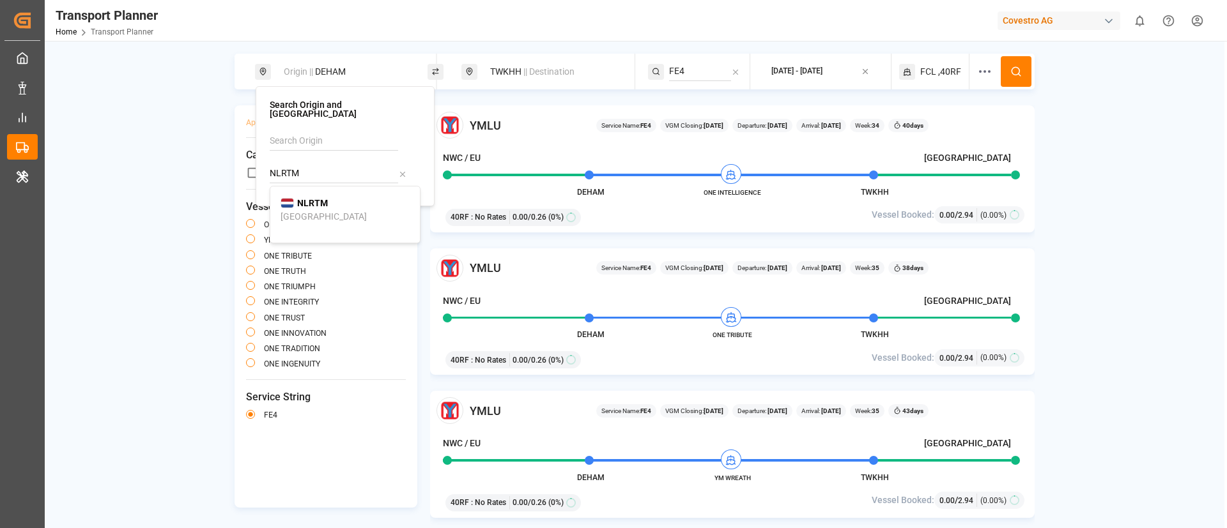
click at [309, 198] on b "NLRTM" at bounding box center [312, 203] width 31 height 10
click at [1009, 72] on button at bounding box center [1016, 71] width 31 height 31
click at [352, 65] on div "Origin || NLRTM" at bounding box center [345, 72] width 138 height 24
click at [333, 164] on input "NLRTM" at bounding box center [334, 173] width 128 height 19
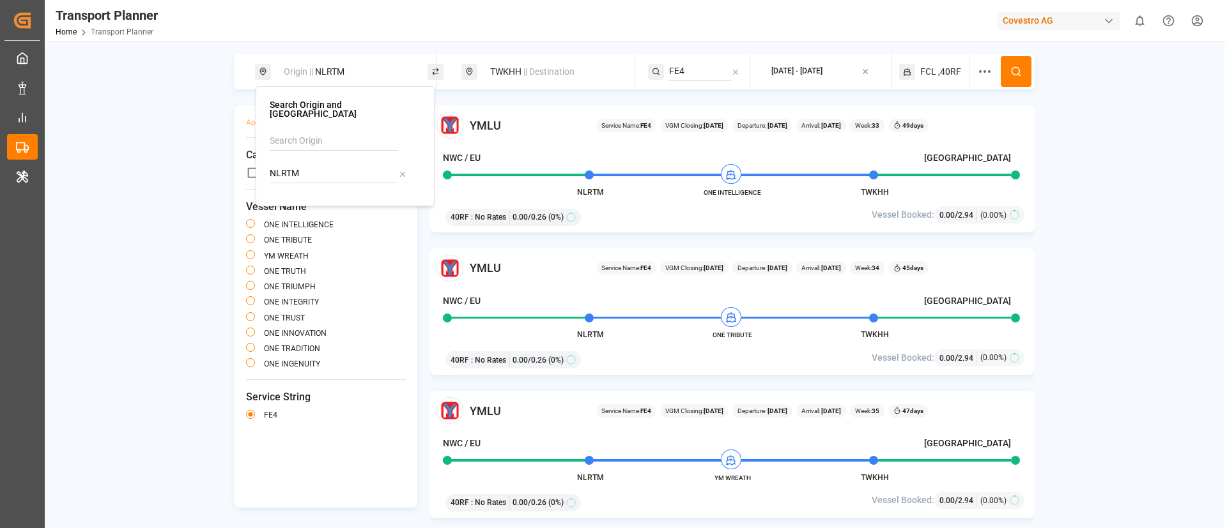
paste input "FRLEH"
type input "FRLEH"
click at [320, 207] on div "FRLEH [GEOGRAPHIC_DATA]" at bounding box center [345, 210] width 129 height 27
click at [1015, 70] on icon at bounding box center [1016, 72] width 12 height 12
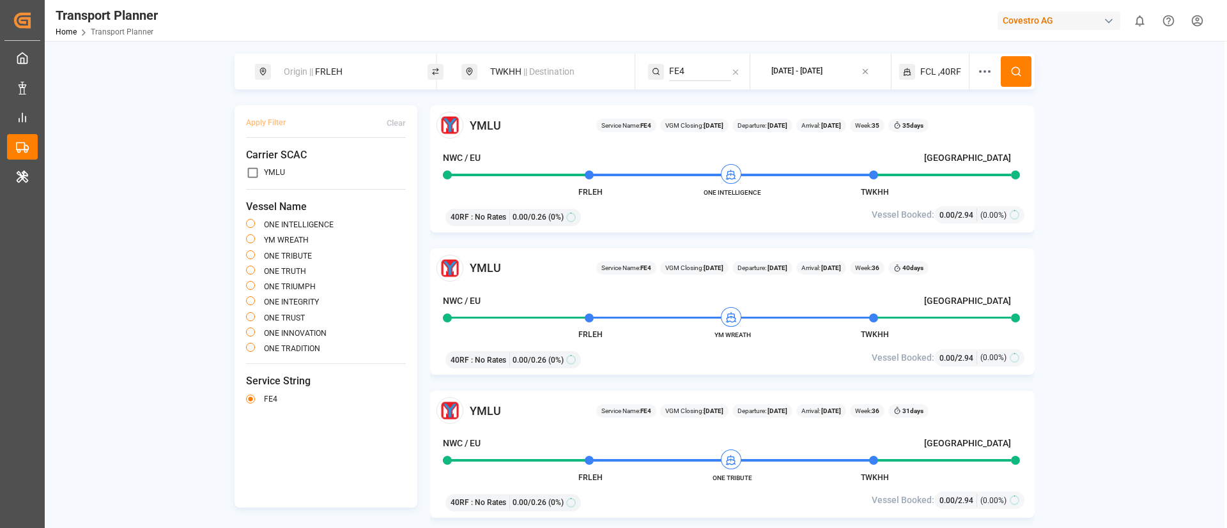
click at [543, 68] on span "|| Destination" at bounding box center [548, 71] width 51 height 10
click at [523, 166] on input "TWKHH" at bounding box center [540, 164] width 128 height 19
paste input "JPSMZ"
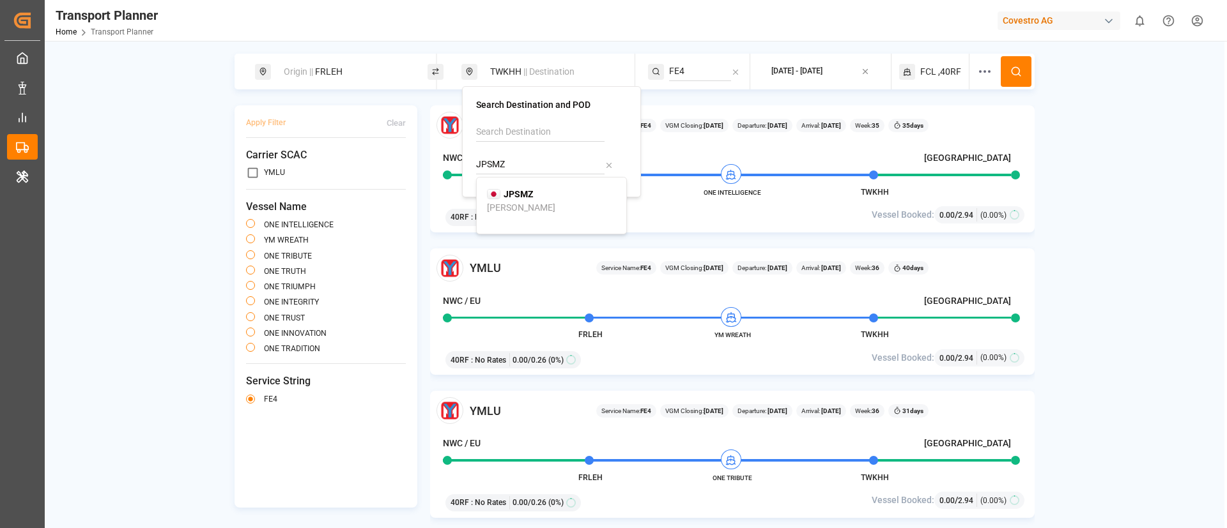
type input "JPSMZ"
click at [515, 192] on b "JPSMZ" at bounding box center [519, 194] width 30 height 10
click at [699, 70] on input "FE4" at bounding box center [700, 71] width 62 height 19
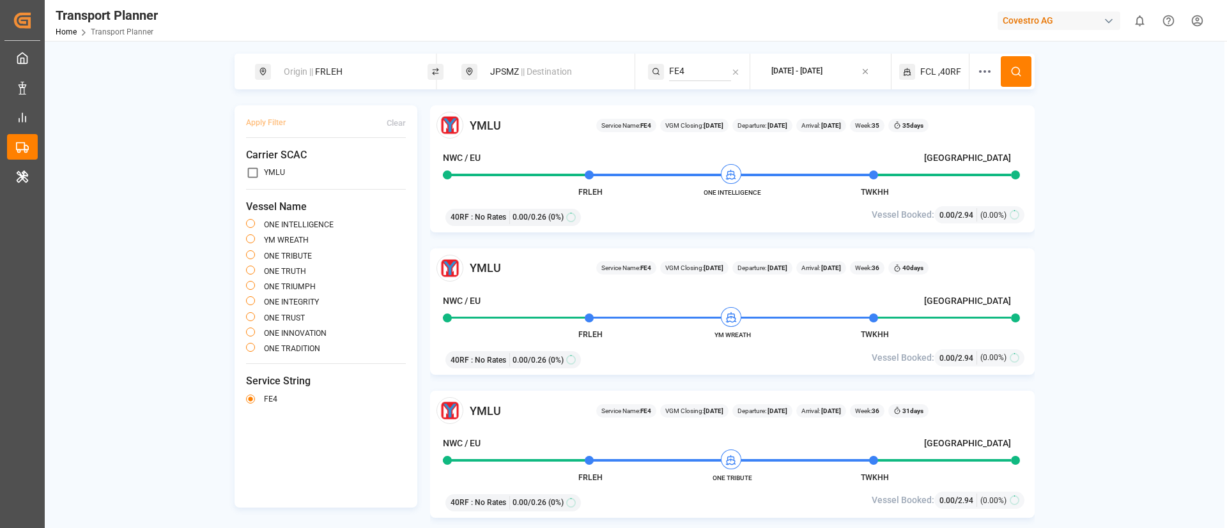
paste input "5"
type input "FE5"
click at [694, 96] on span "FE5" at bounding box center [687, 101] width 15 height 10
click at [1027, 68] on button at bounding box center [1016, 71] width 31 height 31
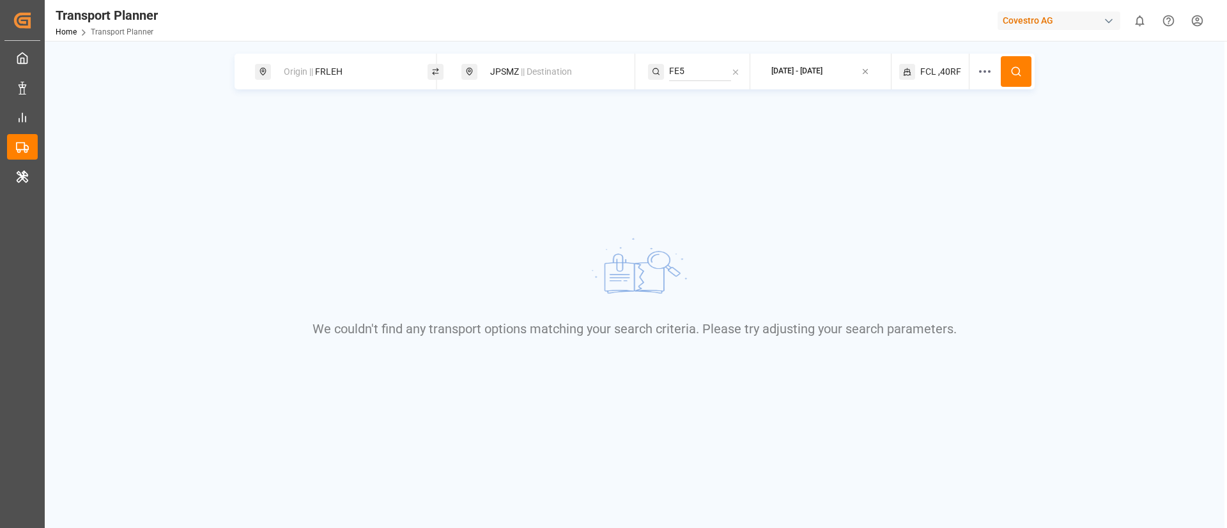
click at [946, 75] on span ",40RF" at bounding box center [949, 71] width 23 height 13
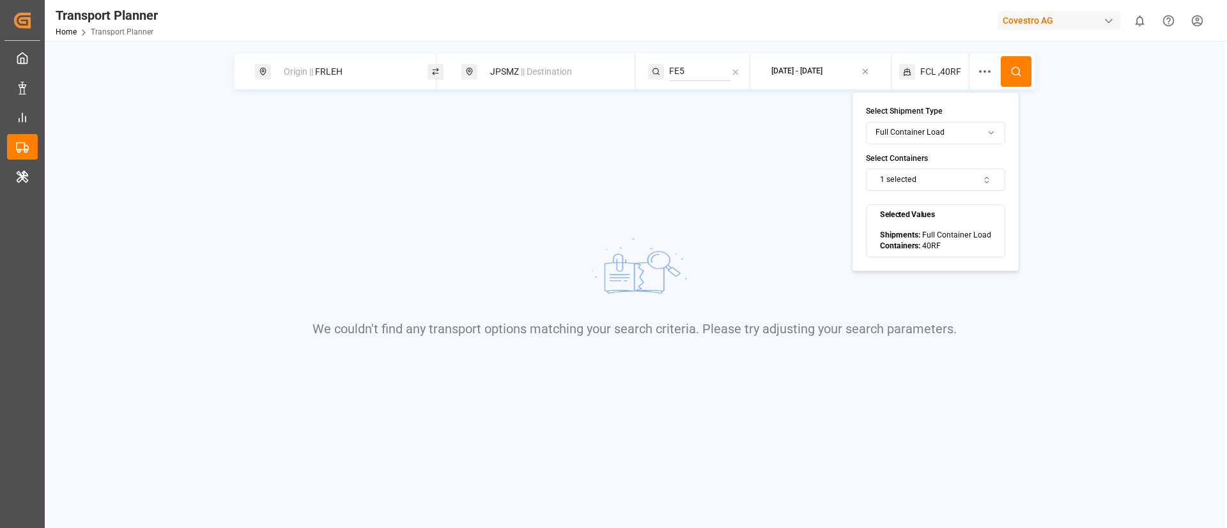
click at [946, 178] on button "1 selected" at bounding box center [935, 180] width 139 height 22
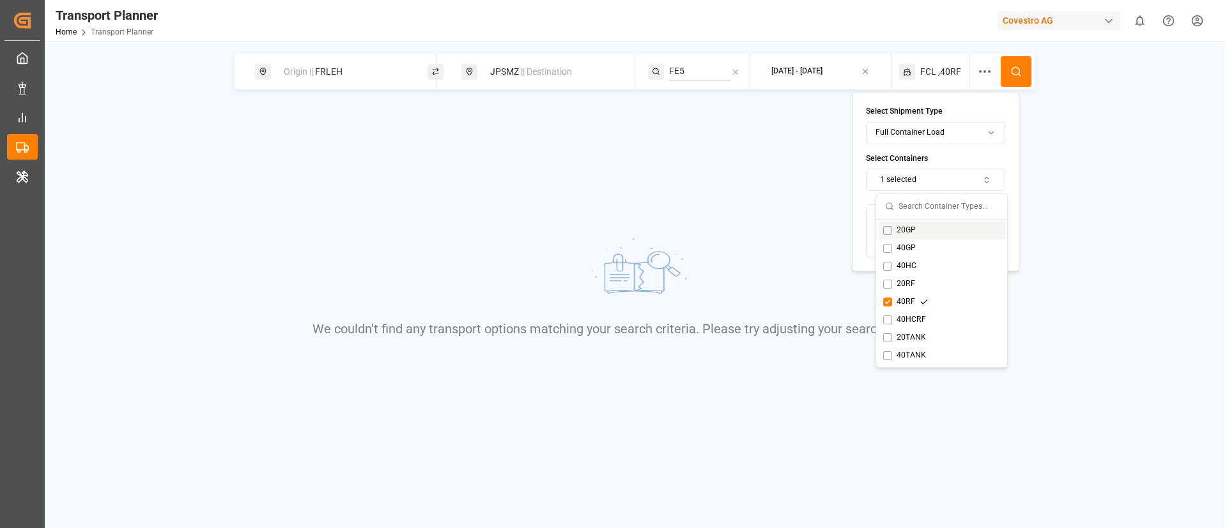
click at [900, 228] on div "20GP" at bounding box center [906, 231] width 46 height 12
click at [900, 298] on div "40RF" at bounding box center [905, 303] width 45 height 12
click at [1015, 75] on icon at bounding box center [1016, 72] width 12 height 12
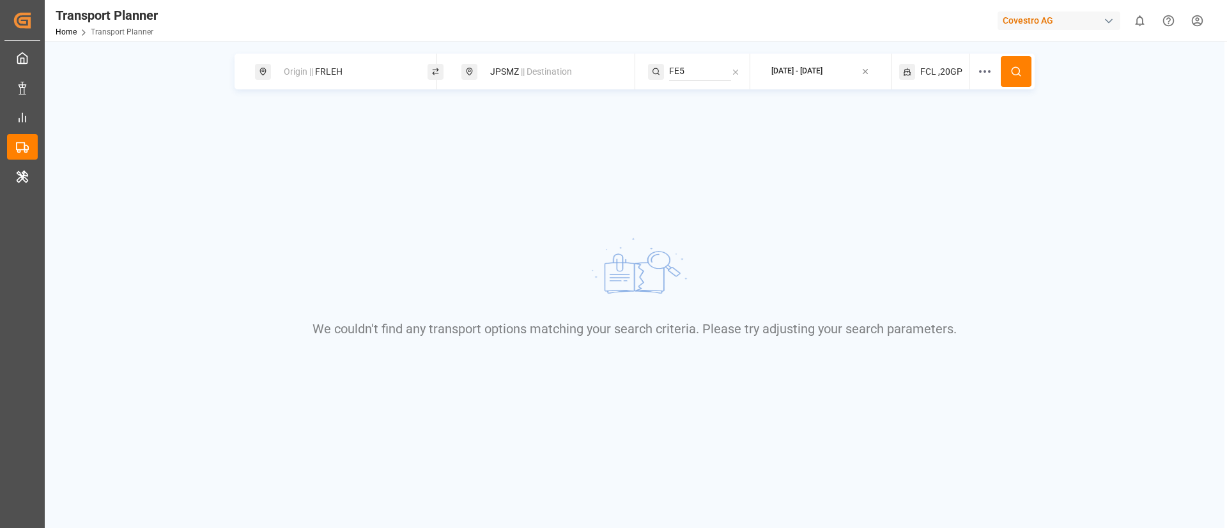
click at [939, 72] on span ",20GP" at bounding box center [950, 71] width 24 height 13
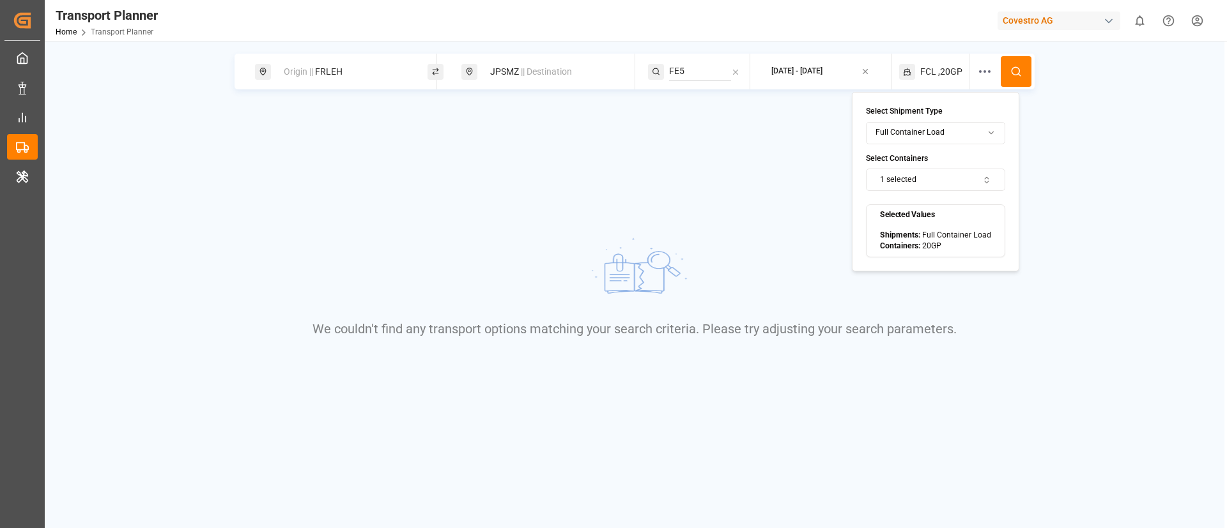
click at [923, 171] on button "1 selected" at bounding box center [935, 180] width 139 height 22
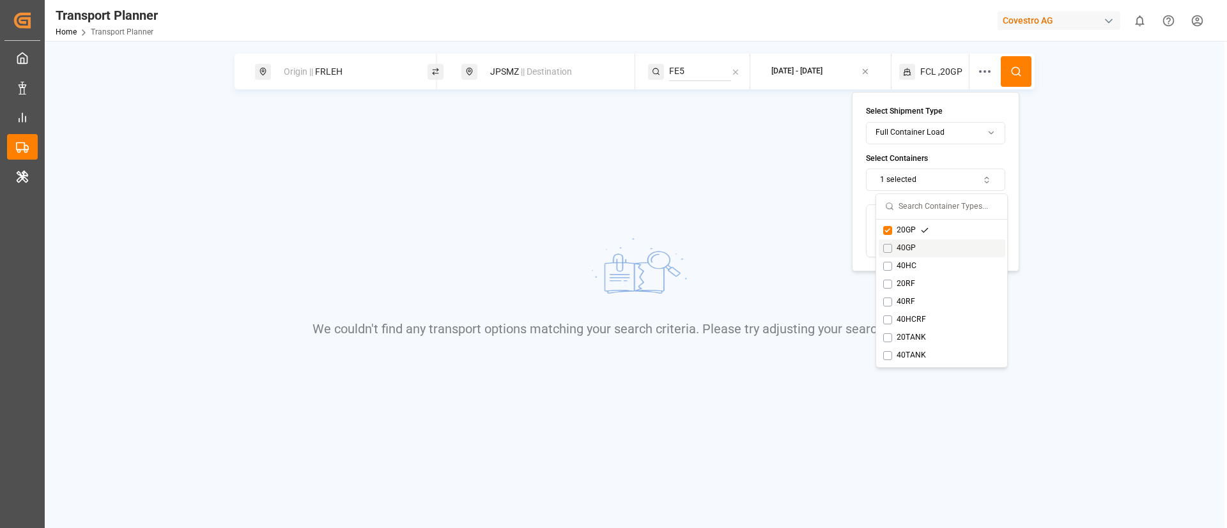
click at [900, 252] on div "40GP" at bounding box center [906, 249] width 46 height 12
click at [905, 232] on div "20GP" at bounding box center [906, 231] width 46 height 12
click at [1019, 72] on icon at bounding box center [1016, 72] width 12 height 12
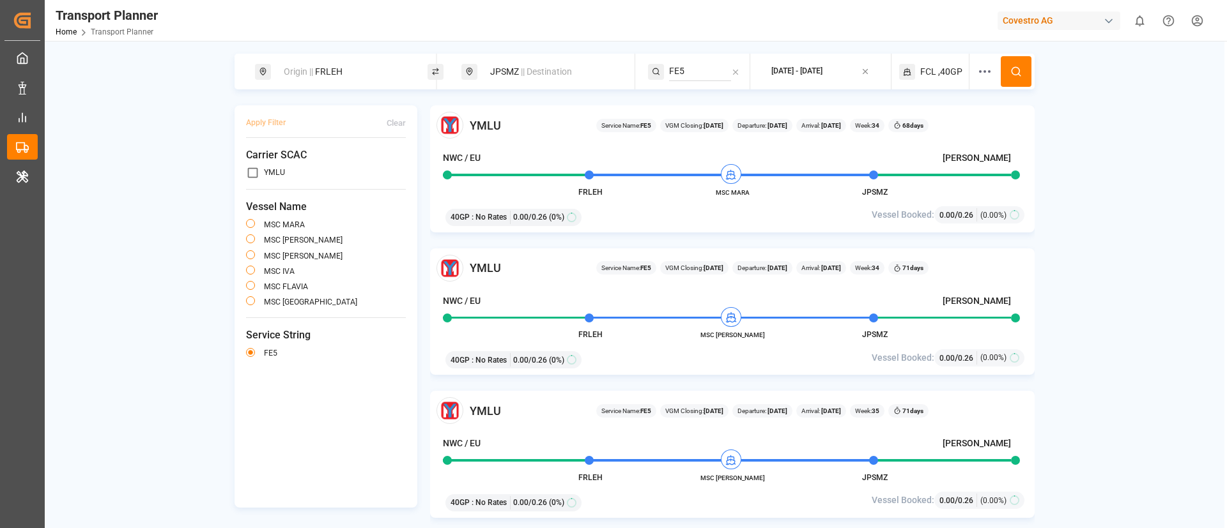
click at [369, 66] on div "Origin || FRLEH" at bounding box center [345, 72] width 138 height 24
click at [332, 164] on input "FRLEH" at bounding box center [334, 173] width 128 height 19
paste input "NLRTM"
type input "NLRTM"
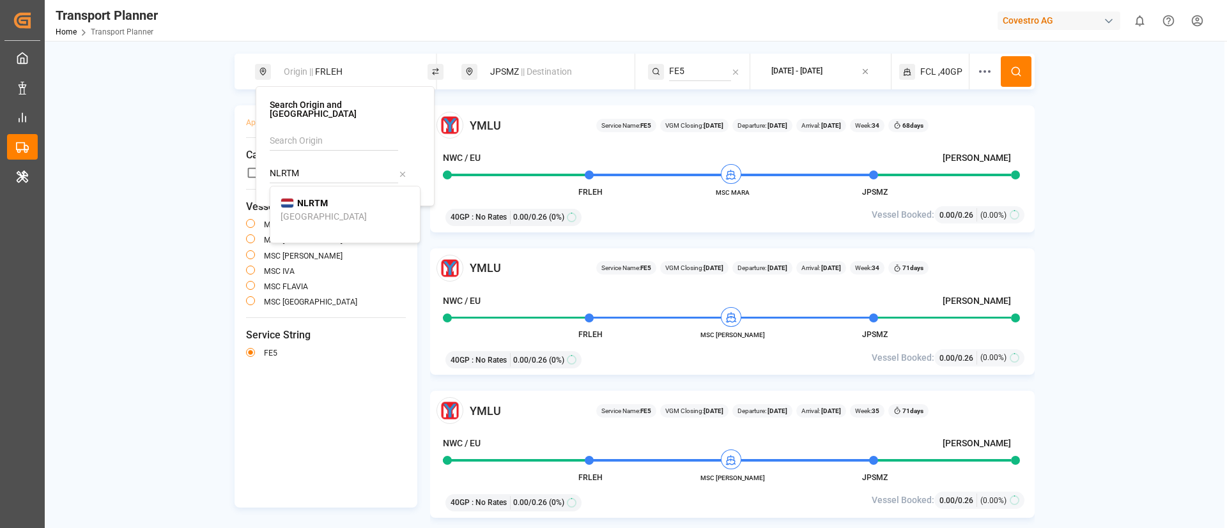
click at [309, 210] on div "[GEOGRAPHIC_DATA]" at bounding box center [324, 216] width 86 height 13
click at [1013, 75] on icon at bounding box center [1016, 72] width 12 height 12
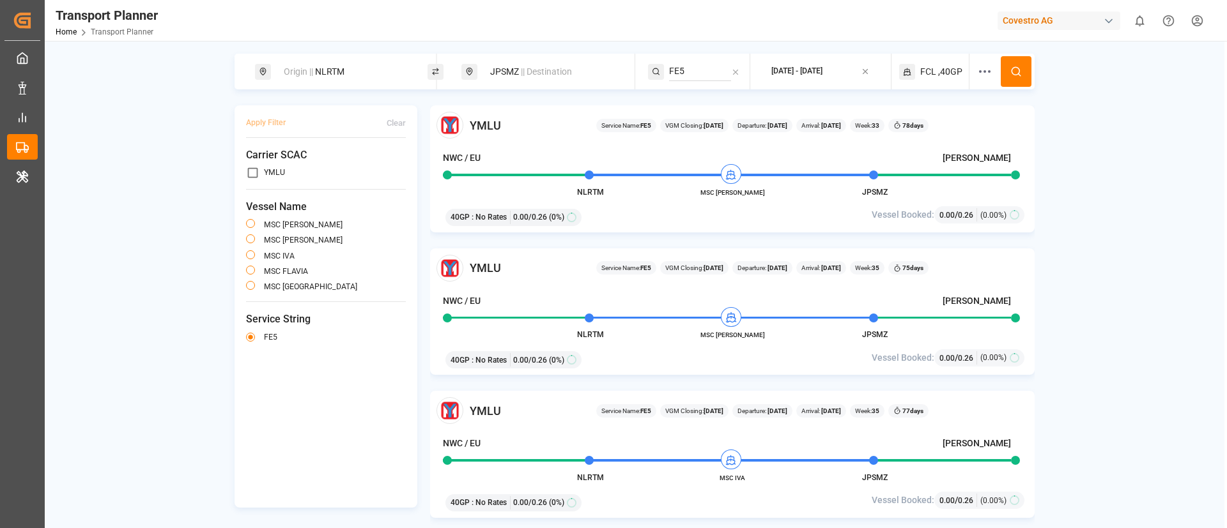
click at [347, 65] on div "Origin || NLRTM" at bounding box center [345, 72] width 138 height 24
click at [323, 164] on input "NLRTM" at bounding box center [334, 173] width 128 height 19
click at [322, 164] on input "NLRTM" at bounding box center [334, 173] width 128 height 19
paste input "DEHA"
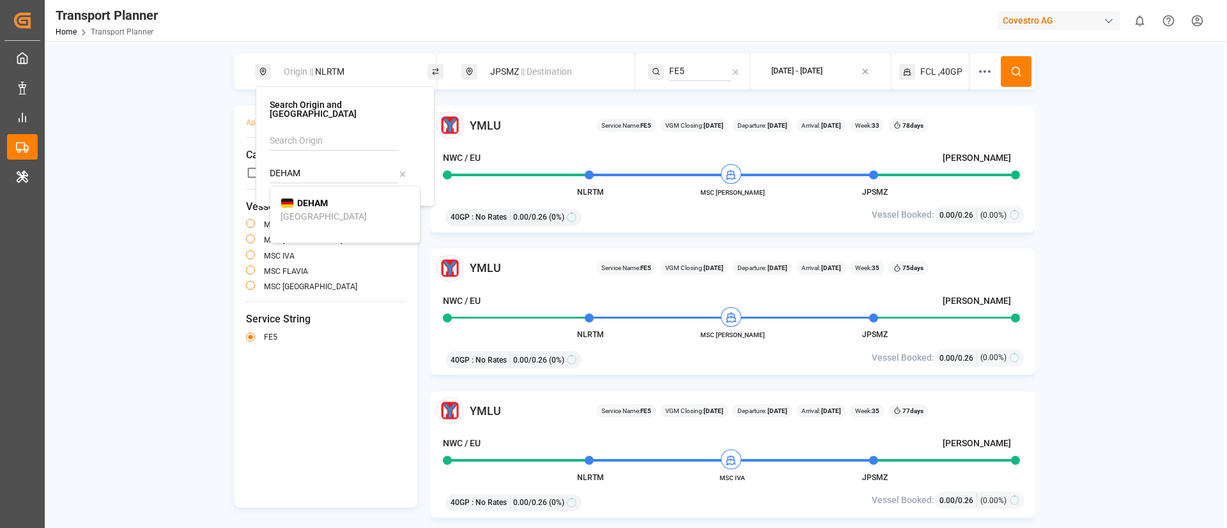
type input "DEHAM"
click at [315, 213] on div "[GEOGRAPHIC_DATA]" at bounding box center [324, 216] width 86 height 13
click at [1018, 66] on icon at bounding box center [1016, 72] width 12 height 12
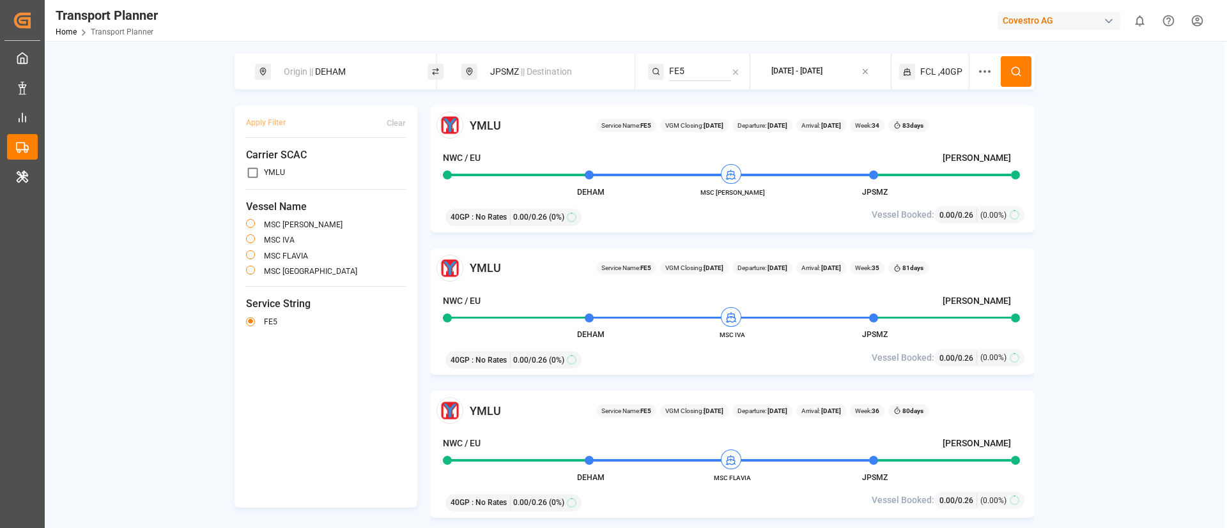
click at [359, 70] on div "Origin || DEHAM" at bounding box center [345, 72] width 138 height 24
click at [327, 164] on input "DEHAM" at bounding box center [334, 173] width 128 height 19
paste input "NLRT"
type input "NLRTM"
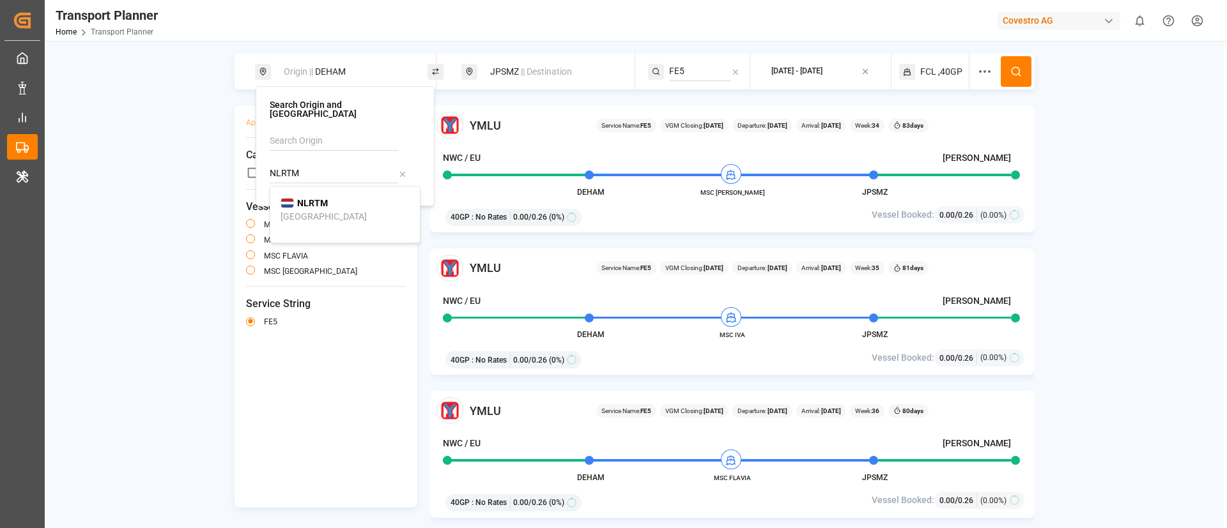
click at [320, 197] on span "NLRTM" at bounding box center [312, 203] width 31 height 13
click at [571, 68] on span "|| Destination" at bounding box center [546, 71] width 51 height 10
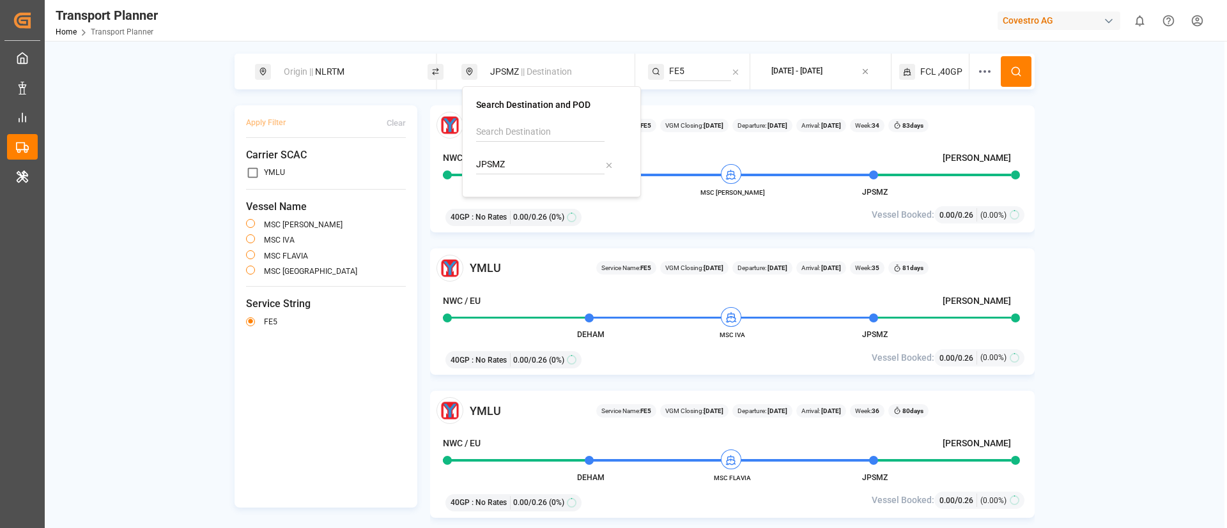
click at [527, 165] on input "JPSMZ" at bounding box center [540, 164] width 128 height 19
paste input "THLCH"
type input "THLCH"
click at [523, 205] on div "Laem Chabang" at bounding box center [517, 207] width 61 height 13
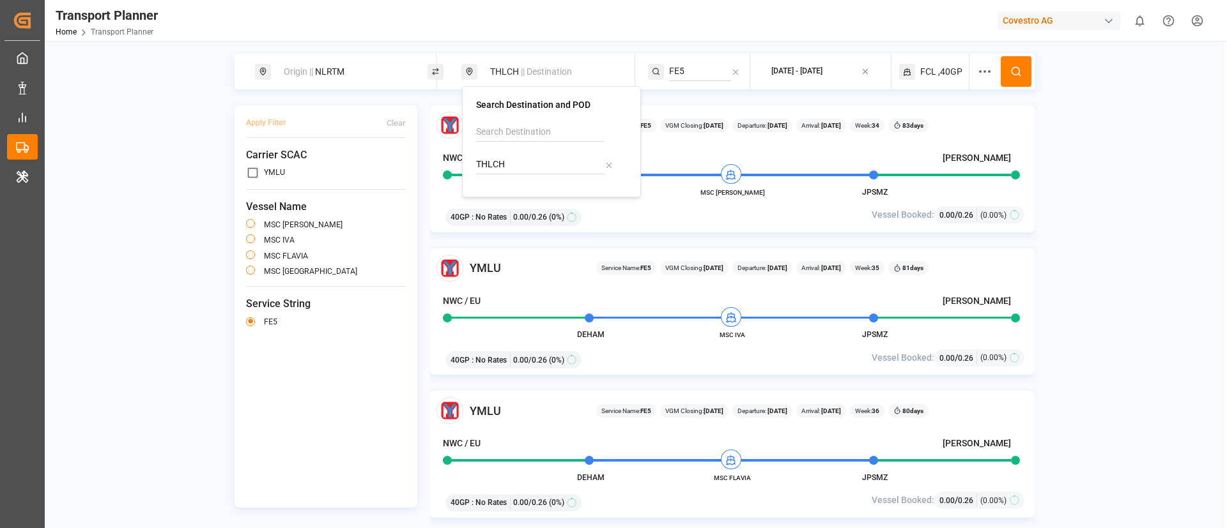
click at [705, 67] on input "FE5" at bounding box center [700, 71] width 62 height 19
paste input "6"
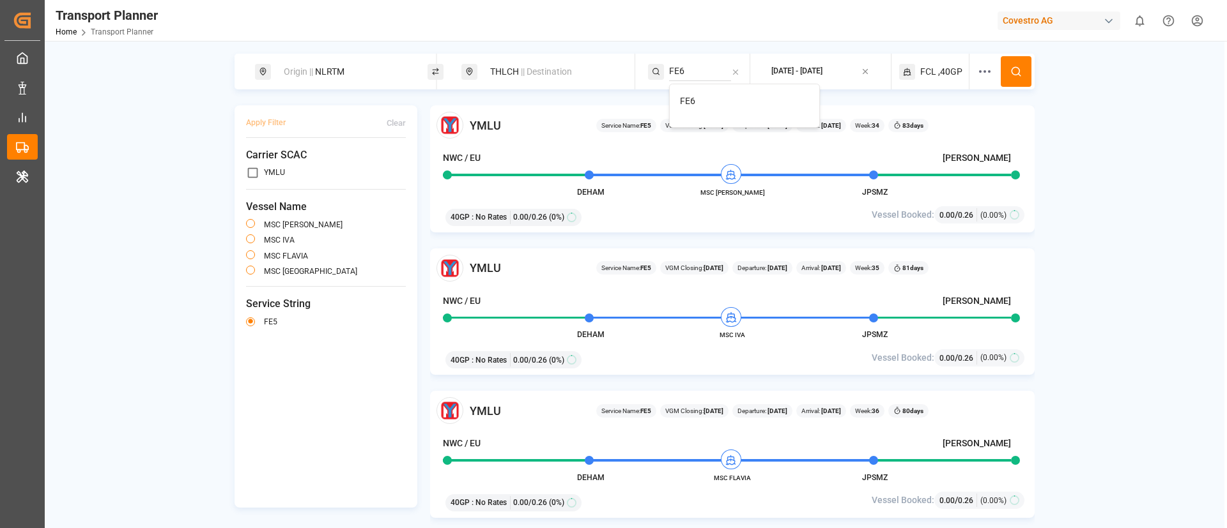
type input "FE6"
click at [688, 100] on span "FE6" at bounding box center [687, 101] width 15 height 10
click at [1019, 71] on icon at bounding box center [1016, 72] width 12 height 12
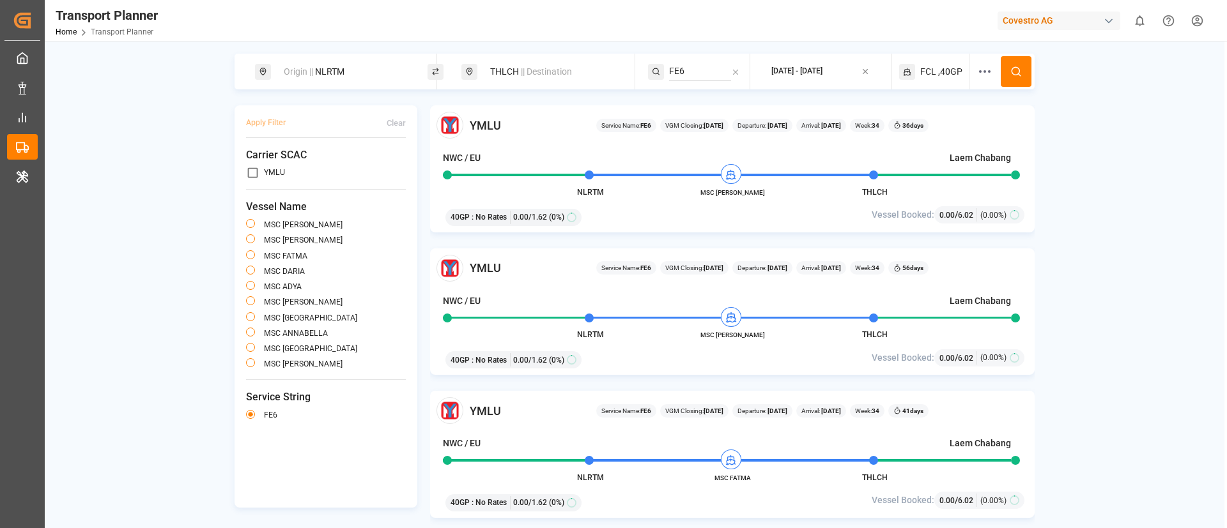
click at [364, 70] on div "Origin || NLRTM" at bounding box center [345, 72] width 138 height 24
click at [328, 164] on input "NLRTM" at bounding box center [334, 173] width 128 height 19
paste input "DEHA"
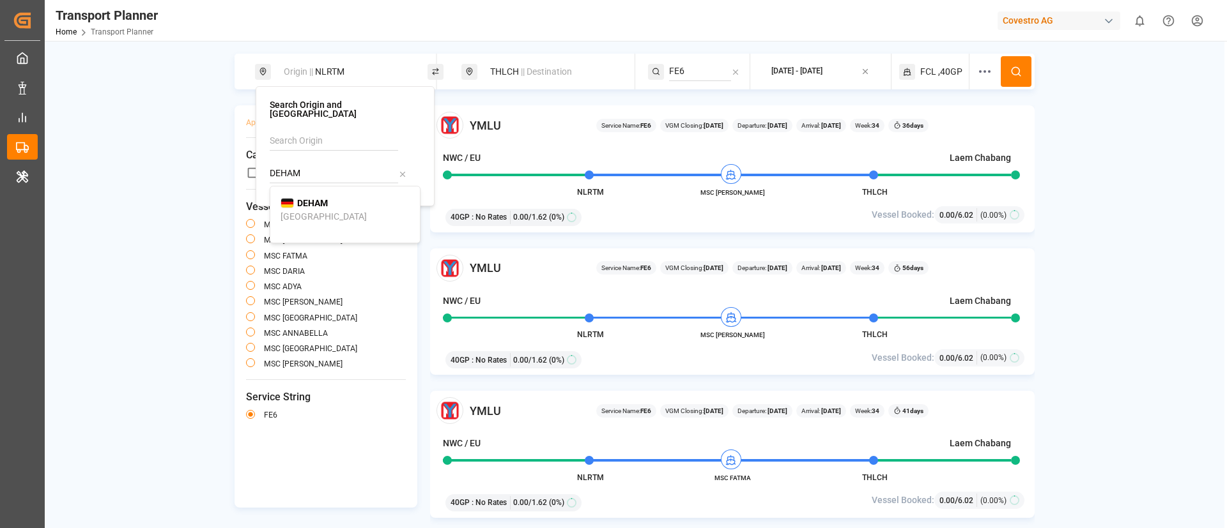
type input "DEHAM"
click at [320, 198] on b "DEHAM" at bounding box center [312, 203] width 31 height 10
click at [1028, 74] on button at bounding box center [1016, 71] width 31 height 31
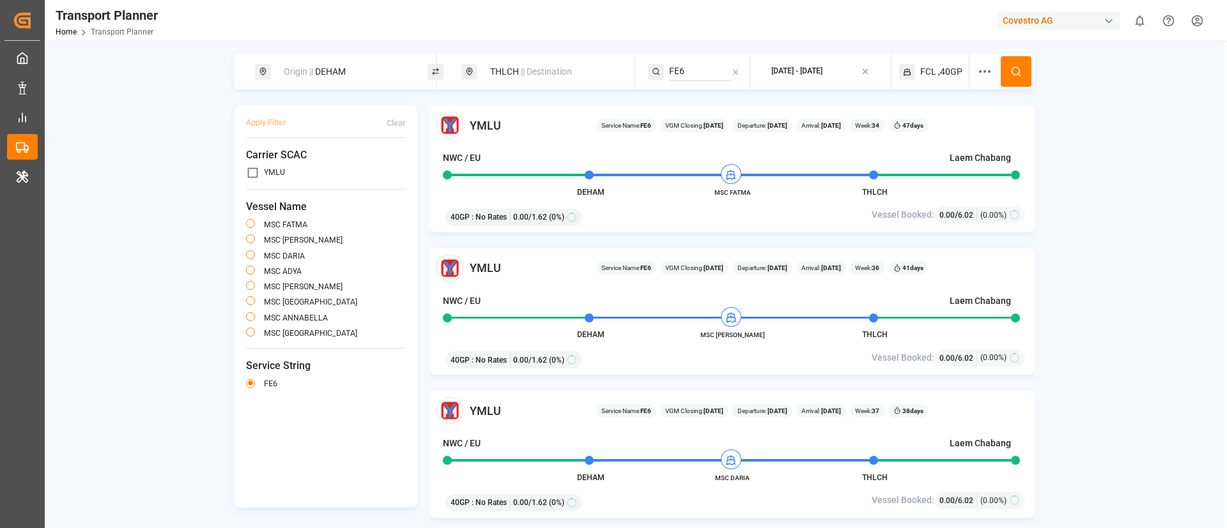
click at [368, 65] on div "Origin || DEHAM" at bounding box center [345, 72] width 138 height 24
click at [329, 167] on input "DEHAM" at bounding box center [334, 173] width 128 height 19
click at [329, 166] on input "DEHAM" at bounding box center [334, 173] width 128 height 19
paste input "FRLEH"
type input "FRLEH"
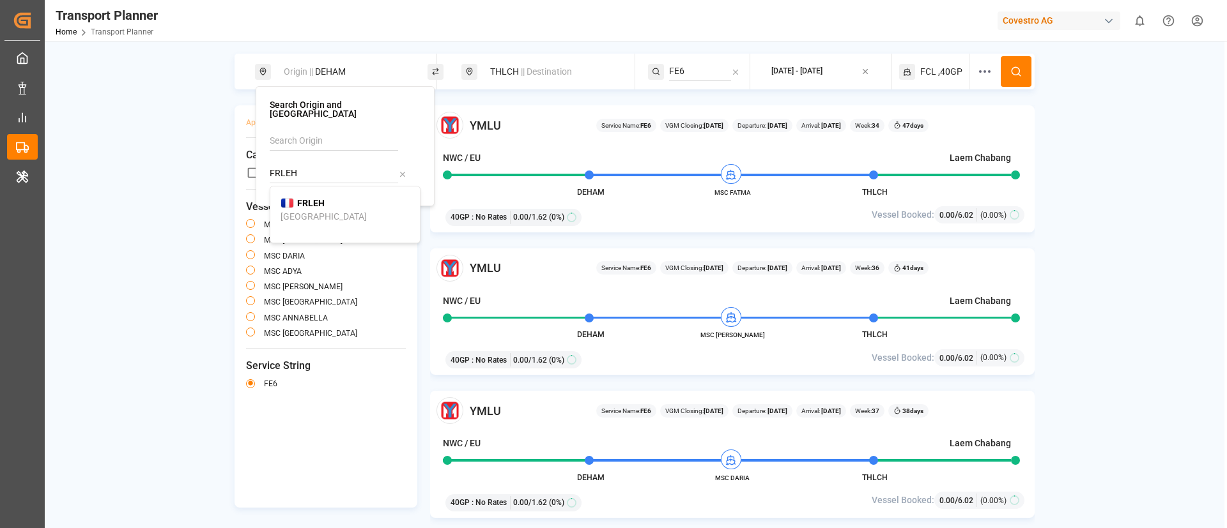
click at [318, 198] on b "FRLEH" at bounding box center [310, 203] width 27 height 10
click at [1019, 70] on icon at bounding box center [1016, 72] width 12 height 12
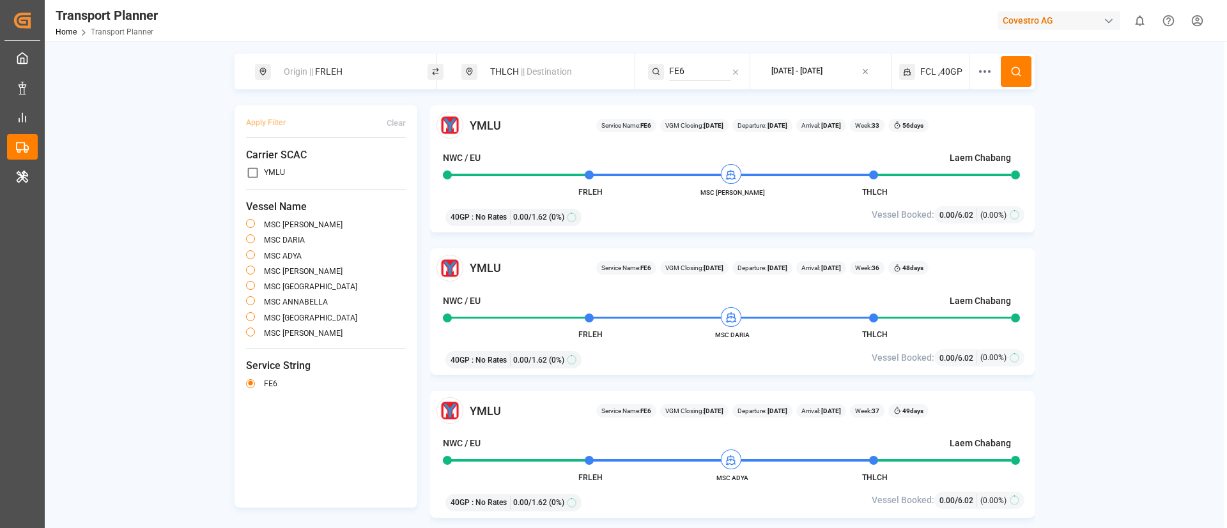
click at [539, 50] on div "Origin || FRLEH THLCH || Destination FE6 [DATE] - [DATE] FCL ,40GP Apply Filter…" at bounding box center [635, 305] width 1180 height 528
click at [534, 70] on span "|| Destination" at bounding box center [546, 71] width 51 height 10
click at [518, 167] on input "THLCH" at bounding box center [540, 164] width 128 height 19
paste input "JPTYO"
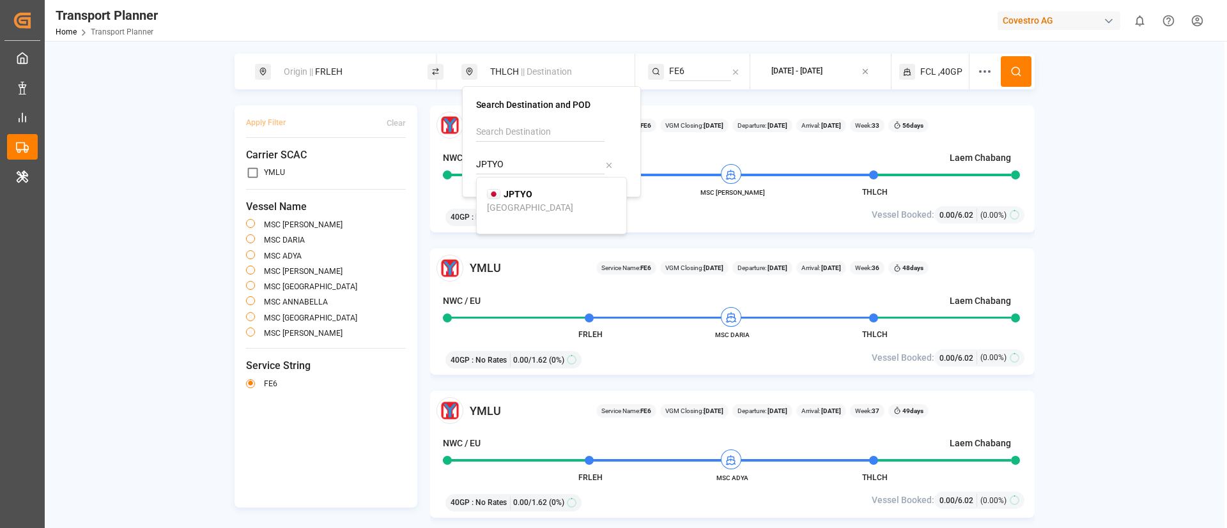
type input "JPTYO"
click at [514, 198] on b "JPTYO" at bounding box center [518, 194] width 29 height 10
click at [703, 63] on input "FE6" at bounding box center [700, 71] width 62 height 19
click at [703, 62] on input "FE6" at bounding box center [700, 71] width 62 height 19
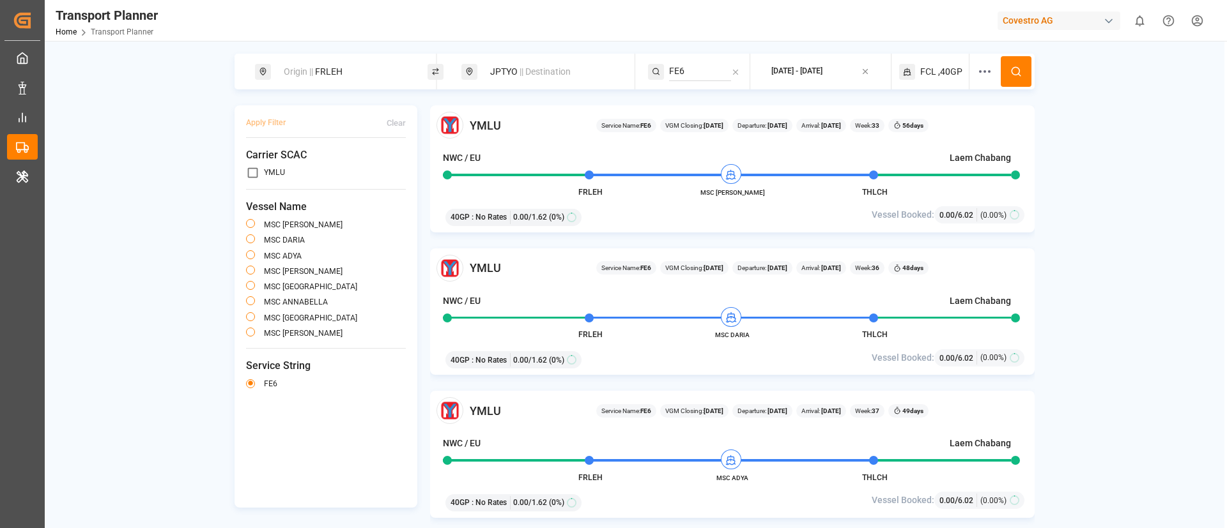
paste input "P1"
type input "FP1"
click at [695, 100] on div "FP1" at bounding box center [744, 101] width 129 height 13
click at [1022, 72] on icon at bounding box center [1016, 72] width 12 height 12
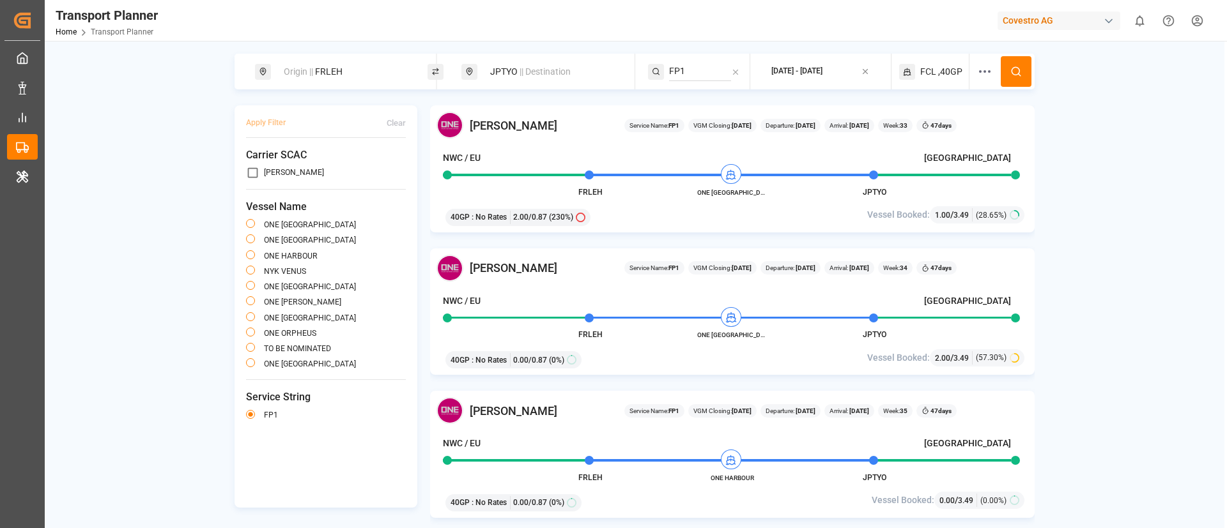
click at [948, 66] on span ",40GP" at bounding box center [950, 71] width 24 height 13
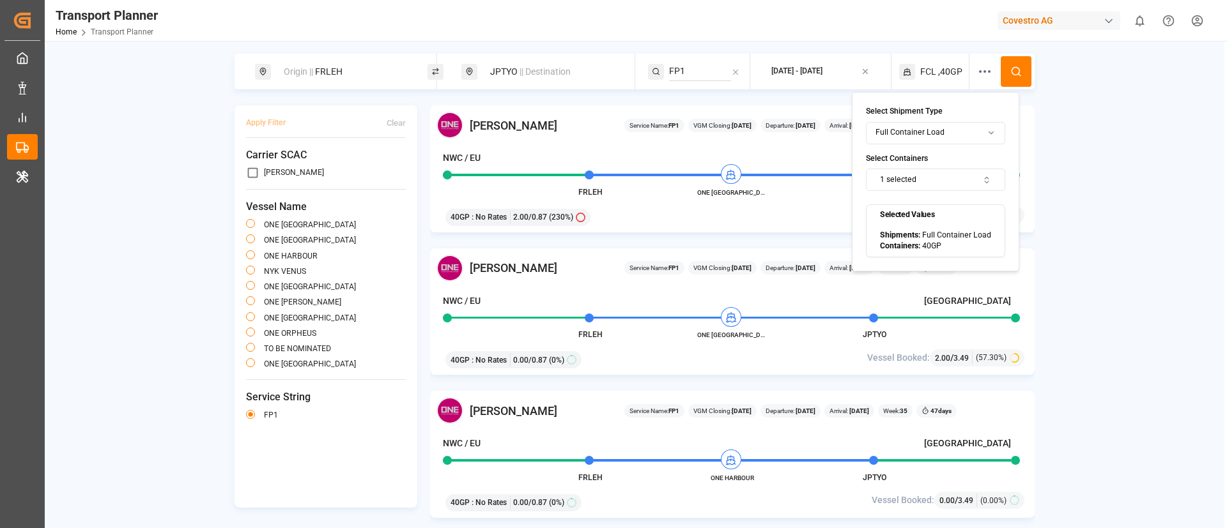
click at [922, 180] on button "1 selected" at bounding box center [935, 180] width 139 height 22
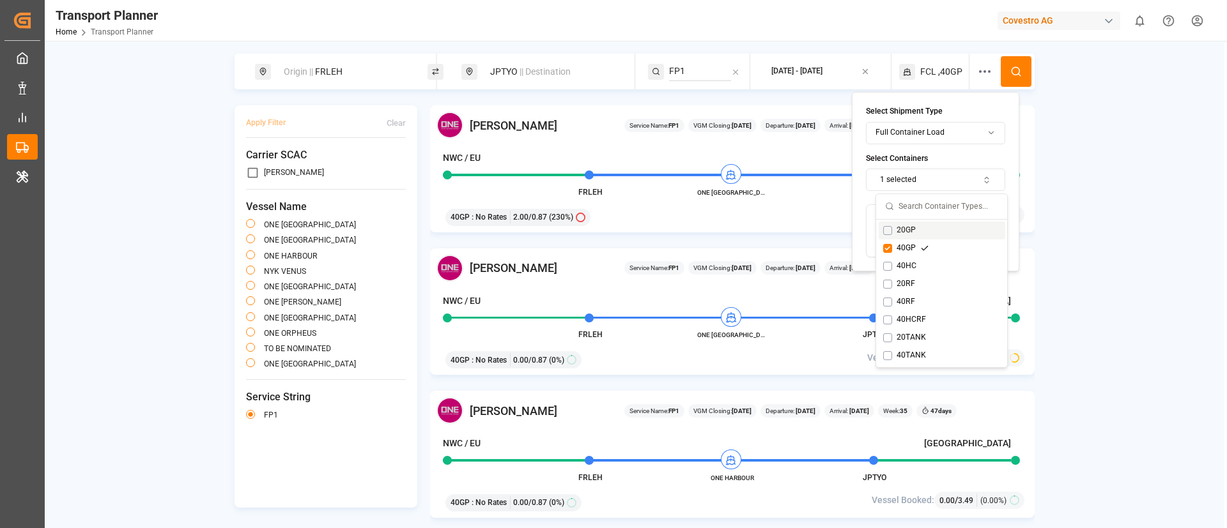
click at [907, 231] on div "20GP" at bounding box center [906, 231] width 46 height 12
click at [903, 246] on div "40GP" at bounding box center [906, 249] width 46 height 12
click at [1020, 68] on icon at bounding box center [1016, 72] width 12 height 12
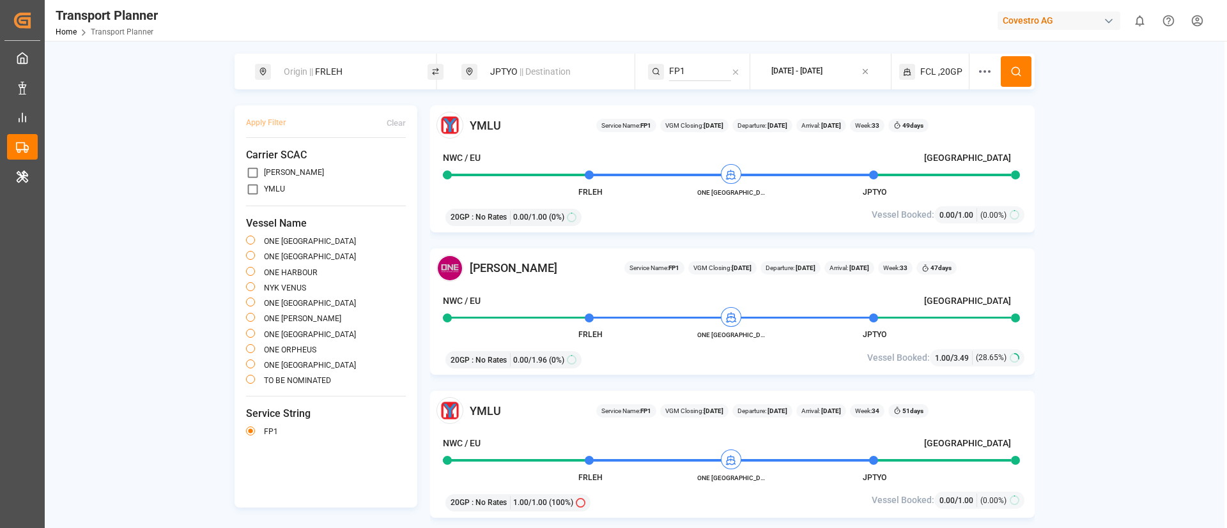
click at [344, 66] on div "Origin || FRLEH" at bounding box center [345, 72] width 138 height 24
click at [320, 164] on input "FRLEH" at bounding box center [334, 173] width 128 height 19
paste input "DEHAM"
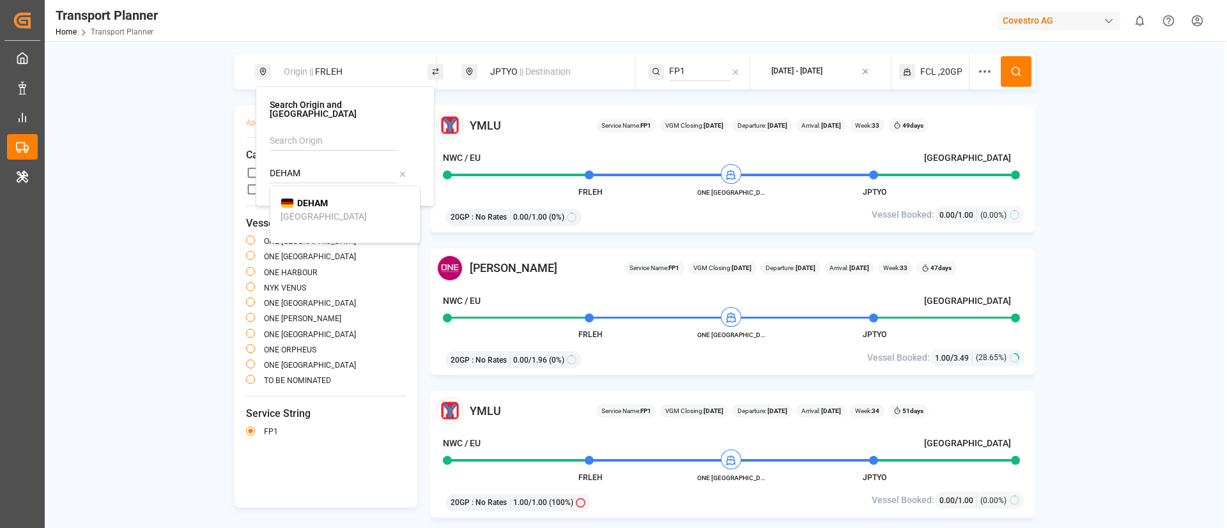
type input "DEHAM"
click at [316, 199] on b "DEHAM" at bounding box center [312, 203] width 31 height 10
click at [1015, 71] on icon at bounding box center [1016, 72] width 12 height 12
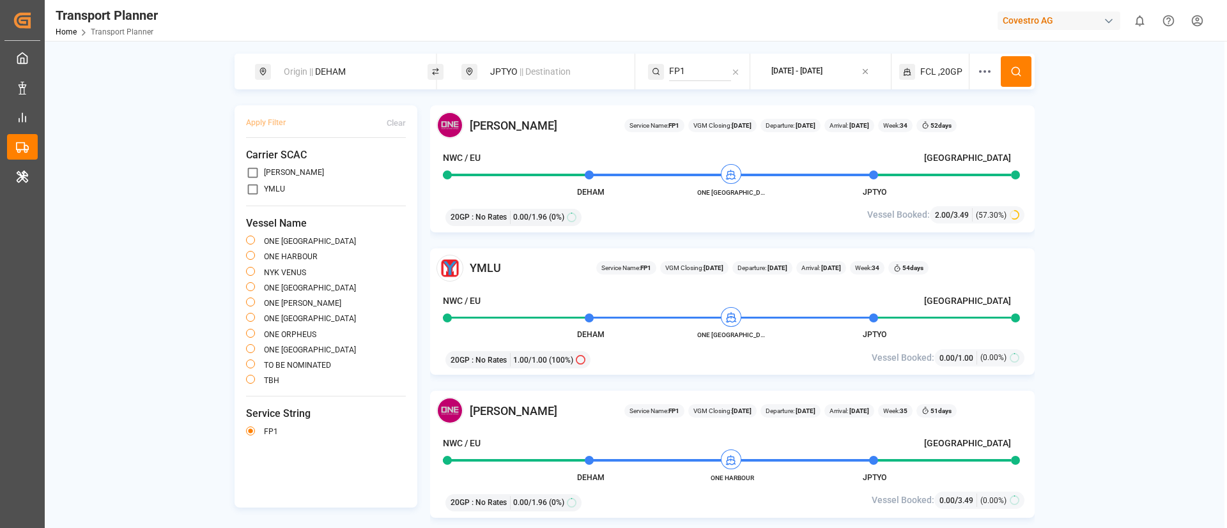
click at [365, 61] on div "Origin || DEHAM" at bounding box center [345, 72] width 138 height 24
click at [307, 166] on input "DEHAM" at bounding box center [334, 173] width 128 height 19
paste input "NLRT"
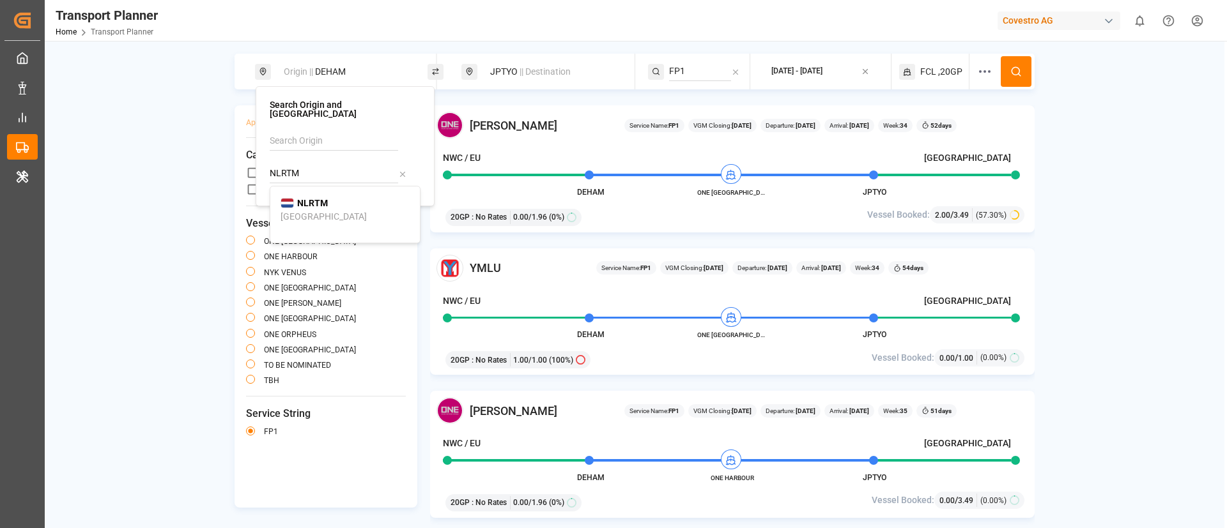
type input "NLRTM"
click at [311, 198] on b "NLRTM" at bounding box center [312, 203] width 31 height 10
click at [1016, 67] on circle at bounding box center [1016, 71] width 8 height 8
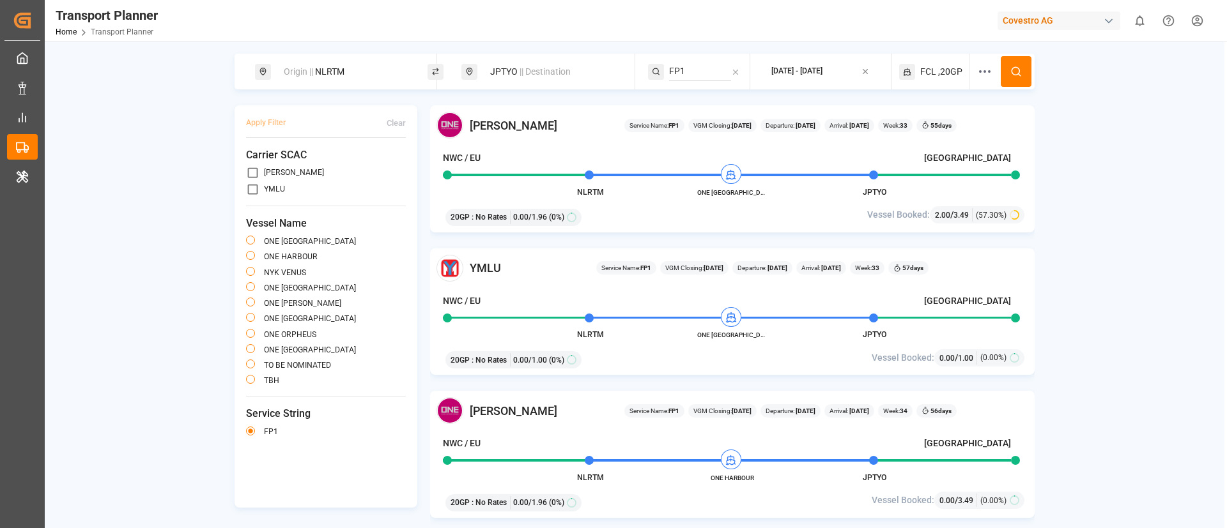
click at [1065, 22] on div "Covestro AG" at bounding box center [1059, 21] width 123 height 19
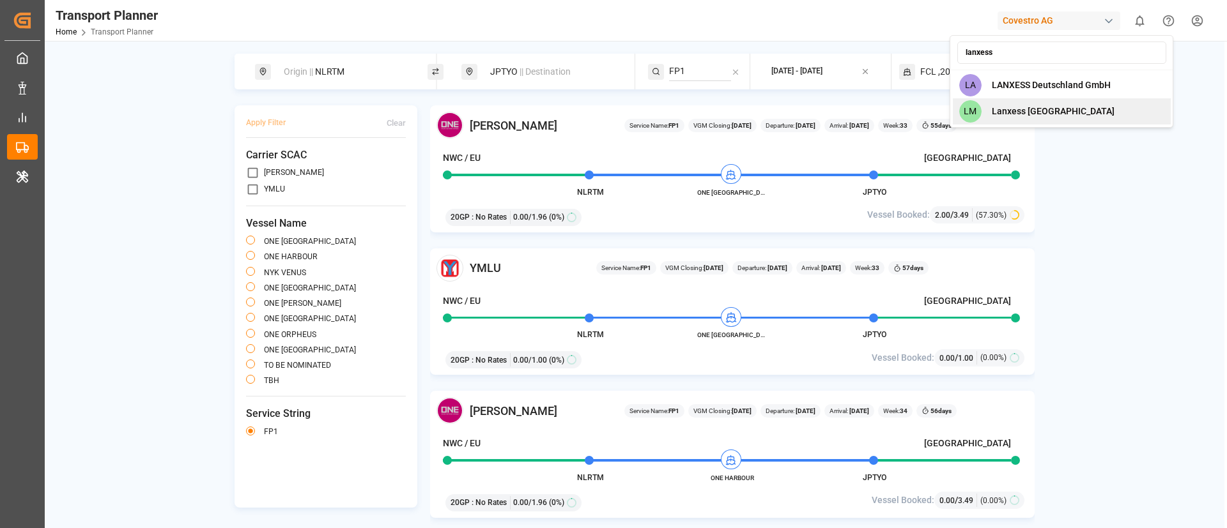
type input "lanxess"
click at [1090, 88] on span "LANXESS Deutschland GmbH" at bounding box center [1051, 85] width 119 height 13
